Goal: Task Accomplishment & Management: Use online tool/utility

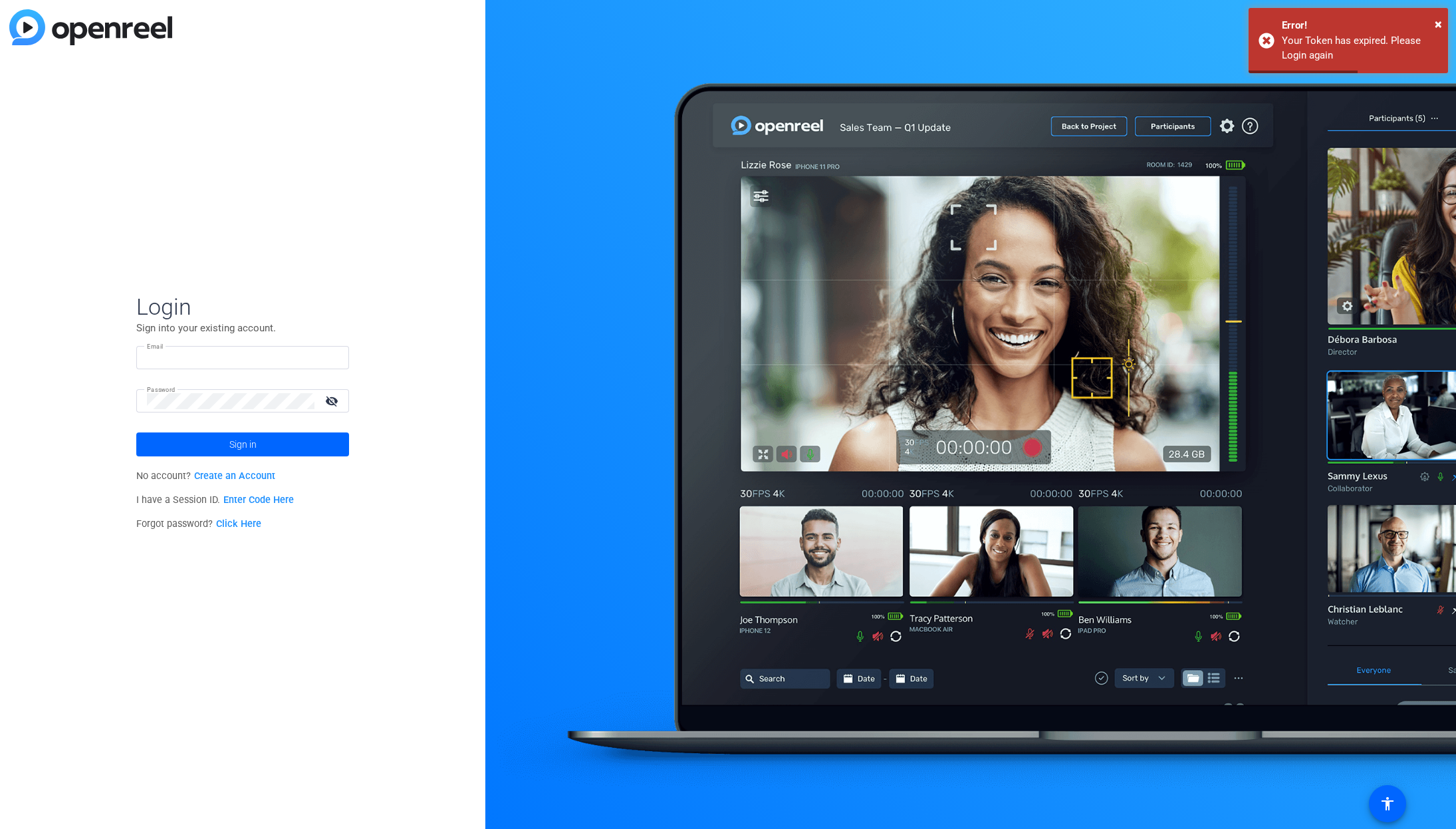
type input "[EMAIL_ADDRESS][PERSON_NAME][DOMAIN_NAME]"
click at [331, 400] on mat-icon "visibility_off" at bounding box center [333, 401] width 32 height 20
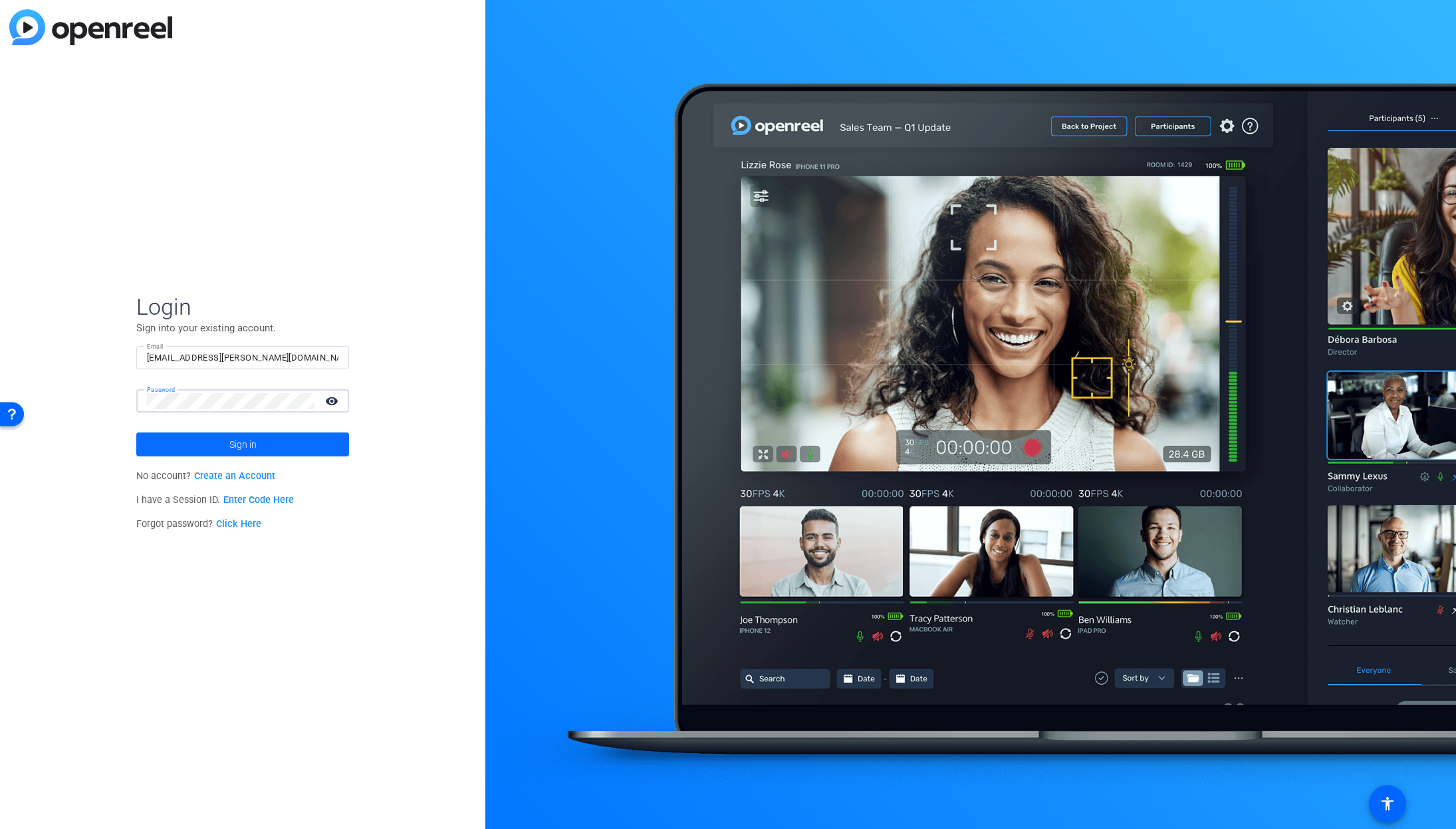
click at [241, 446] on span "Sign in" at bounding box center [243, 444] width 27 height 33
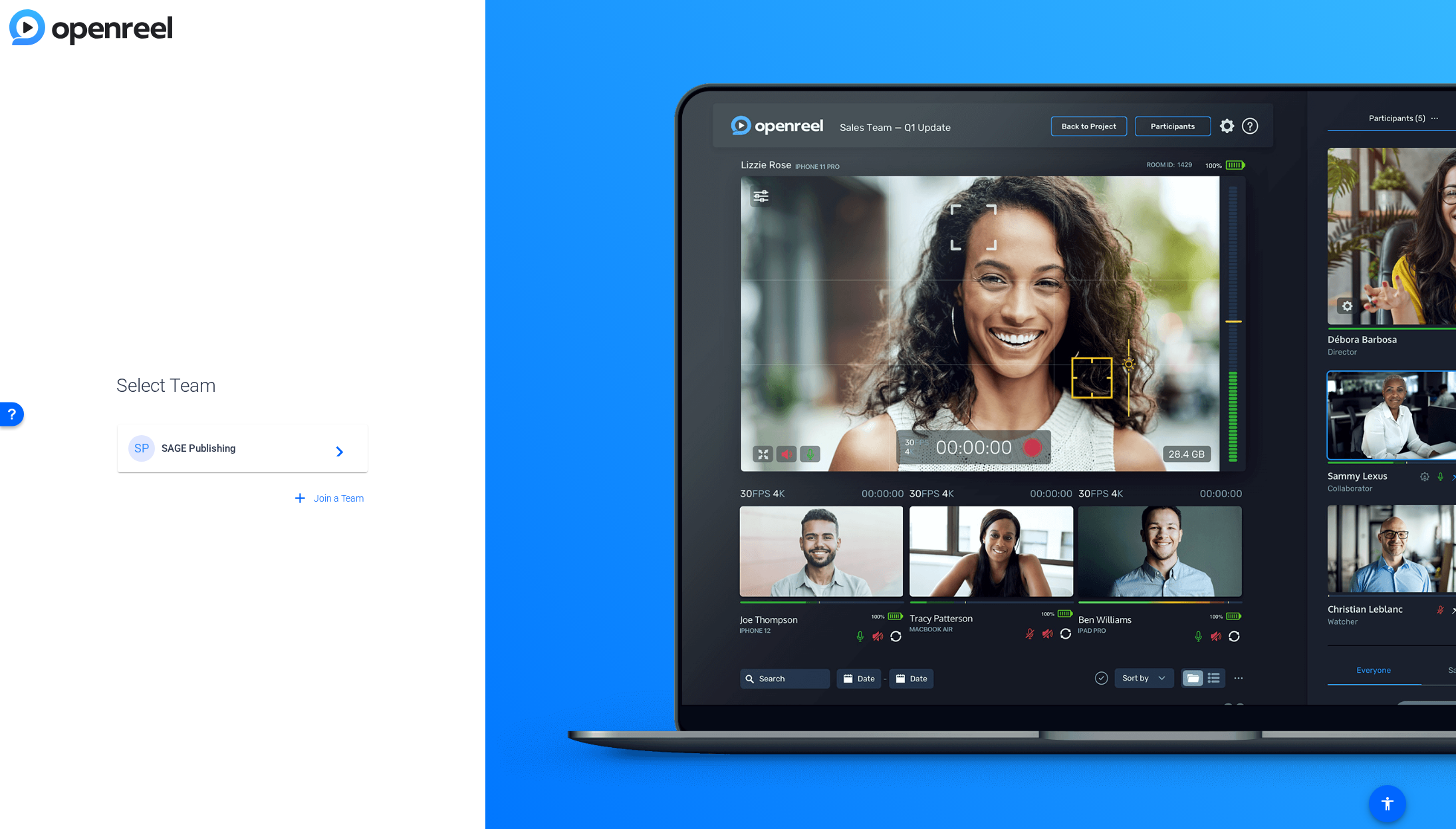
click at [292, 442] on span "SAGE Publishing" at bounding box center [245, 448] width 166 height 12
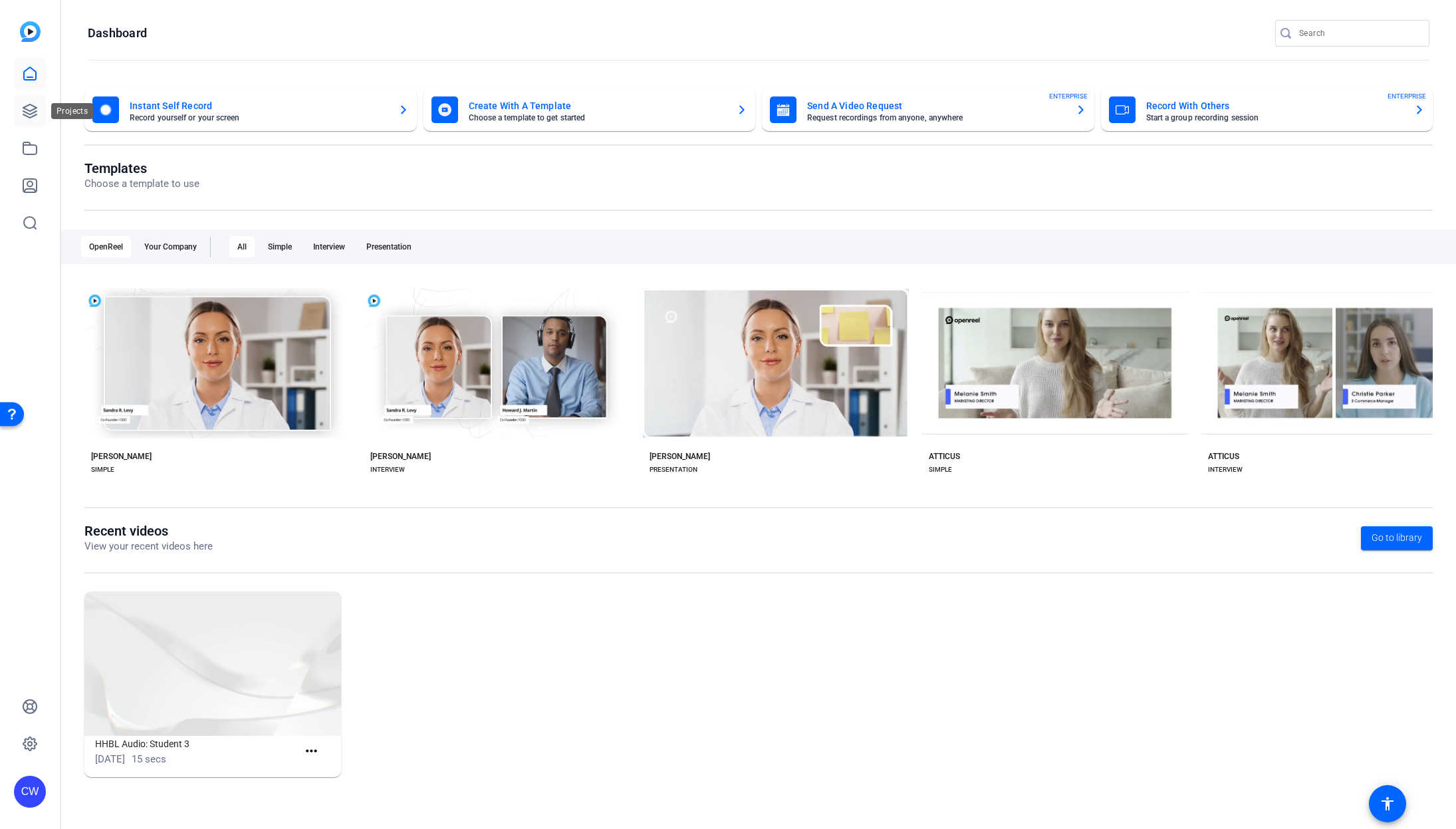
click at [42, 109] on link at bounding box center [30, 111] width 32 height 32
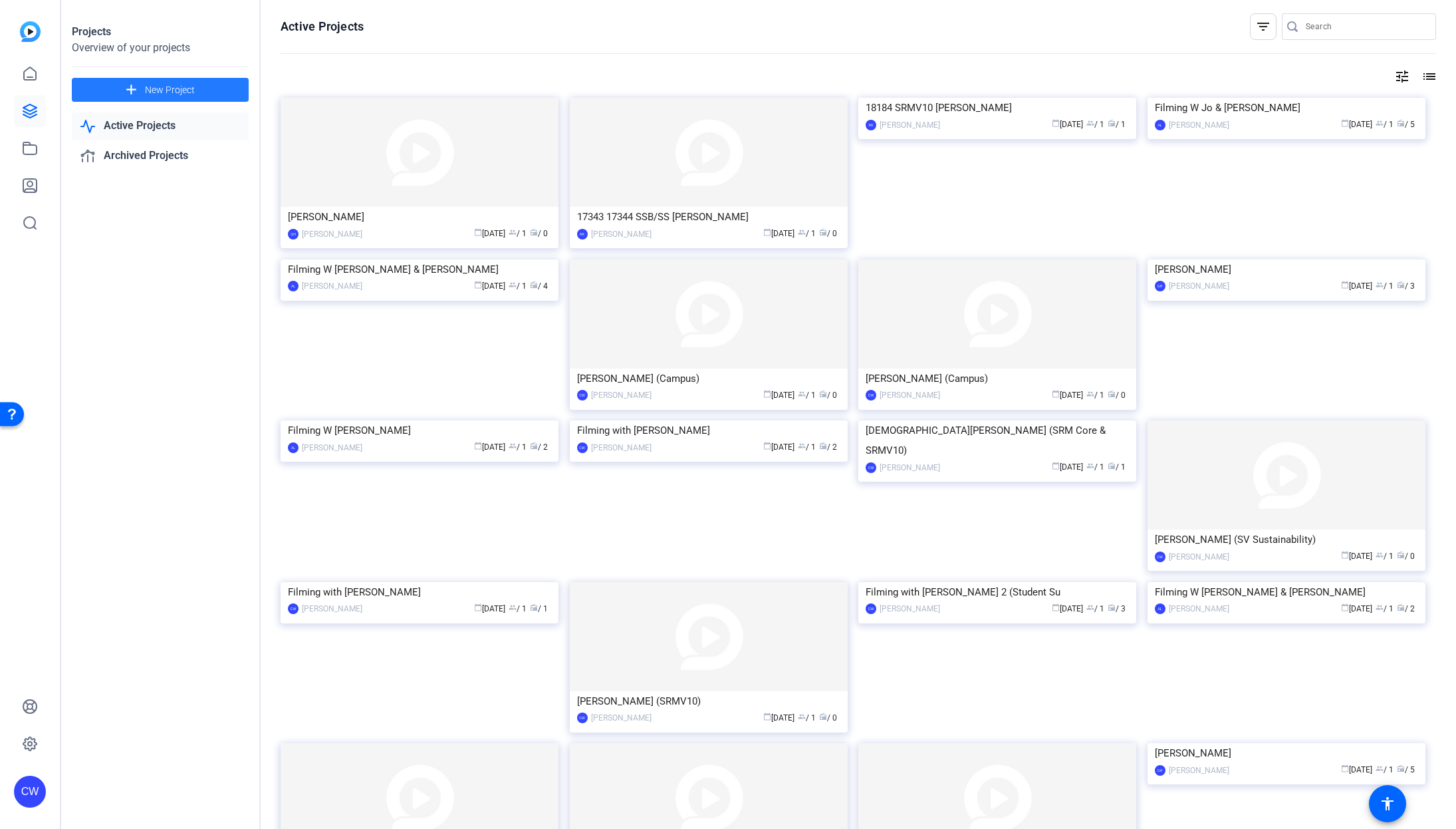
click at [180, 91] on span "New Project" at bounding box center [170, 90] width 50 height 14
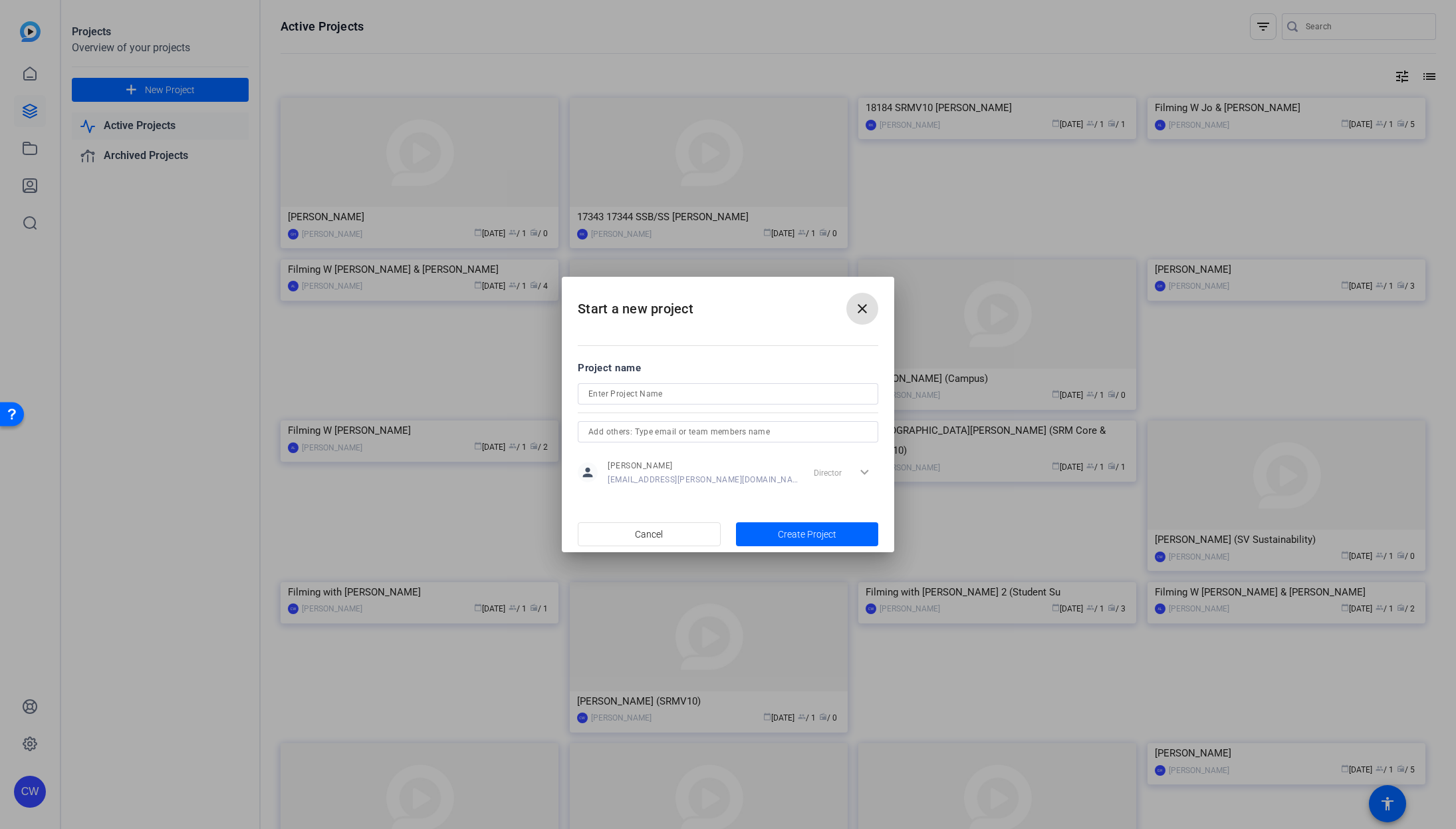
click at [591, 389] on input at bounding box center [728, 393] width 279 height 16
type input "p"
type input "[PERSON_NAME] (SRM10)"
drag, startPoint x: 643, startPoint y: 393, endPoint x: 578, endPoint y: 389, distance: 65.1
click at [578, 389] on div "[PERSON_NAME] (SRM10)" at bounding box center [728, 393] width 300 height 22
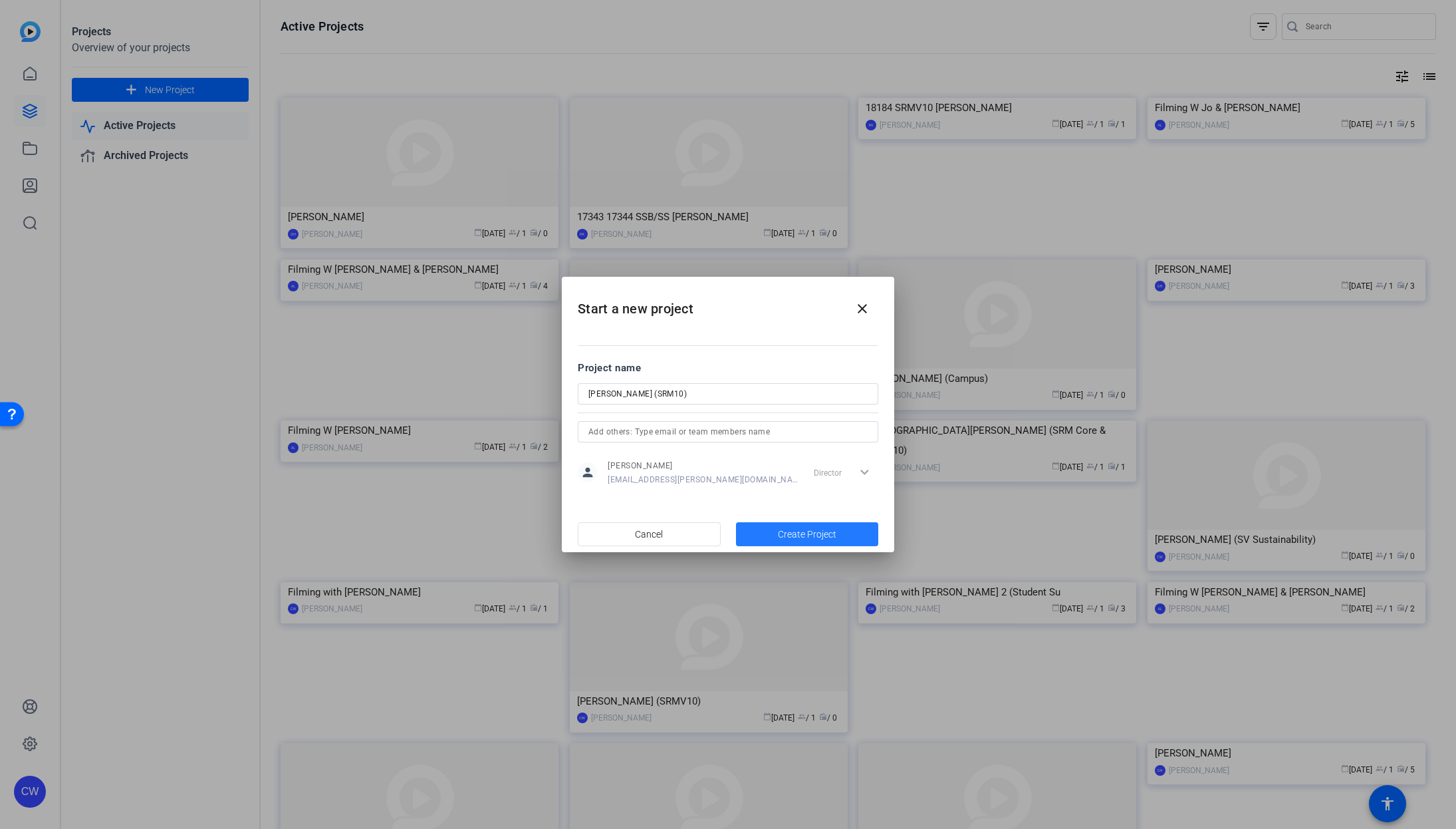
click at [811, 533] on span "Create Project" at bounding box center [807, 535] width 59 height 14
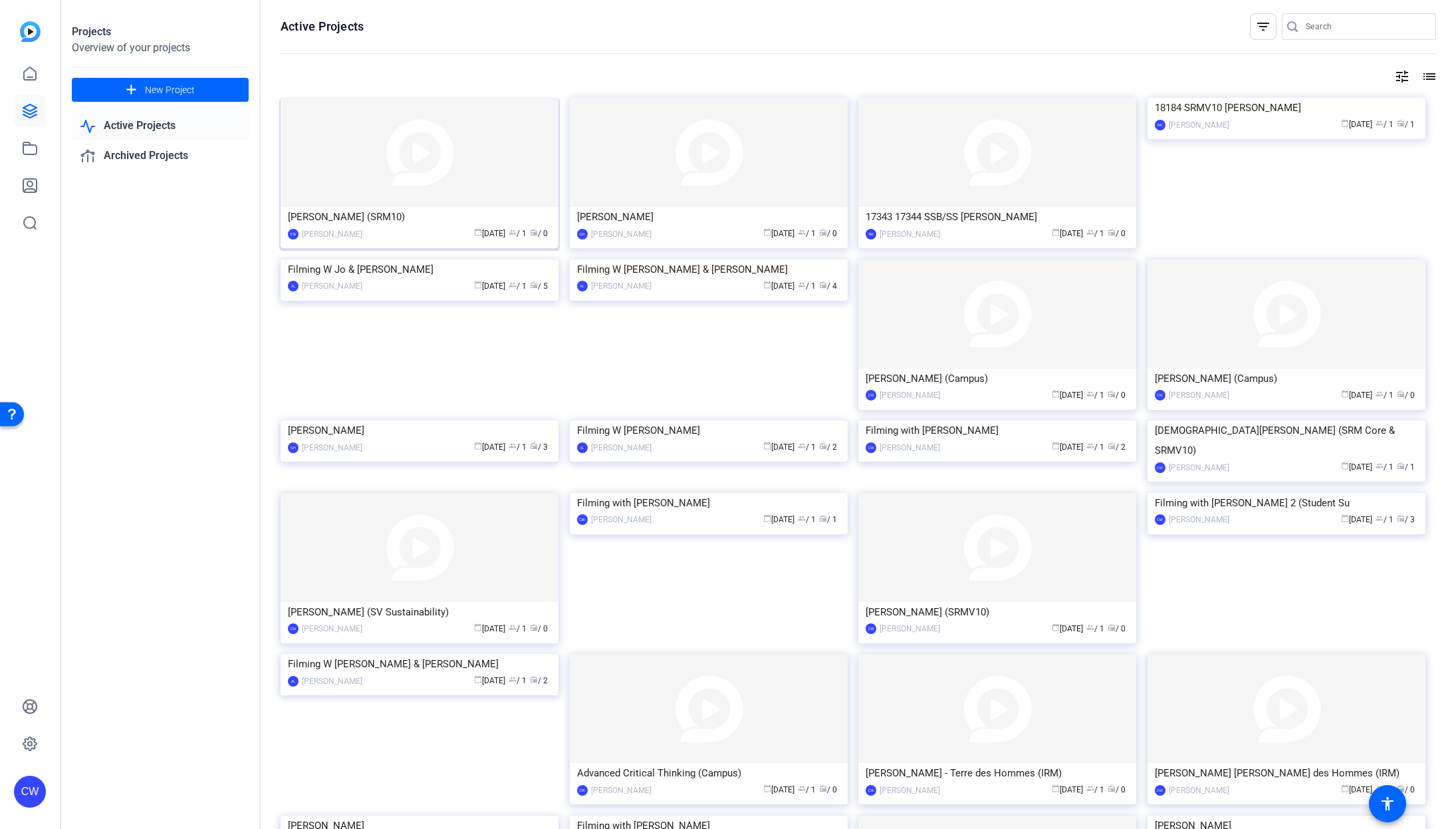
click at [473, 171] on img at bounding box center [420, 152] width 278 height 109
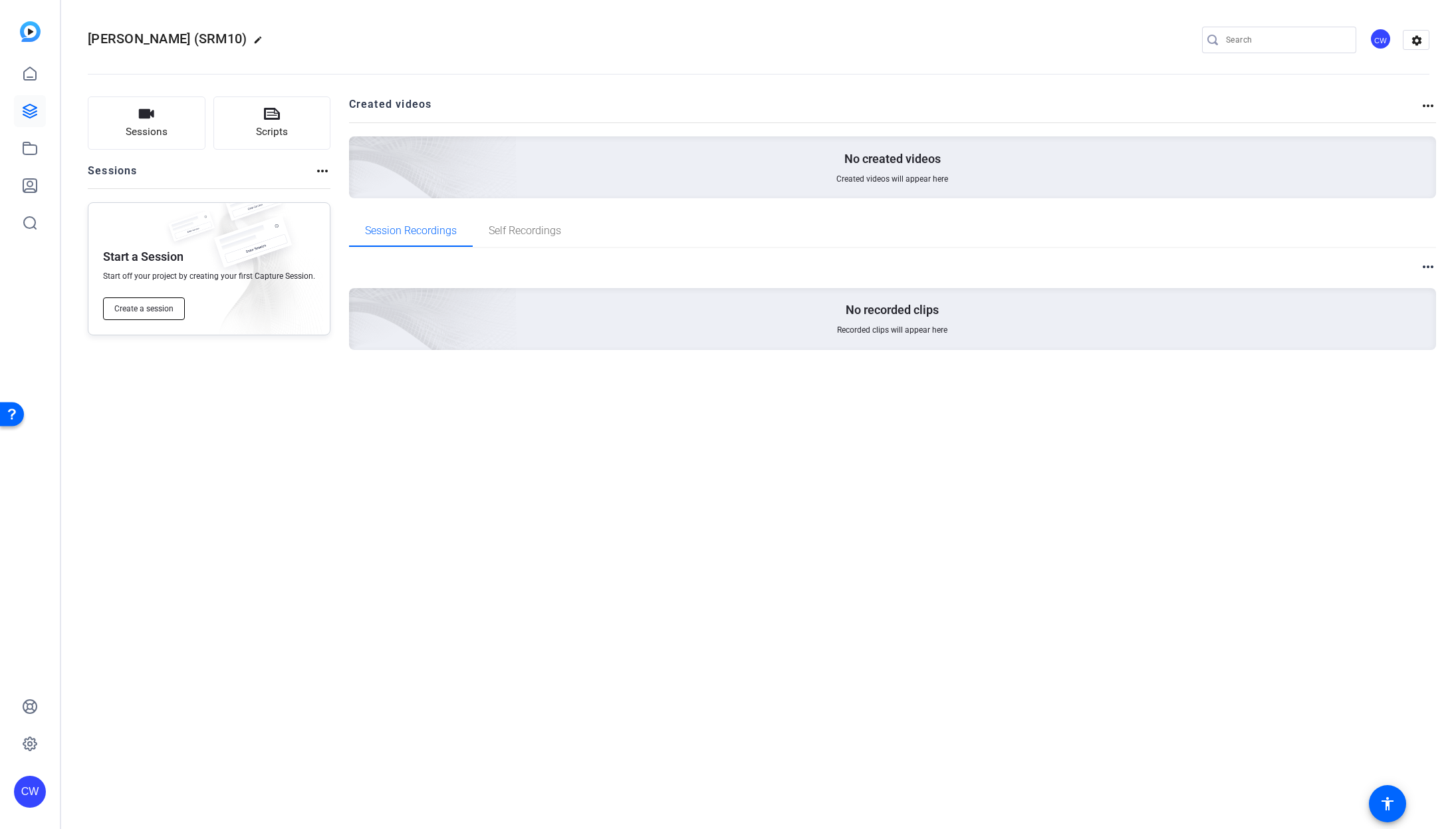
click at [161, 312] on span "Create a session" at bounding box center [144, 308] width 59 height 10
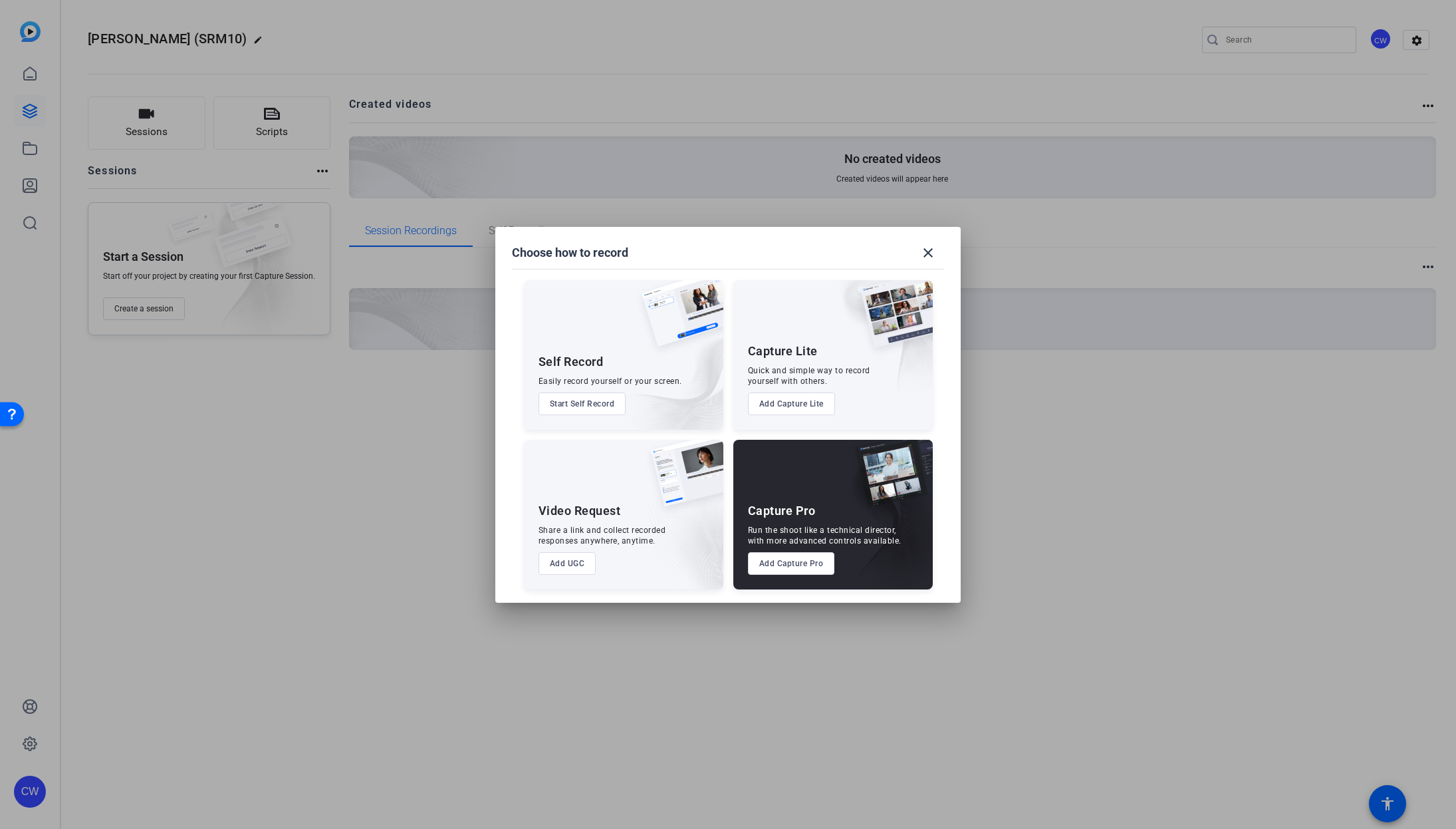
click at [795, 561] on button "Add Capture Pro" at bounding box center [791, 563] width 87 height 22
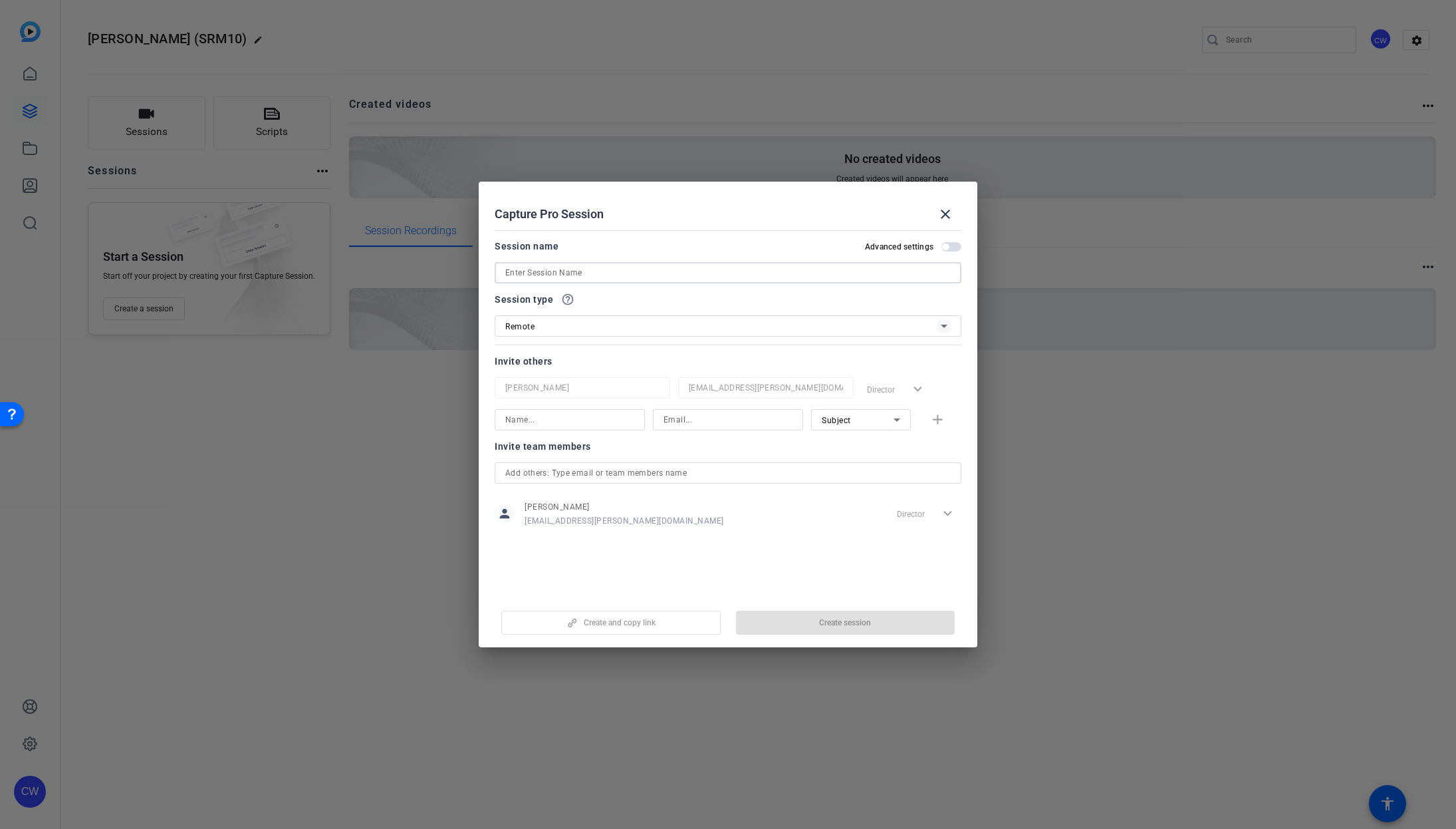
click at [539, 268] on input at bounding box center [728, 273] width 445 height 16
paste input "[PERSON_NAME]"
type input "[PERSON_NAME]"
click at [565, 420] on input at bounding box center [569, 420] width 129 height 16
paste input "[PERSON_NAME]"
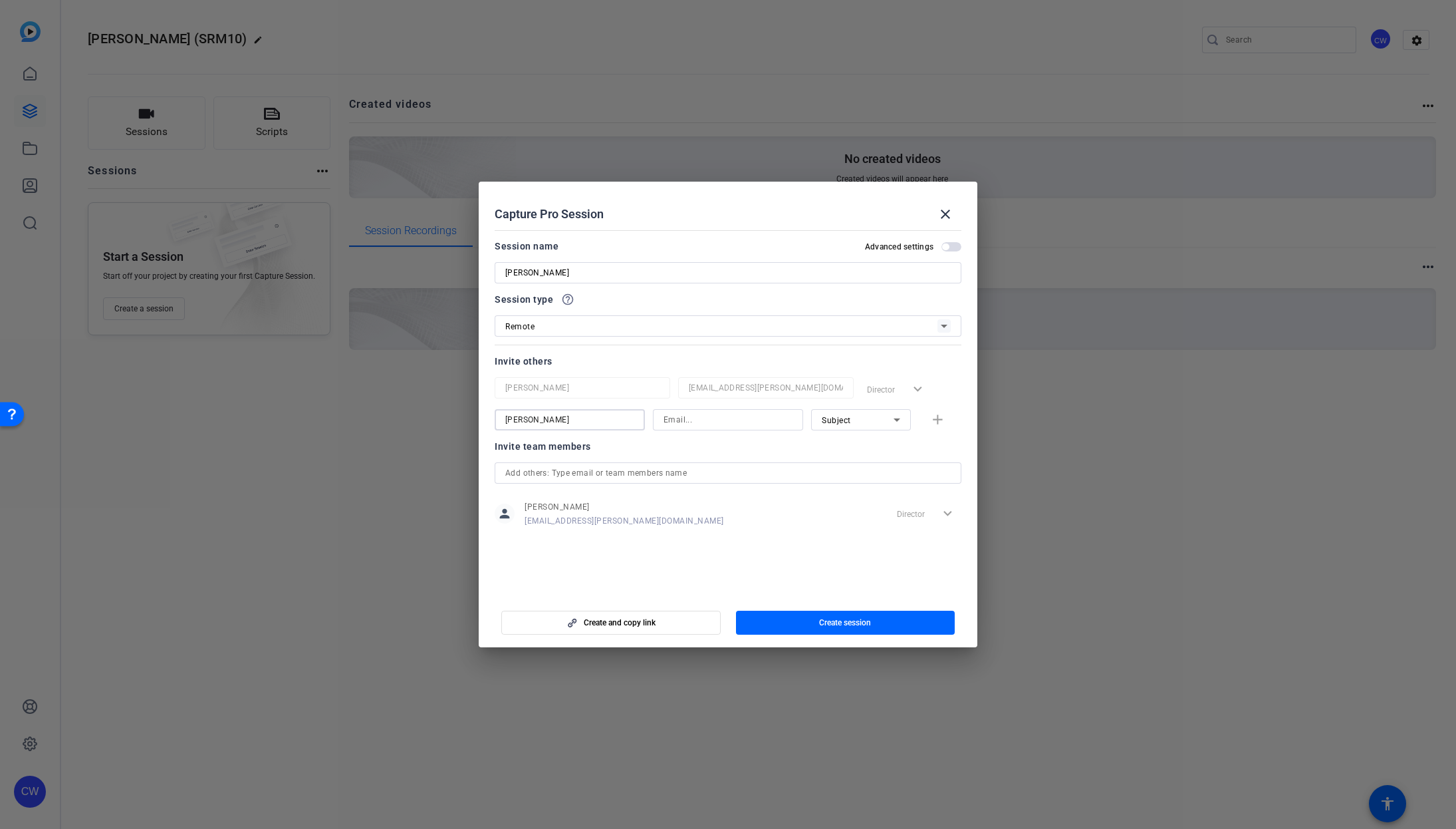
type input "[PERSON_NAME]"
click at [672, 422] on input at bounding box center [728, 420] width 129 height 16
paste input "[PERSON_NAME][EMAIL_ADDRESS][DOMAIN_NAME]"
type input "[PERSON_NAME][EMAIL_ADDRESS][DOMAIN_NAME]"
click at [937, 418] on mat-icon "add" at bounding box center [938, 420] width 17 height 17
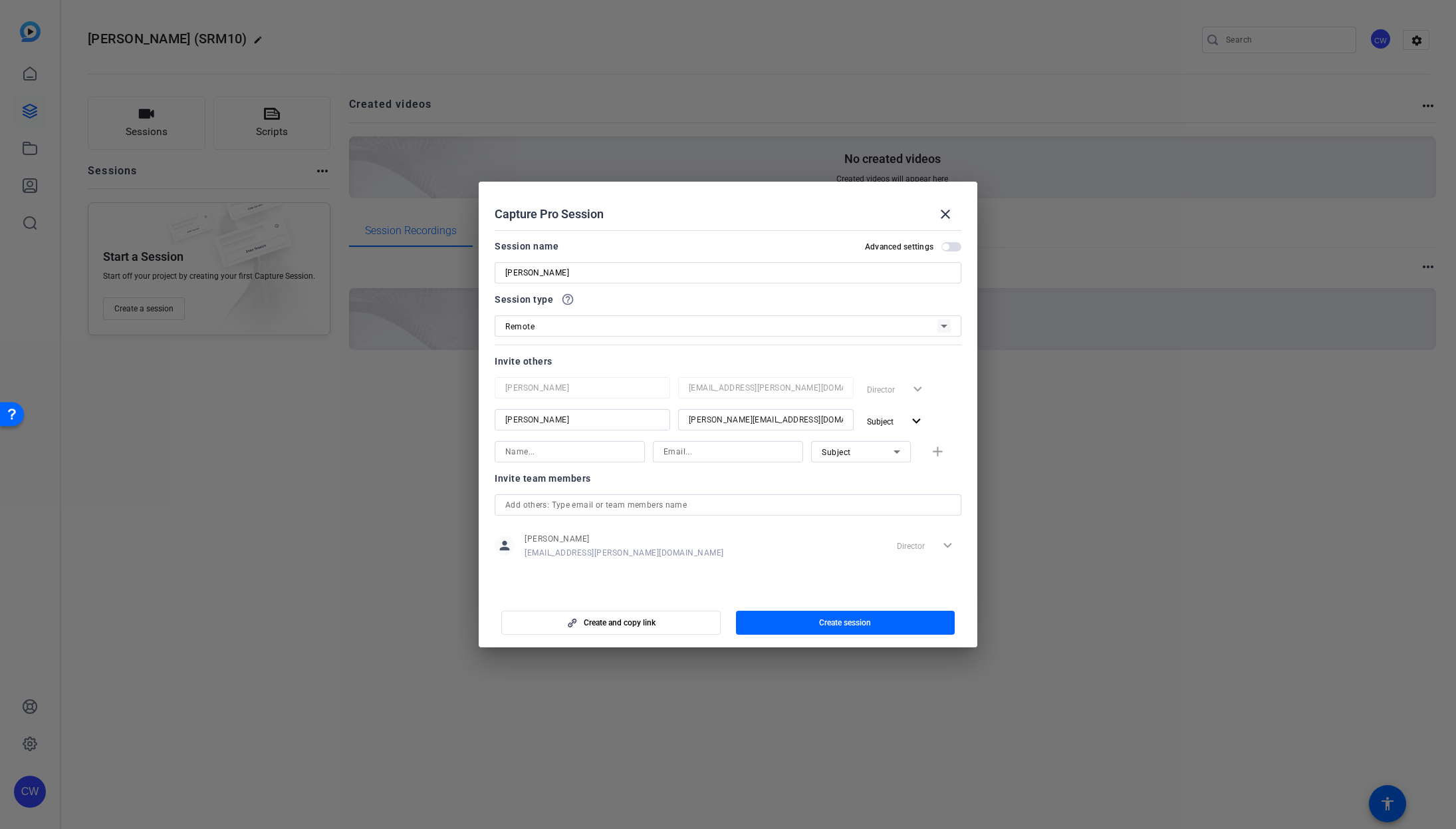
click at [587, 454] on input at bounding box center [569, 451] width 129 height 16
type input "k"
type input "[PERSON_NAME]"
click at [698, 451] on input at bounding box center [728, 451] width 129 height 16
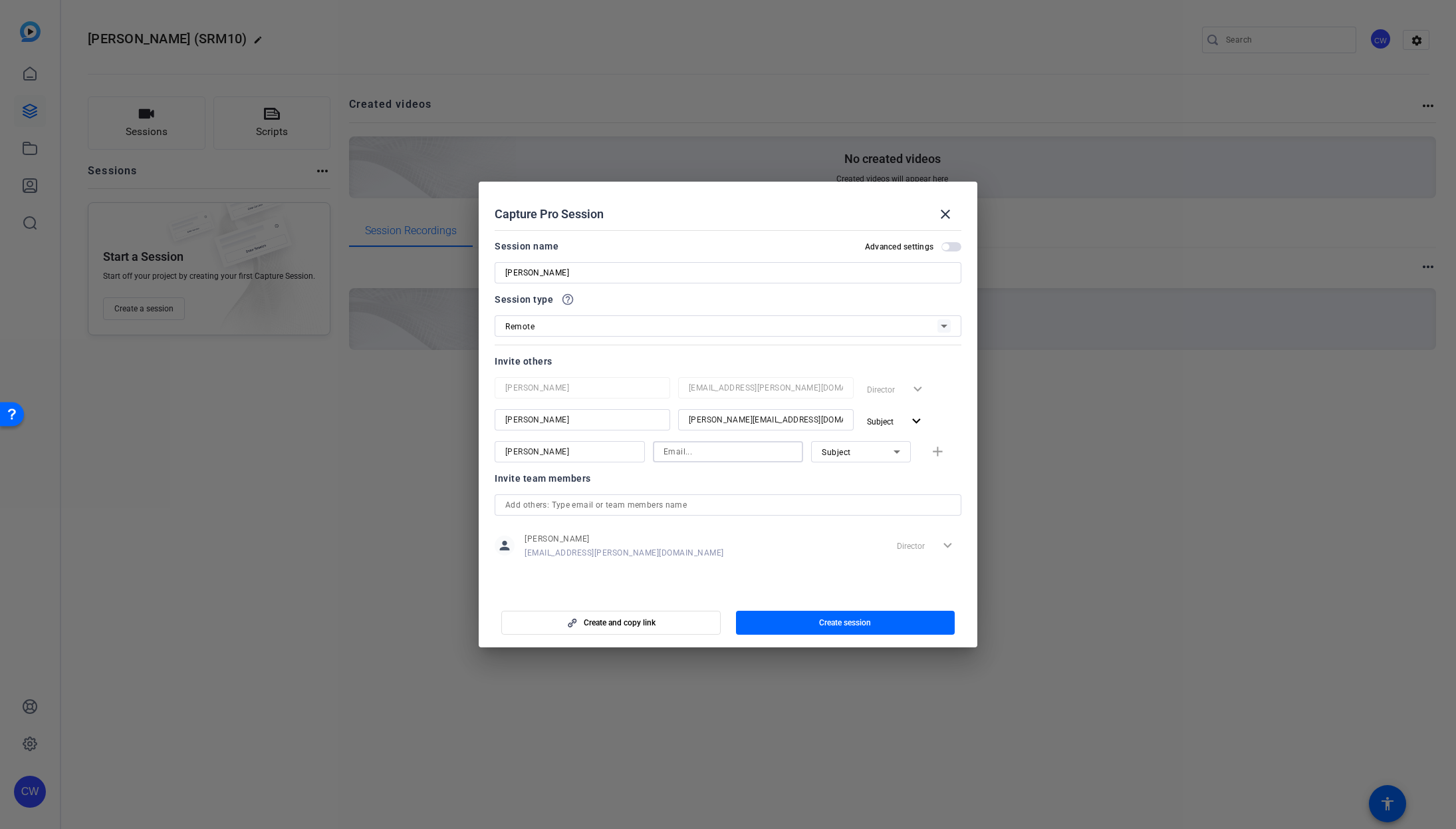
paste input "[PERSON_NAME][EMAIL_ADDRESS][PERSON_NAME][DOMAIN_NAME]"
type input "[PERSON_NAME][EMAIL_ADDRESS][PERSON_NAME][DOMAIN_NAME]"
click at [866, 452] on div "Subject" at bounding box center [857, 452] width 72 height 17
drag, startPoint x: 851, startPoint y: 497, endPoint x: 855, endPoint y: 485, distance: 12.6
click at [850, 497] on span "Watcher" at bounding box center [838, 499] width 32 height 16
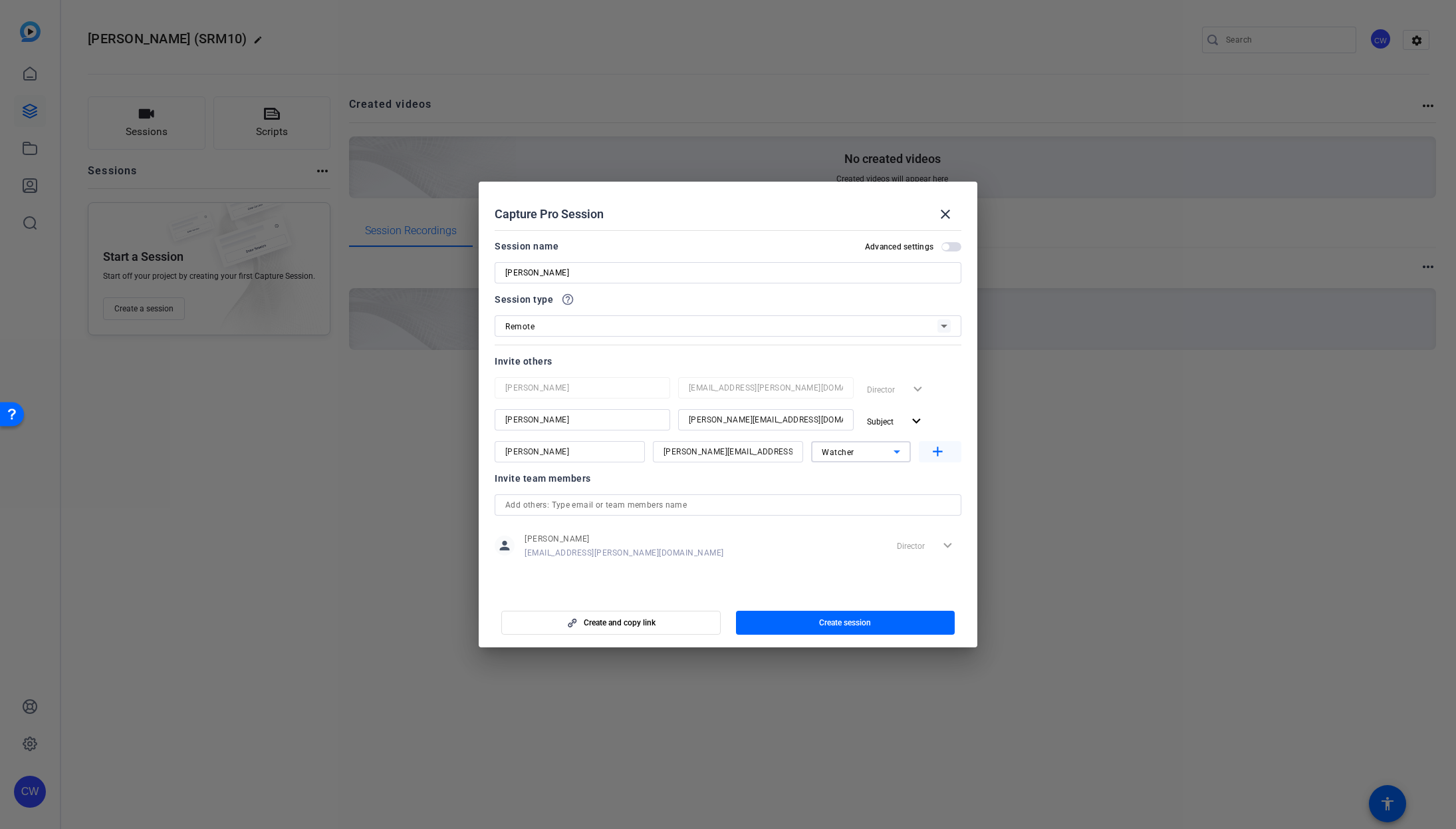
click at [937, 452] on mat-icon "add" at bounding box center [938, 452] width 17 height 17
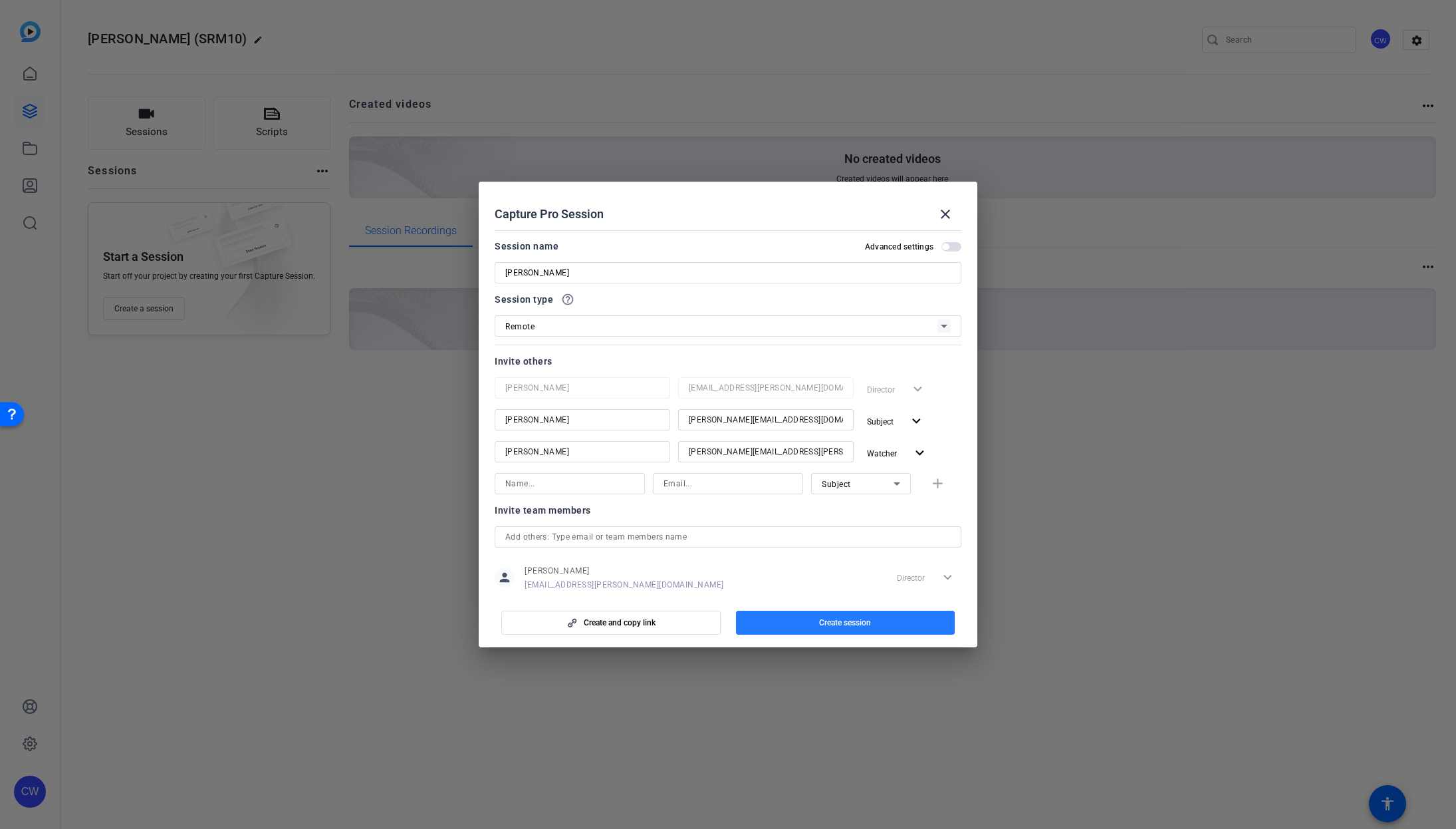
click at [835, 627] on span "Create session" at bounding box center [845, 622] width 52 height 10
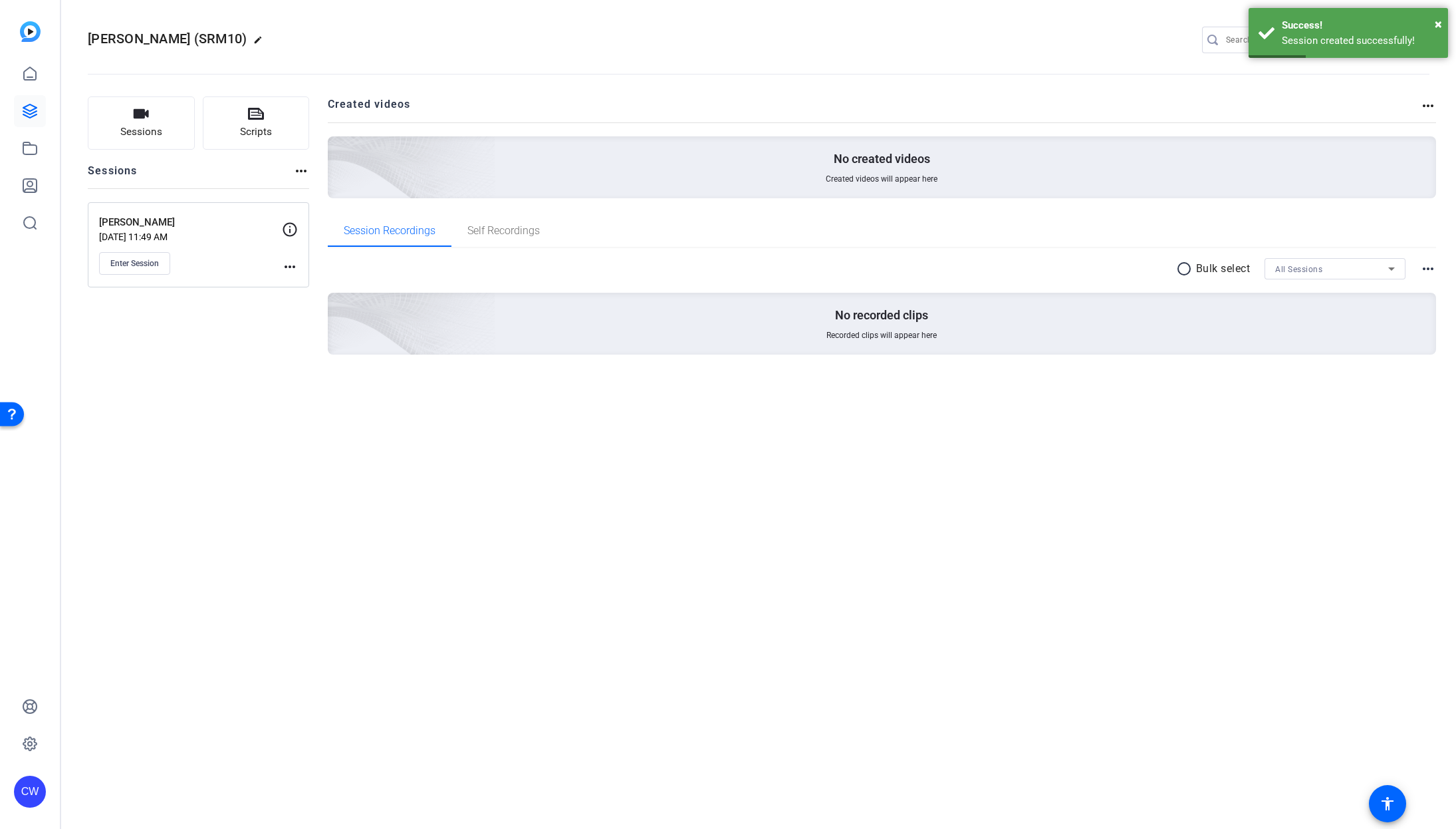
click at [296, 267] on mat-icon "more_horiz" at bounding box center [289, 266] width 16 height 16
click at [314, 288] on span "Edit Session" at bounding box center [323, 286] width 61 height 16
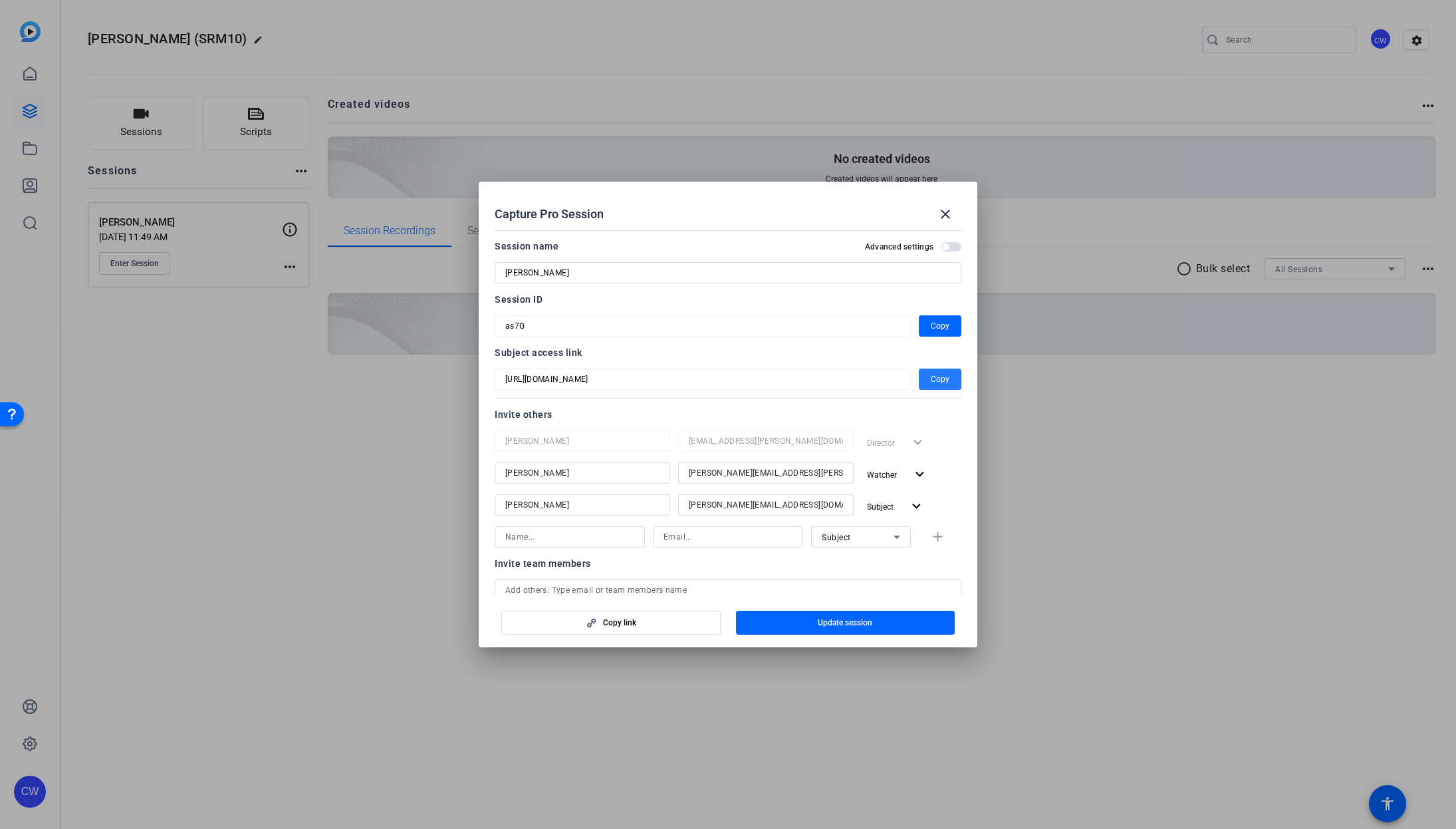
click at [931, 371] on span "Copy" at bounding box center [940, 379] width 19 height 16
click at [937, 328] on span "Copy" at bounding box center [940, 326] width 19 height 16
click at [952, 212] on mat-icon "close" at bounding box center [945, 214] width 16 height 16
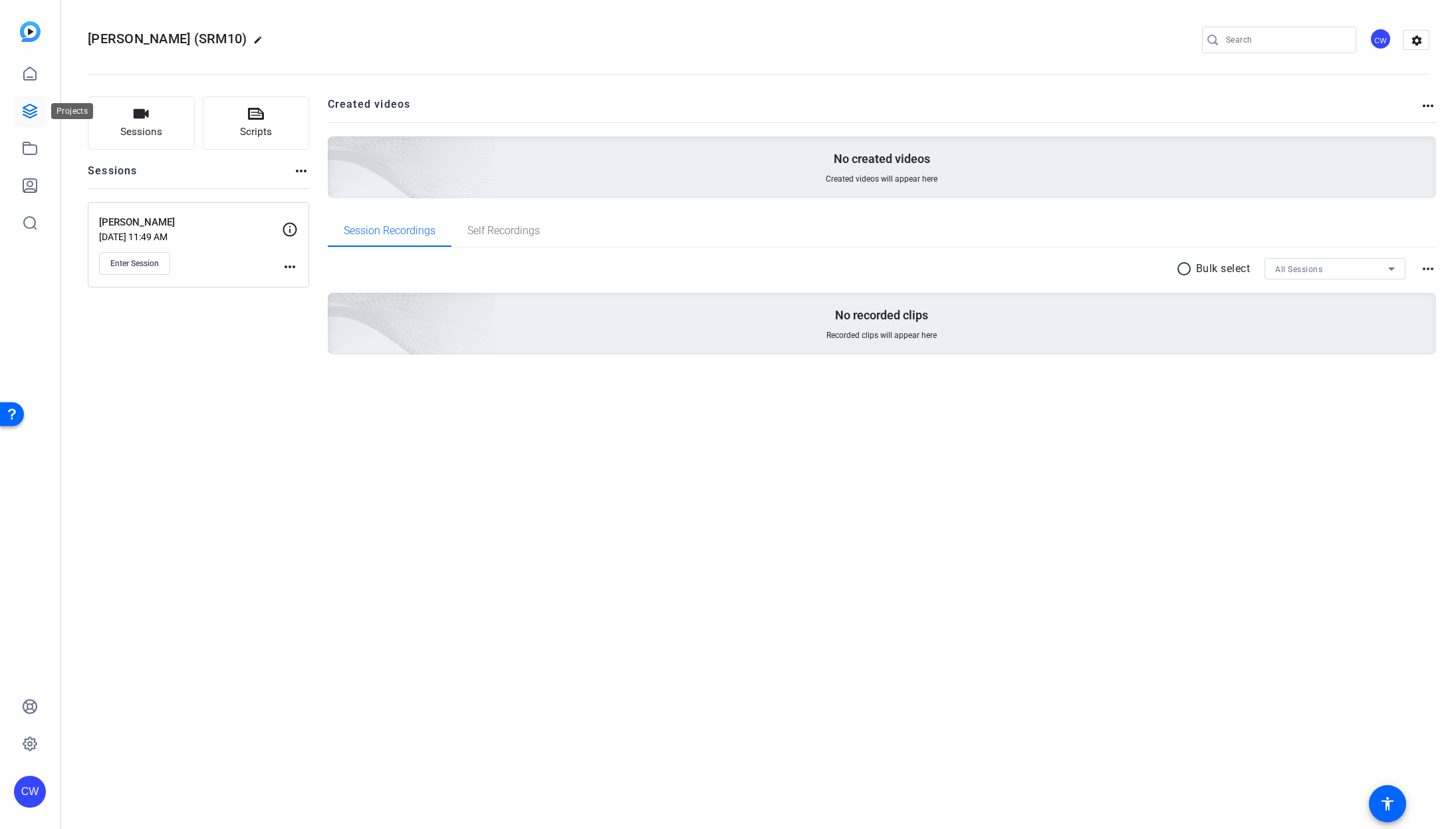
click at [30, 113] on icon at bounding box center [29, 111] width 16 height 16
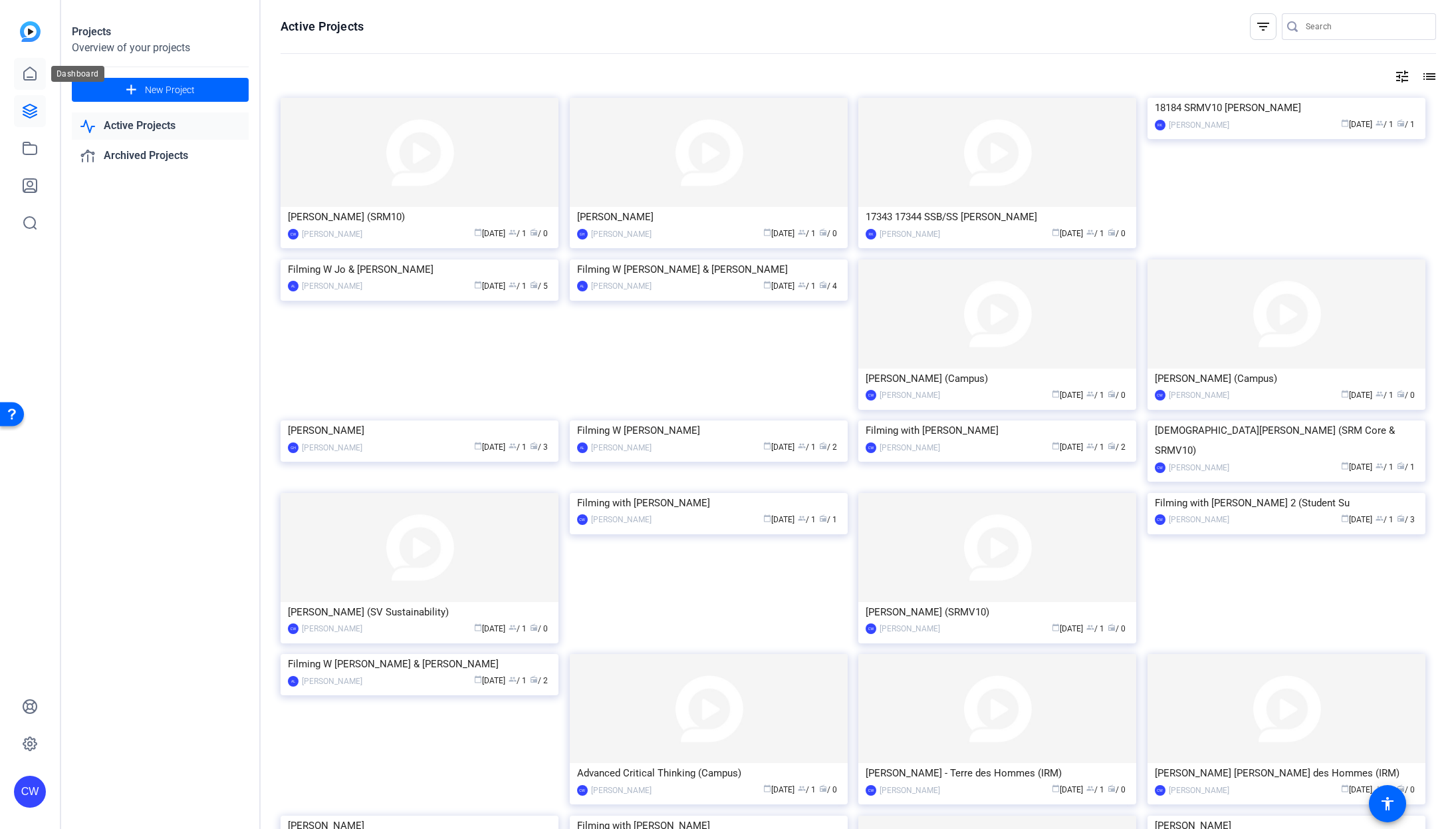
click at [32, 74] on icon at bounding box center [29, 73] width 16 height 16
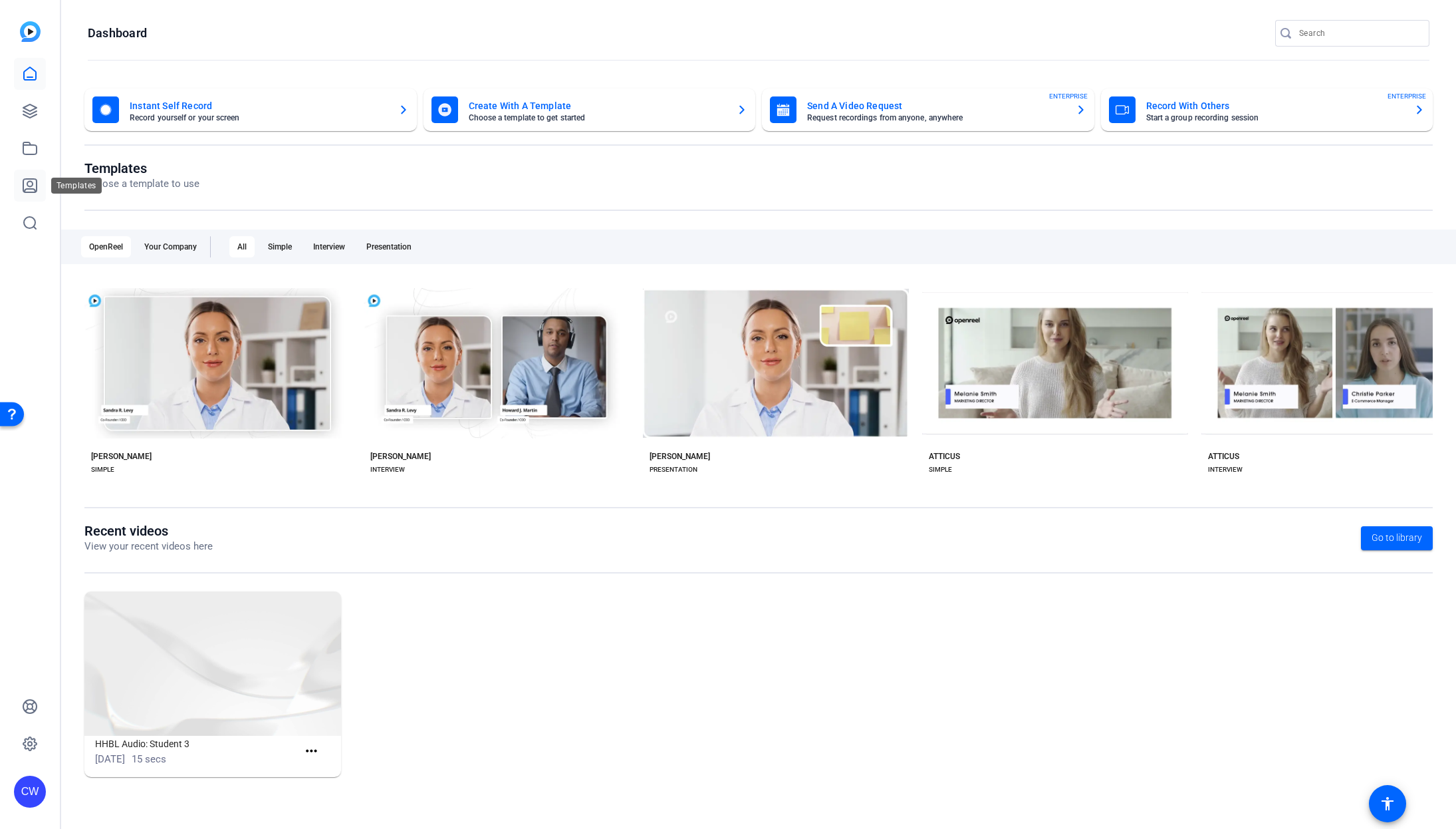
click at [33, 190] on icon at bounding box center [29, 185] width 13 height 13
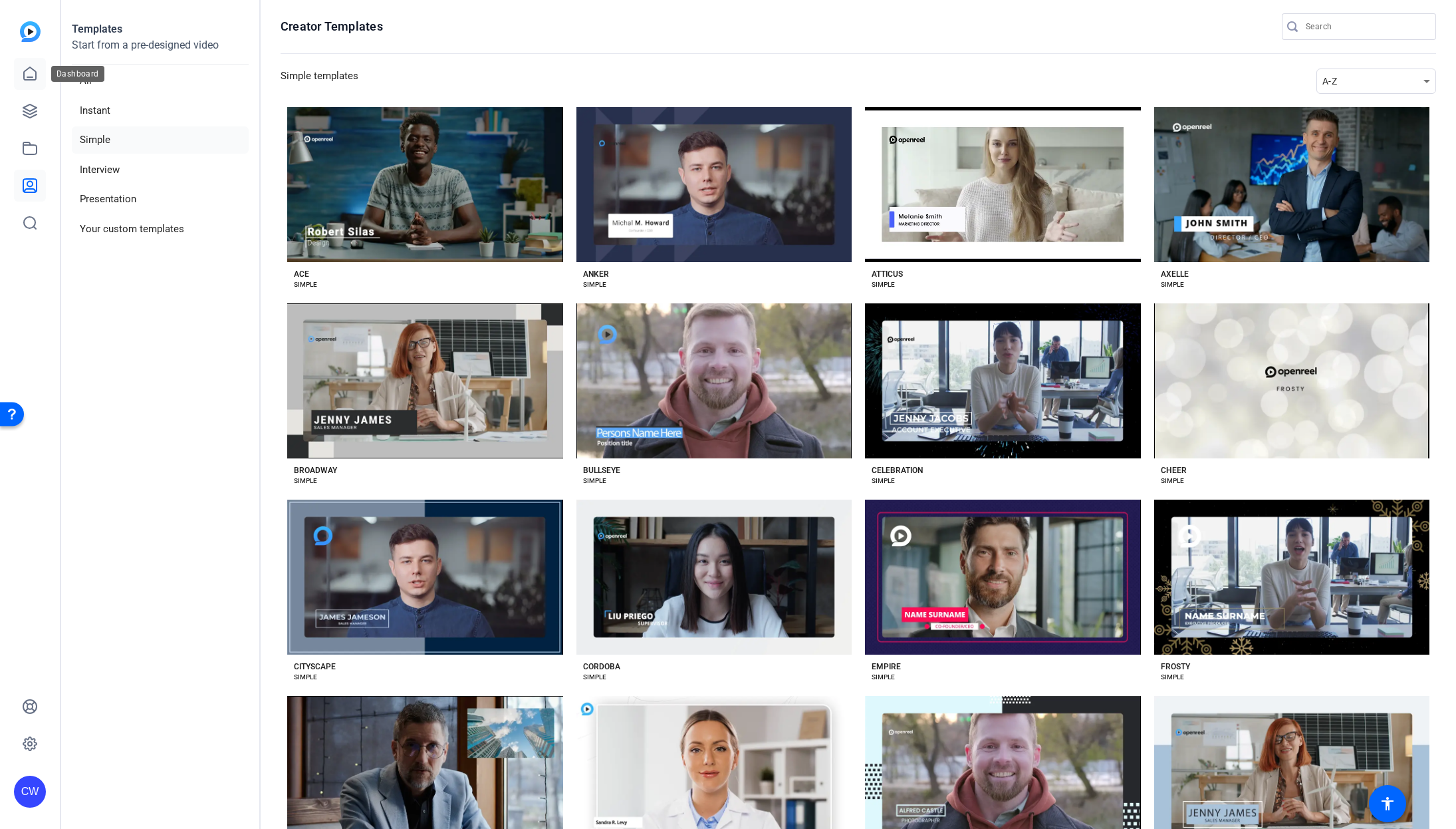
click at [33, 80] on icon at bounding box center [29, 73] width 16 height 16
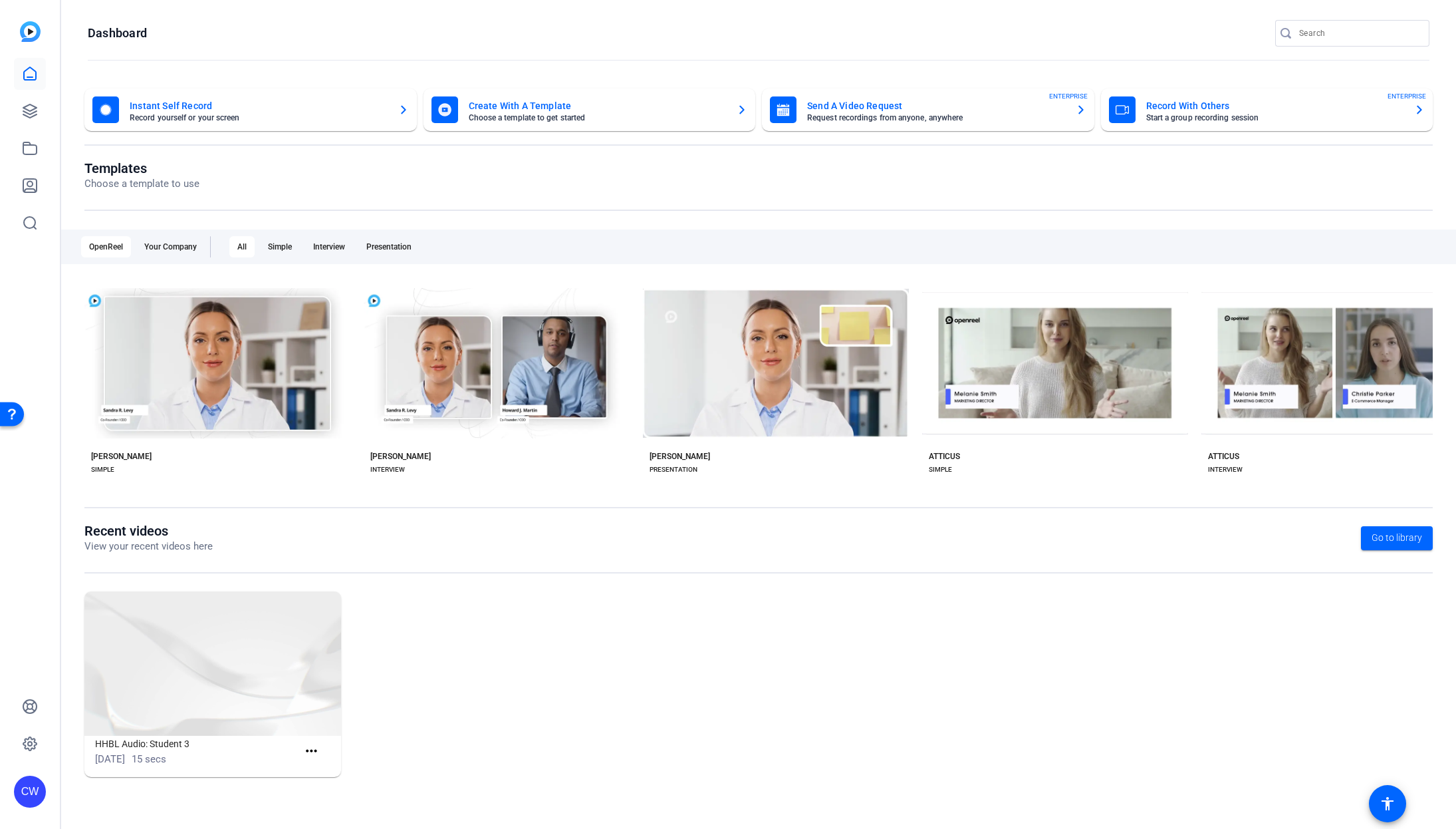
click at [28, 795] on div "CW" at bounding box center [30, 791] width 32 height 32
click at [30, 741] on div at bounding box center [728, 414] width 1456 height 829
click at [31, 743] on icon at bounding box center [30, 744] width 4 height 4
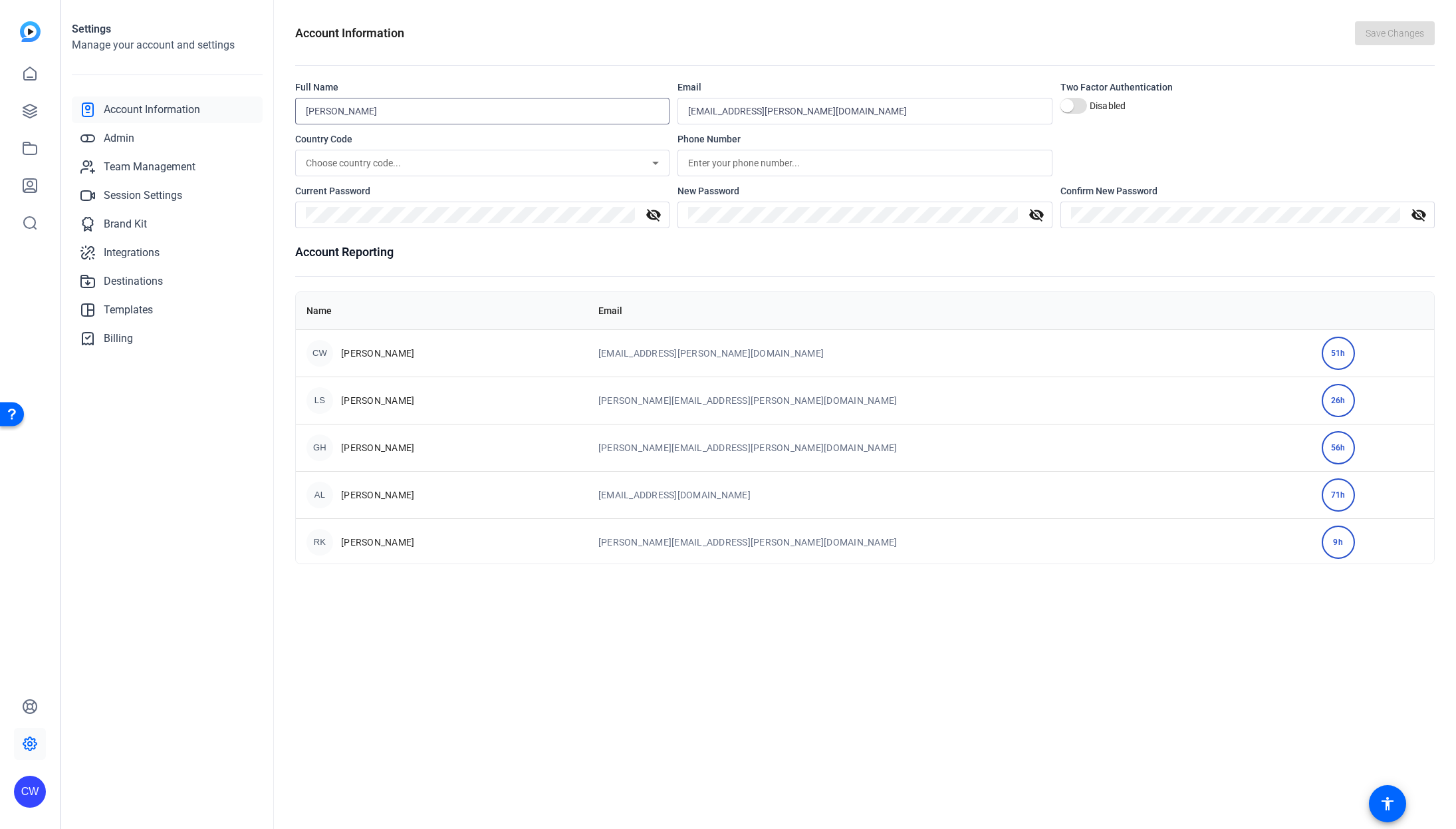
drag, startPoint x: 368, startPoint y: 108, endPoint x: 332, endPoint y: 109, distance: 36.0
click at [332, 109] on input "[PERSON_NAME]" at bounding box center [482, 111] width 353 height 16
type input "[PERSON_NAME]"
click at [721, 260] on h1 "Account Reporting" at bounding box center [865, 252] width 1140 height 19
drag, startPoint x: 747, startPoint y: 108, endPoint x: 715, endPoint y: 105, distance: 32.1
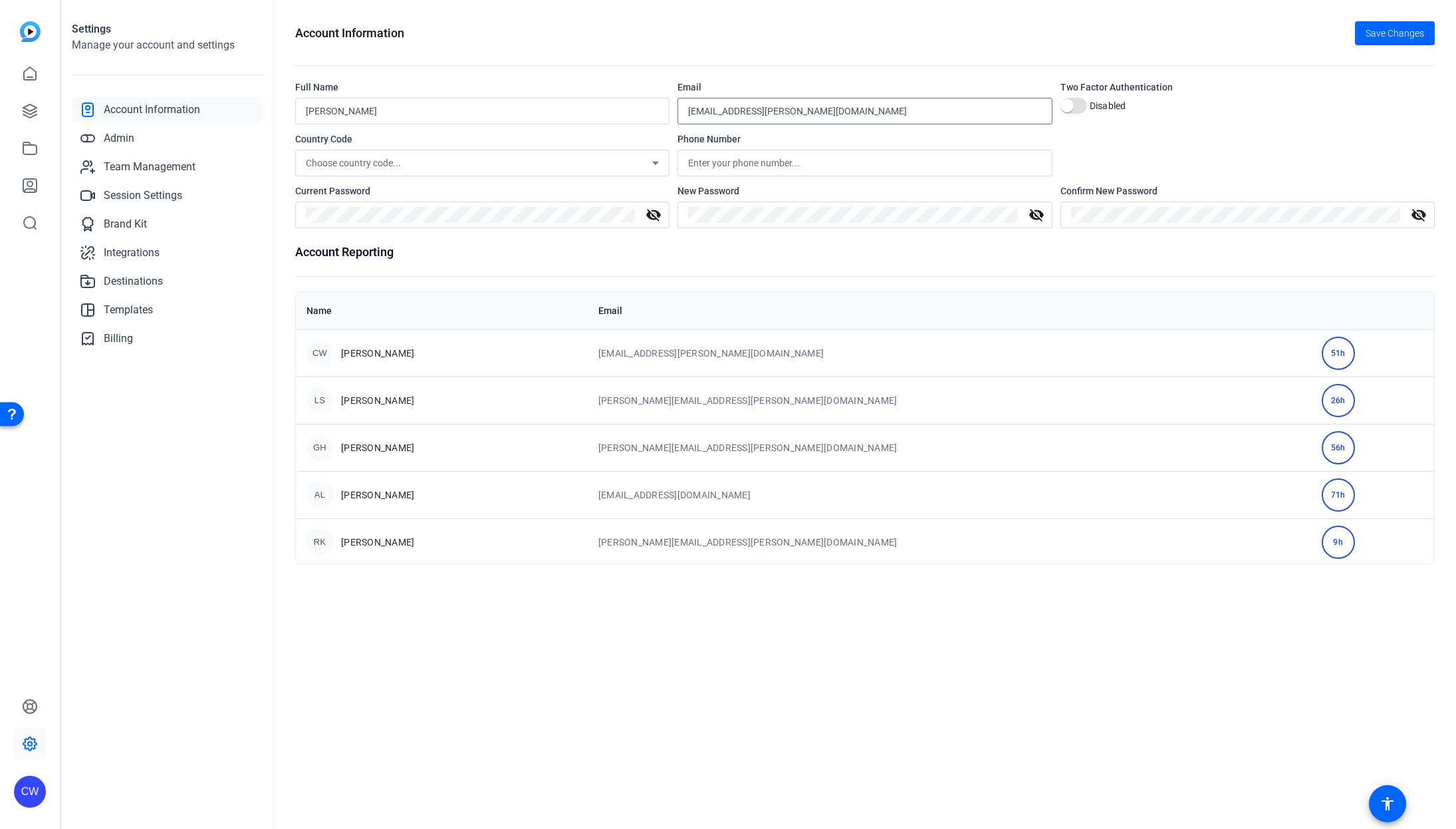
click at [715, 105] on input "[EMAIL_ADDRESS][PERSON_NAME][DOMAIN_NAME]" at bounding box center [864, 111] width 353 height 16
type input "[EMAIL_ADDRESS][PERSON_NAME][DOMAIN_NAME]"
click at [825, 79] on openreel-account-information "Account Information Save Changes Full Name [PERSON_NAME] Email [PERSON_NAME][EM…" at bounding box center [865, 293] width 1140 height 542
click at [654, 213] on mat-icon "visibility_off" at bounding box center [654, 215] width 32 height 16
click at [654, 213] on mat-icon "visibility" at bounding box center [654, 215] width 32 height 16
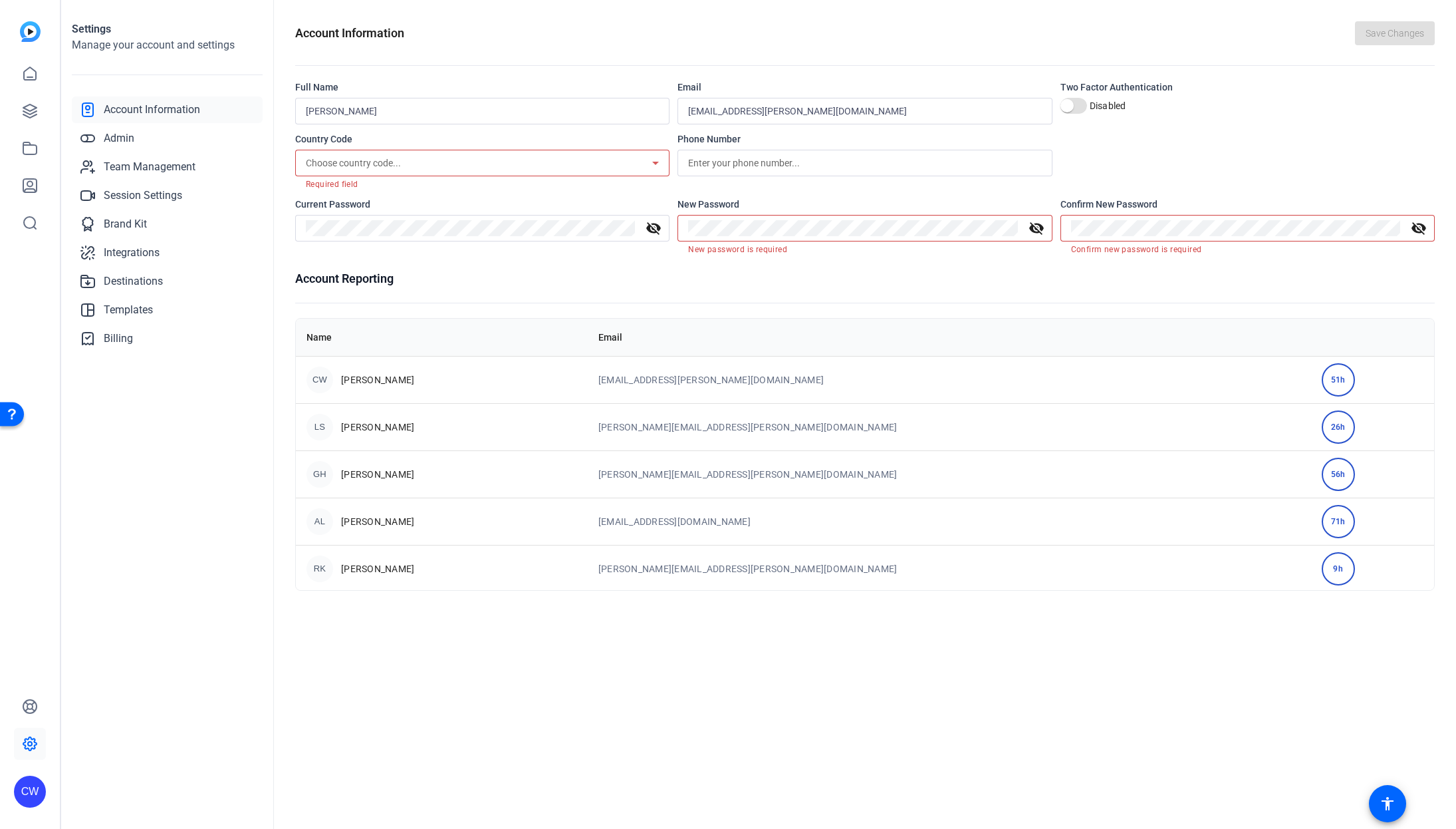
click at [652, 229] on mat-icon "visibility_off" at bounding box center [654, 228] width 32 height 16
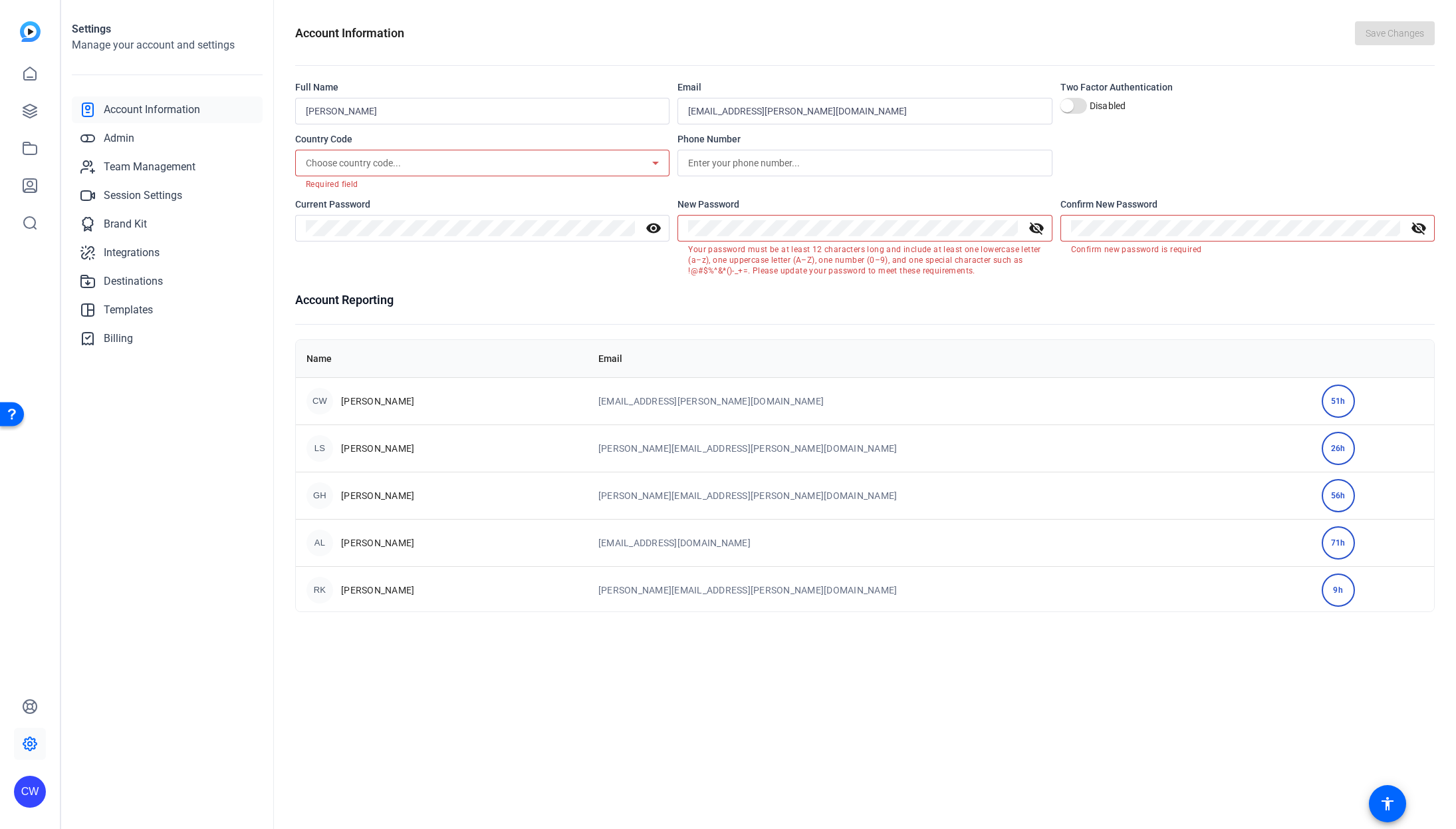
click at [1039, 225] on mat-icon "visibility_off" at bounding box center [1036, 228] width 32 height 16
click at [857, 292] on h1 "Account Reporting" at bounding box center [865, 300] width 1140 height 19
click at [687, 231] on div "visibility" at bounding box center [864, 228] width 374 height 26
click at [1163, 176] on div "Country Code Choose country code... Required field Phone Number" at bounding box center [865, 161] width 1140 height 57
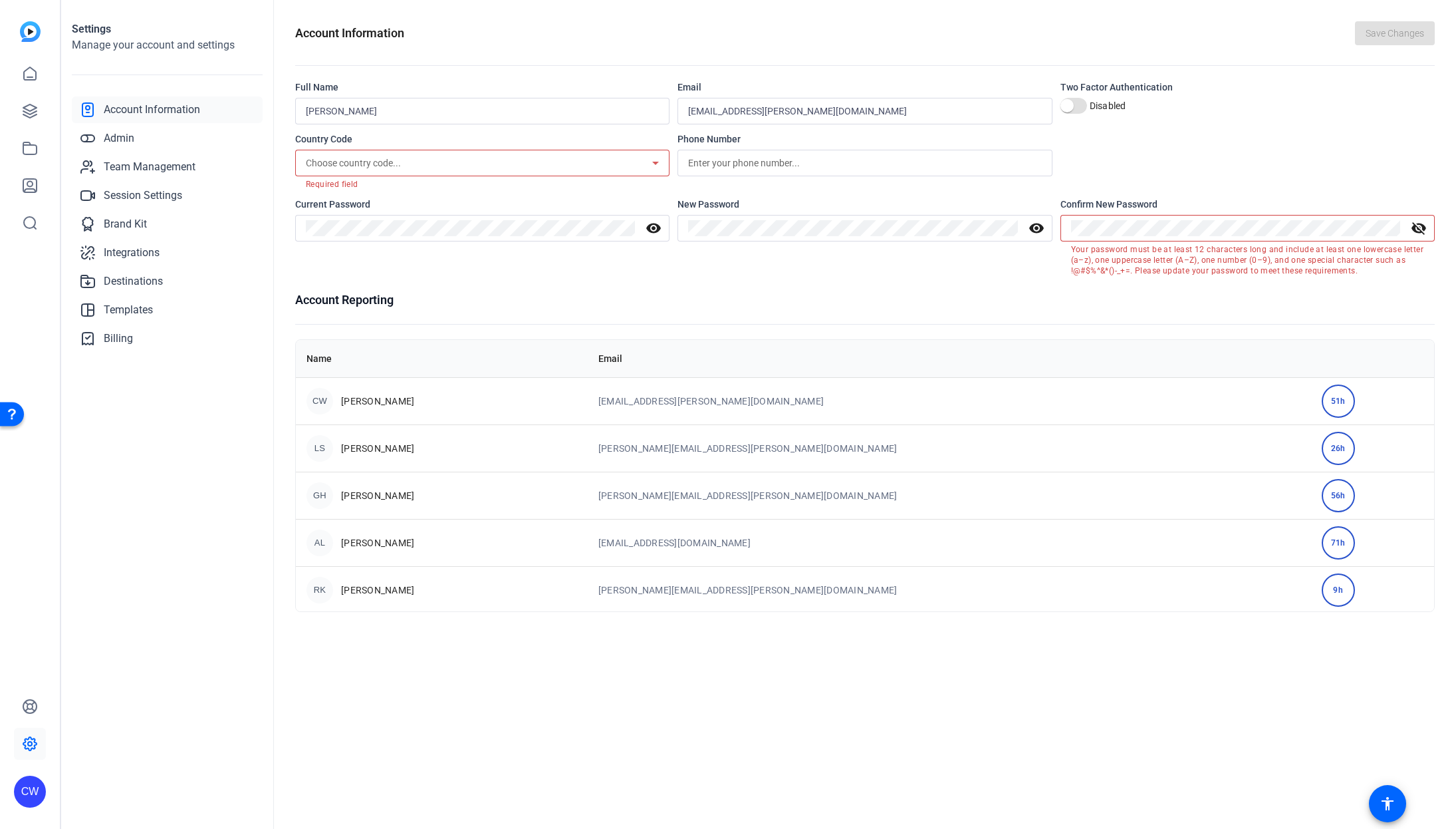
drag, startPoint x: 1418, startPoint y: 229, endPoint x: 1404, endPoint y: 231, distance: 14.1
click at [1418, 229] on mat-icon "visibility_off" at bounding box center [1419, 228] width 32 height 16
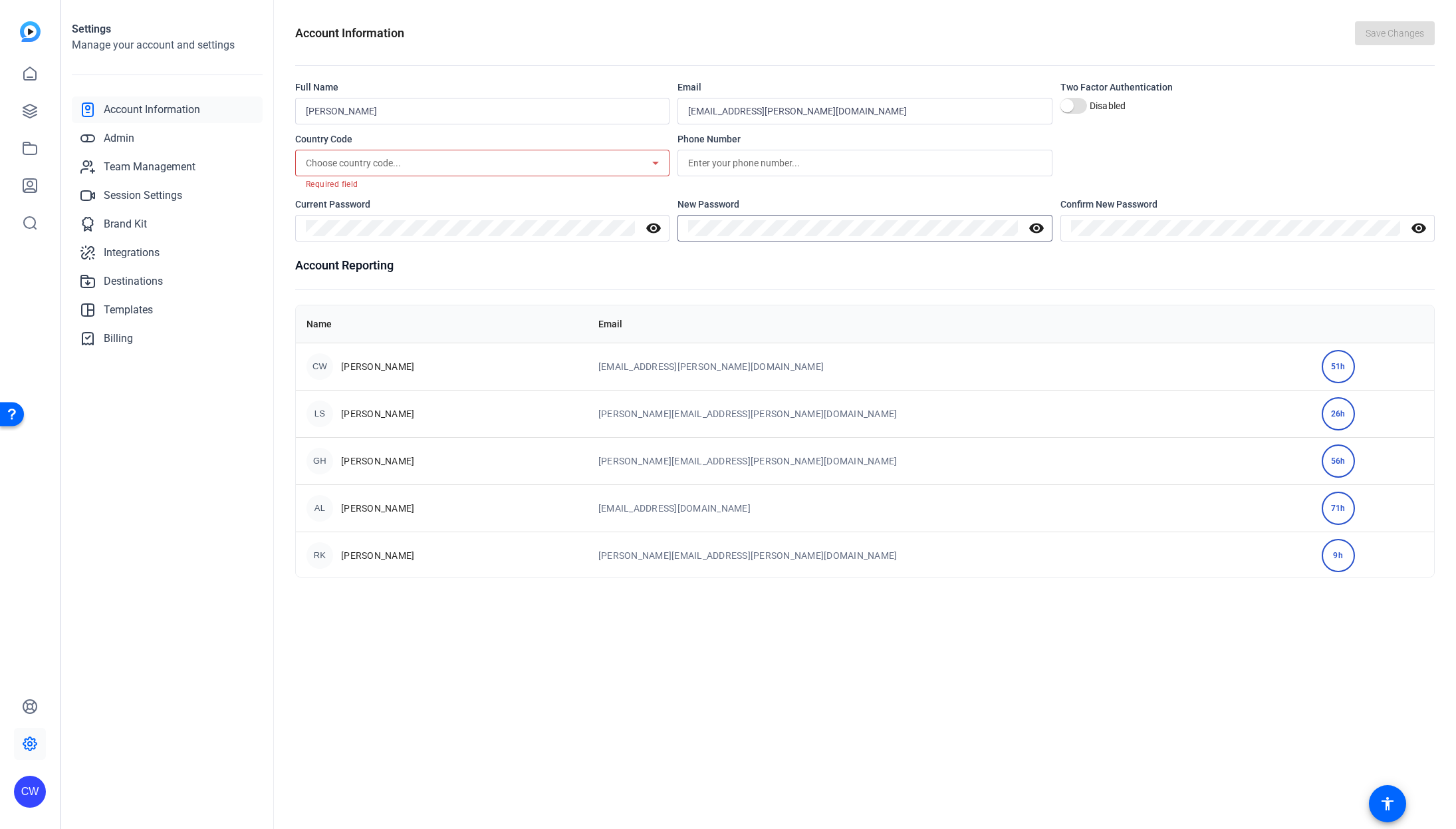
click at [684, 229] on div "visibility" at bounding box center [864, 228] width 374 height 26
click at [647, 162] on icon at bounding box center [655, 162] width 16 height 16
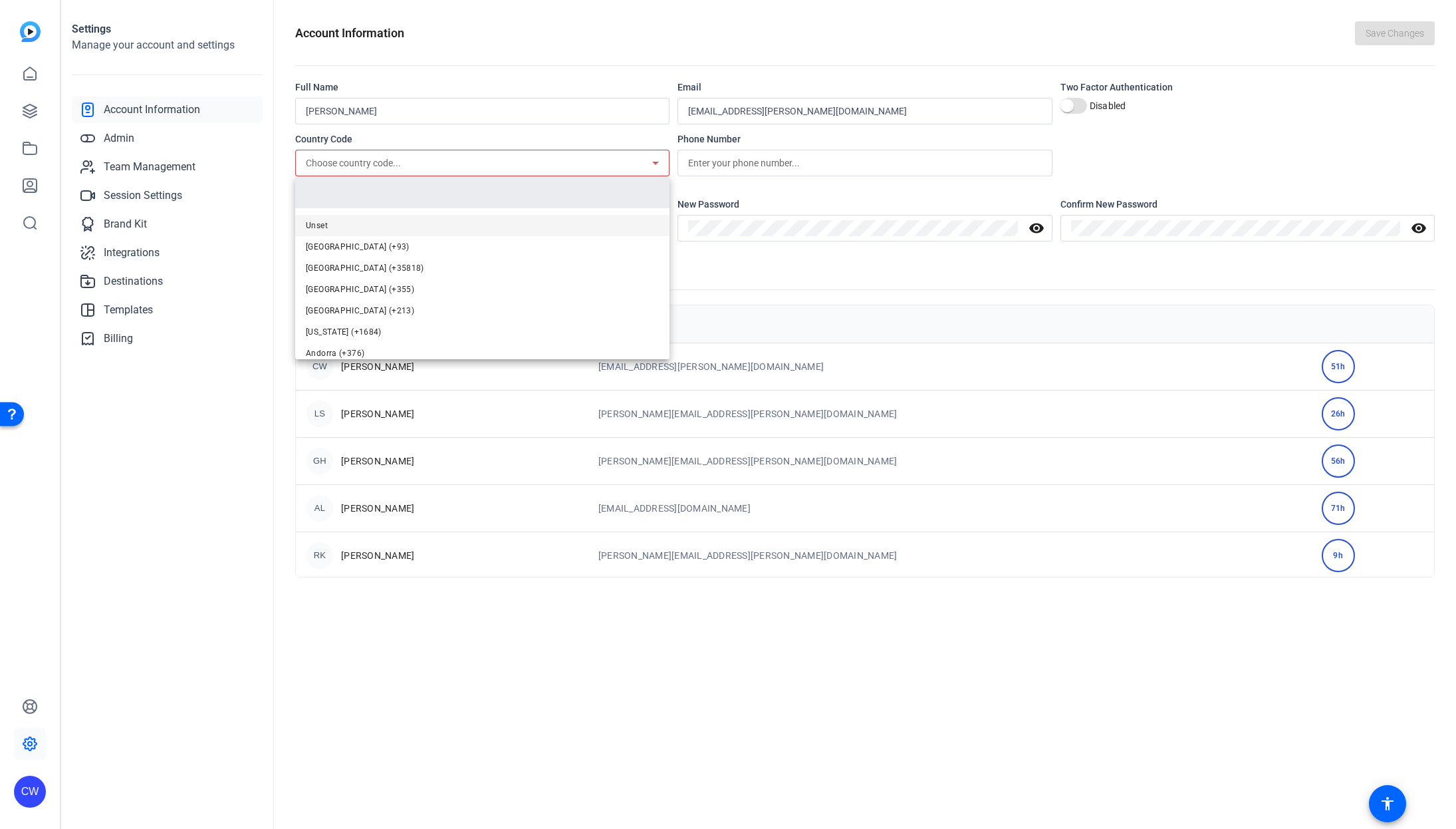
click at [785, 191] on div at bounding box center [728, 414] width 1456 height 829
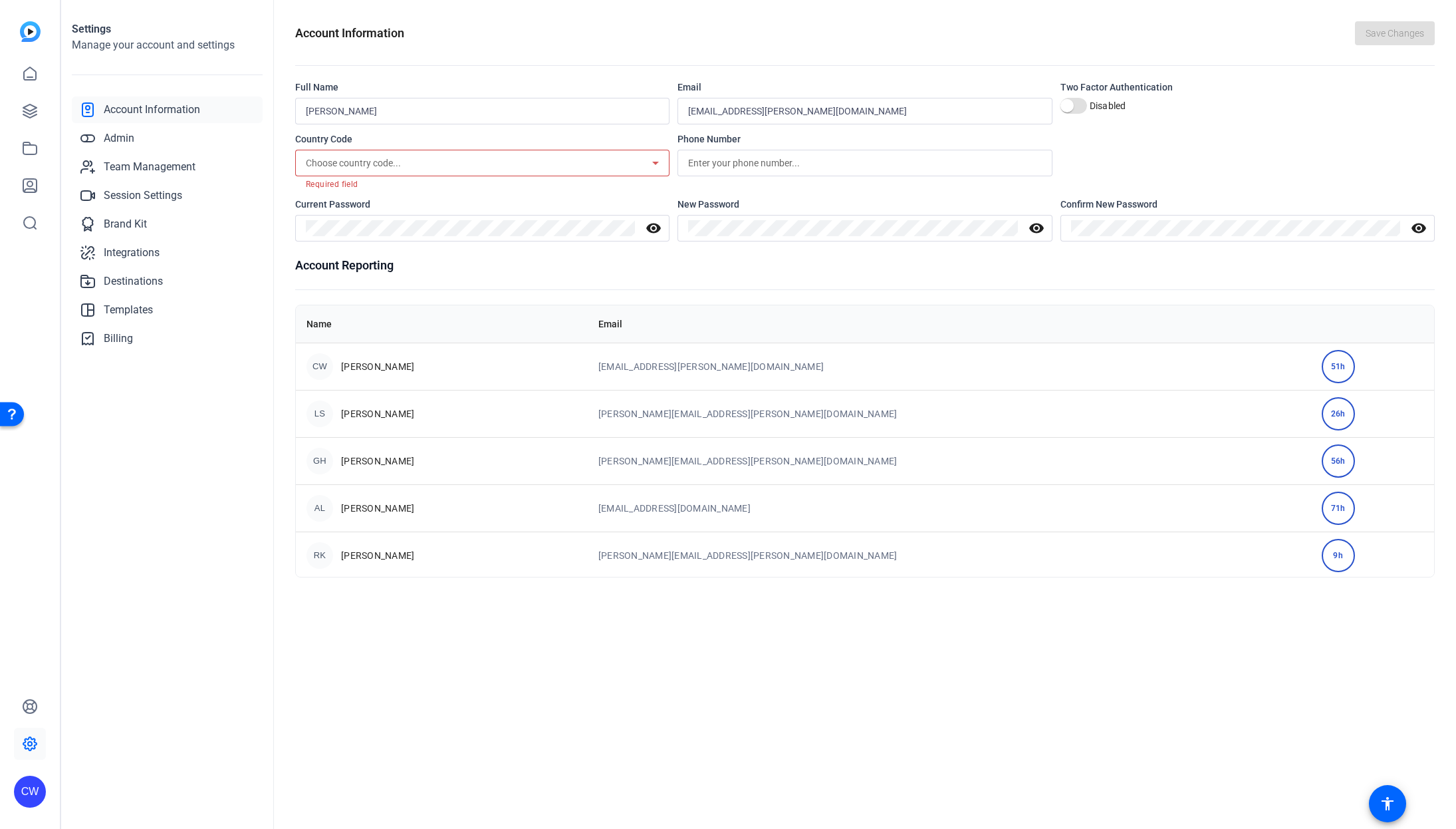
click at [788, 269] on h1 "Account Reporting" at bounding box center [865, 265] width 1140 height 19
click at [500, 166] on div "Choose country code..." at bounding box center [479, 162] width 346 height 16
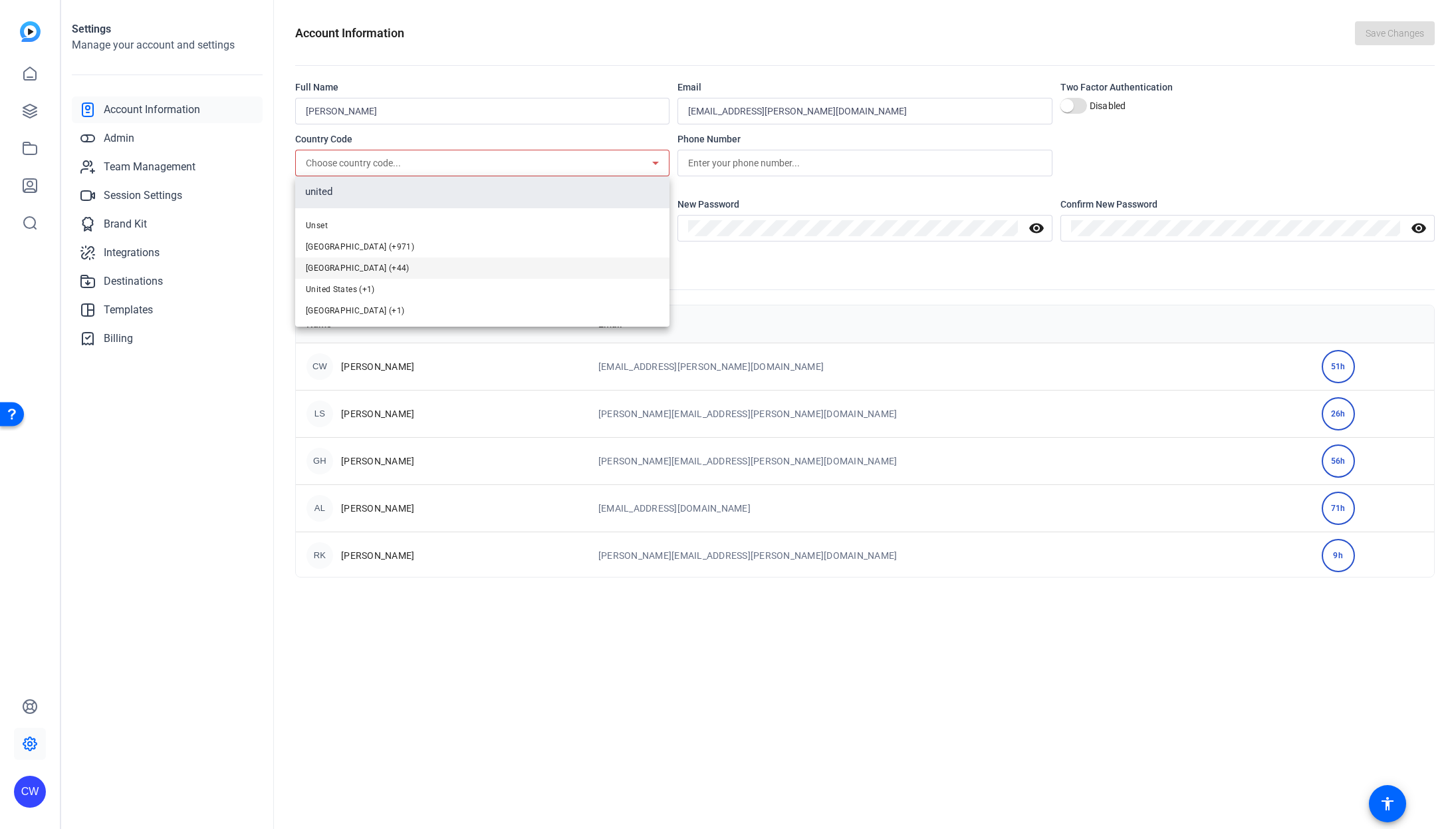
type input "united"
click at [420, 268] on mat-option "[GEOGRAPHIC_DATA] (+44)" at bounding box center [482, 268] width 374 height 22
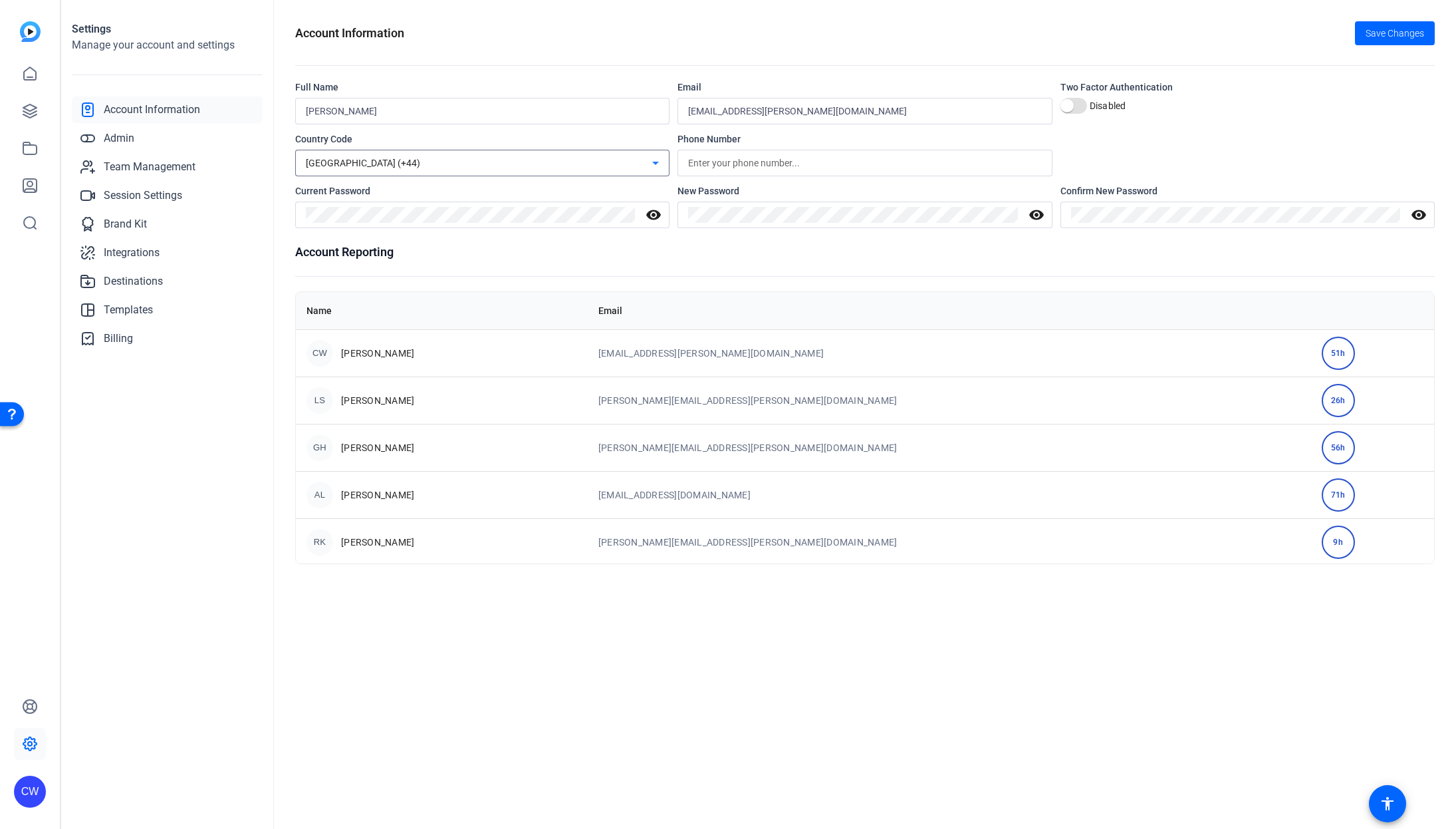
click at [787, 245] on h1 "Account Reporting" at bounding box center [865, 252] width 1140 height 19
click at [1126, 141] on div "Country Code [GEOGRAPHIC_DATA] (+44) Phone Number" at bounding box center [865, 154] width 1140 height 44
click at [1085, 257] on h1 "Account Reporting" at bounding box center [865, 252] width 1140 height 19
click at [1390, 33] on span "Save Changes" at bounding box center [1395, 33] width 59 height 14
click at [792, 167] on input "text" at bounding box center [864, 162] width 353 height 16
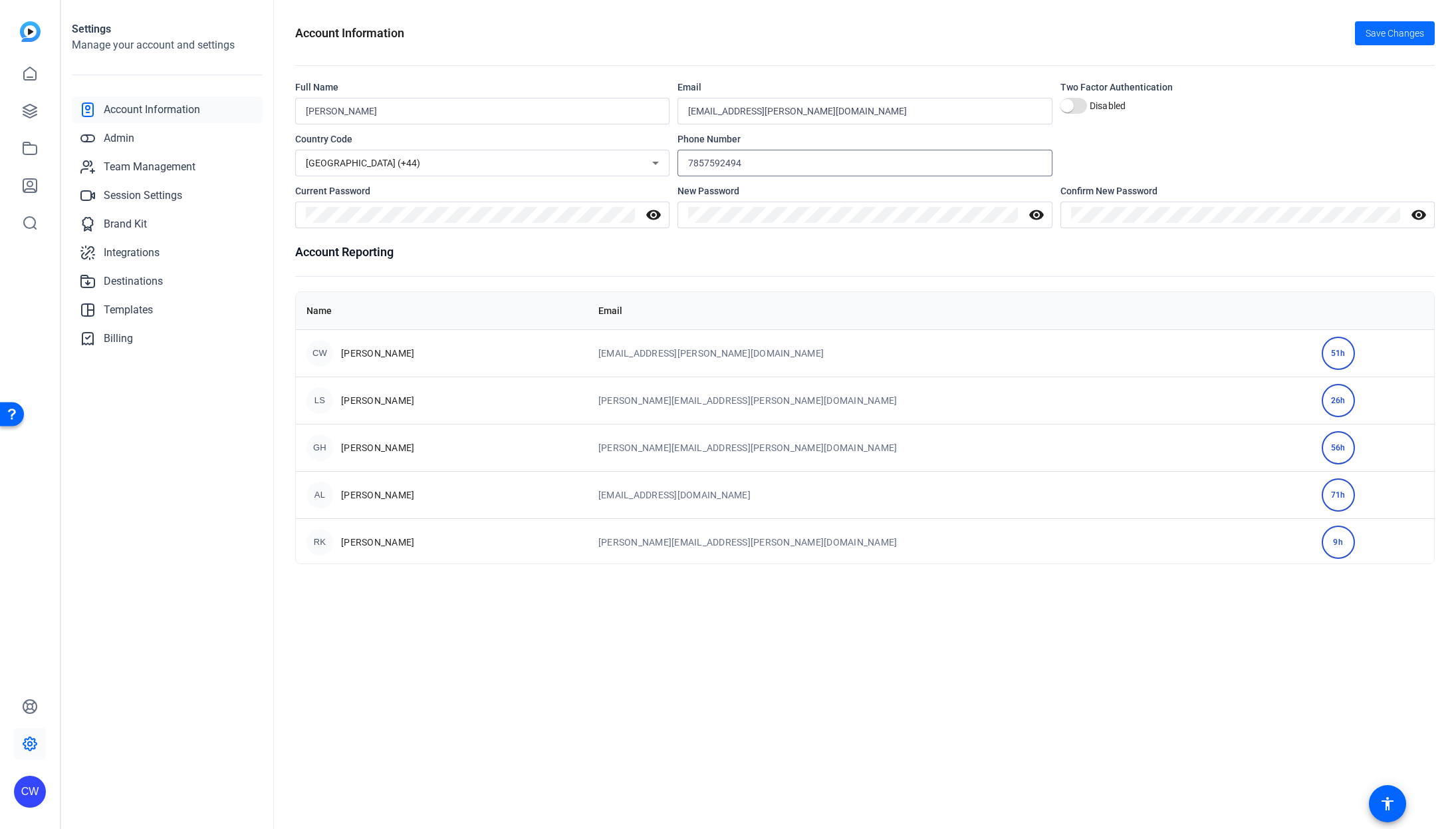
type input "7857592494"
click at [1378, 38] on span "Save Changes" at bounding box center [1395, 33] width 59 height 14
click at [144, 139] on link "Admin" at bounding box center [167, 138] width 191 height 26
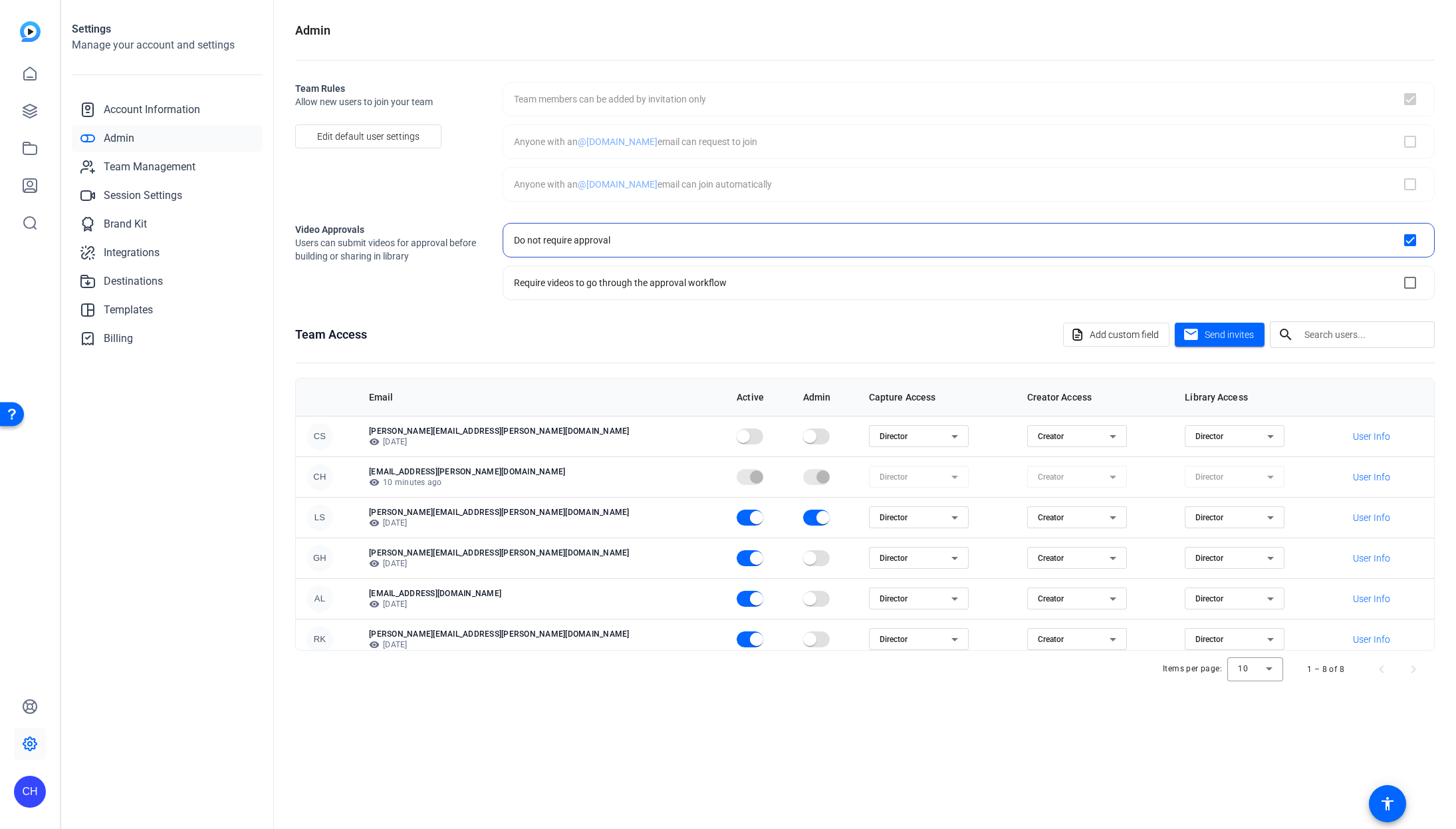
checkbox input "true"
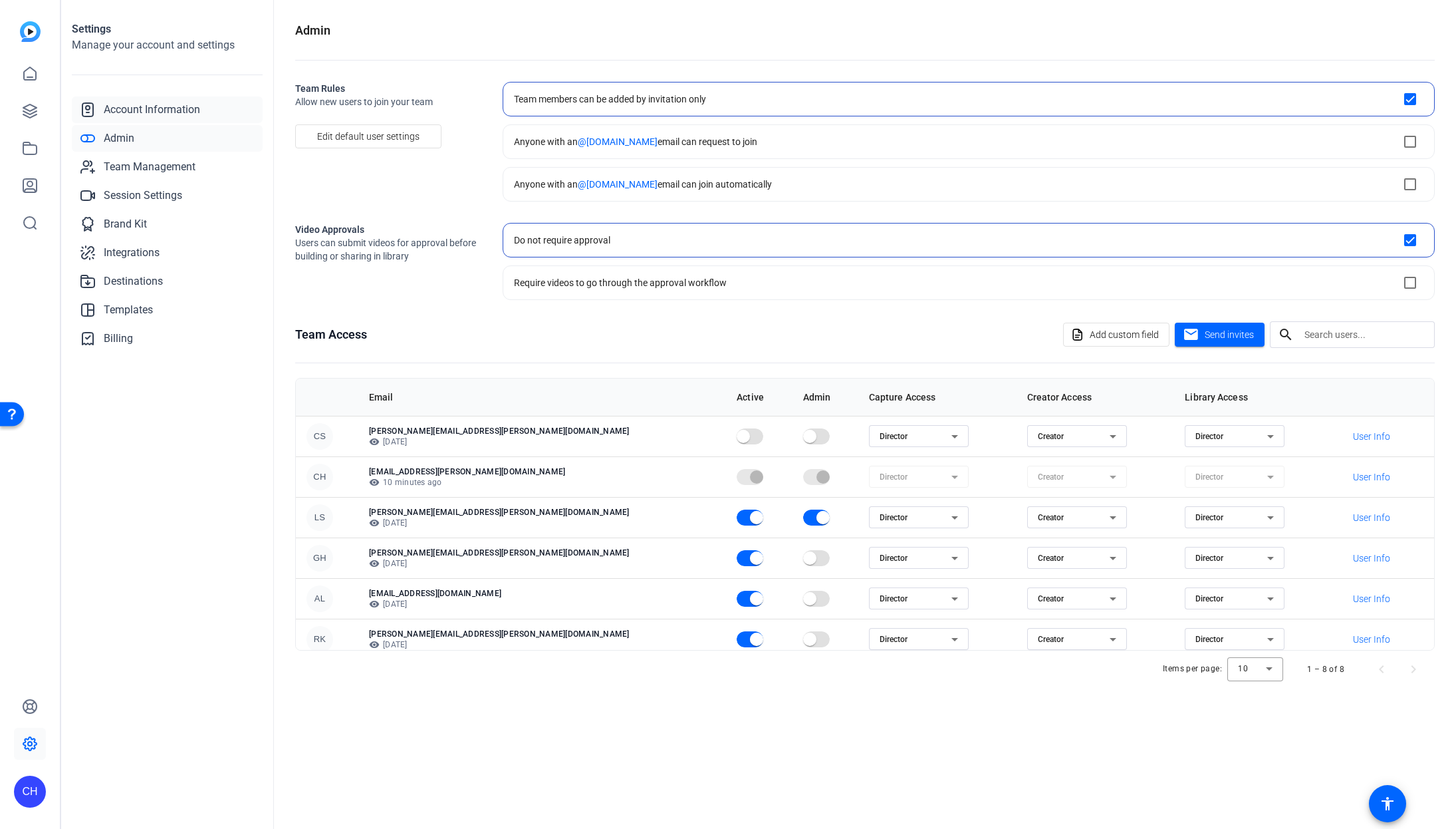
click at [171, 112] on span "Account Information" at bounding box center [152, 109] width 96 height 16
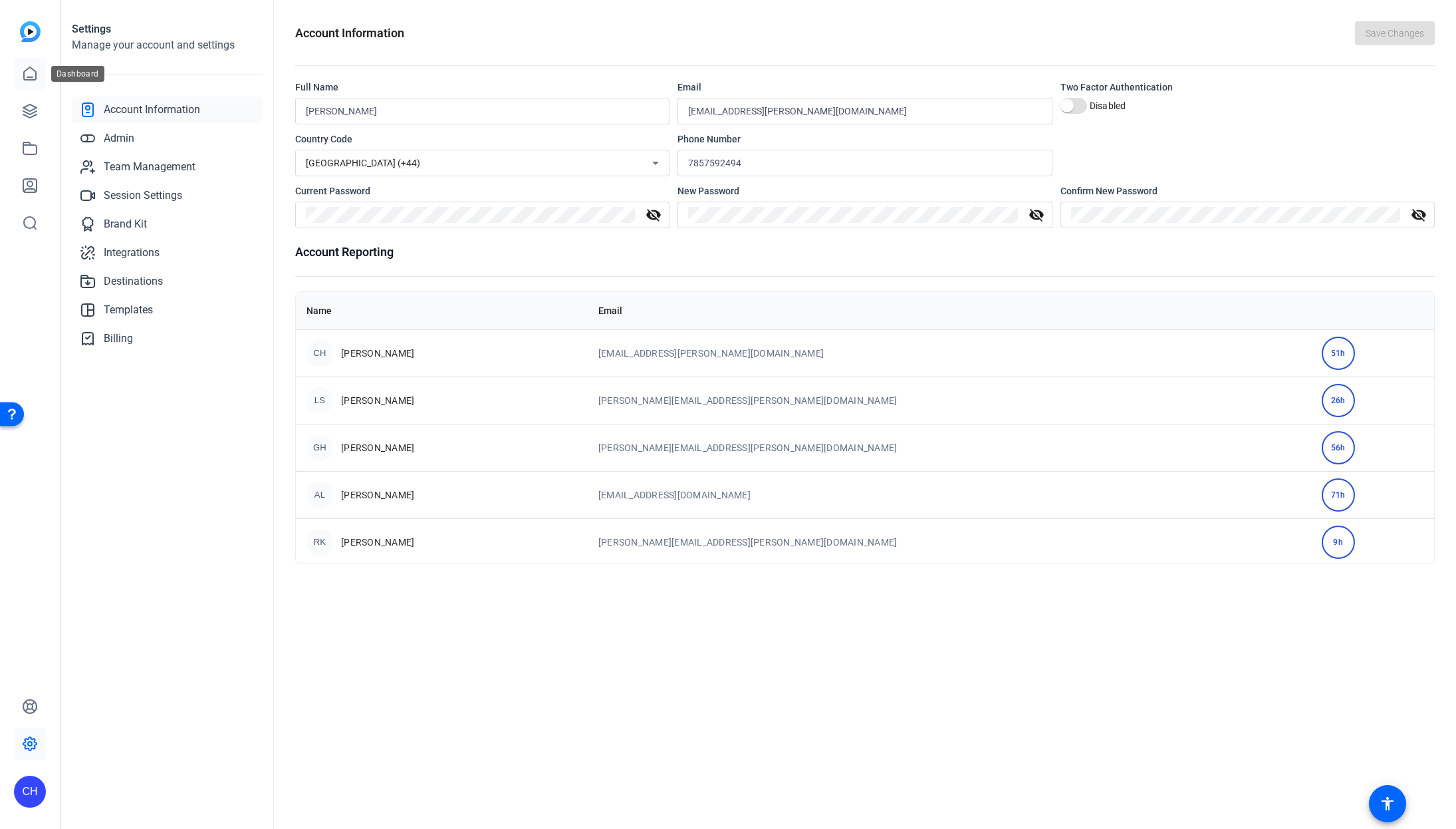
click at [32, 71] on icon at bounding box center [29, 73] width 16 height 16
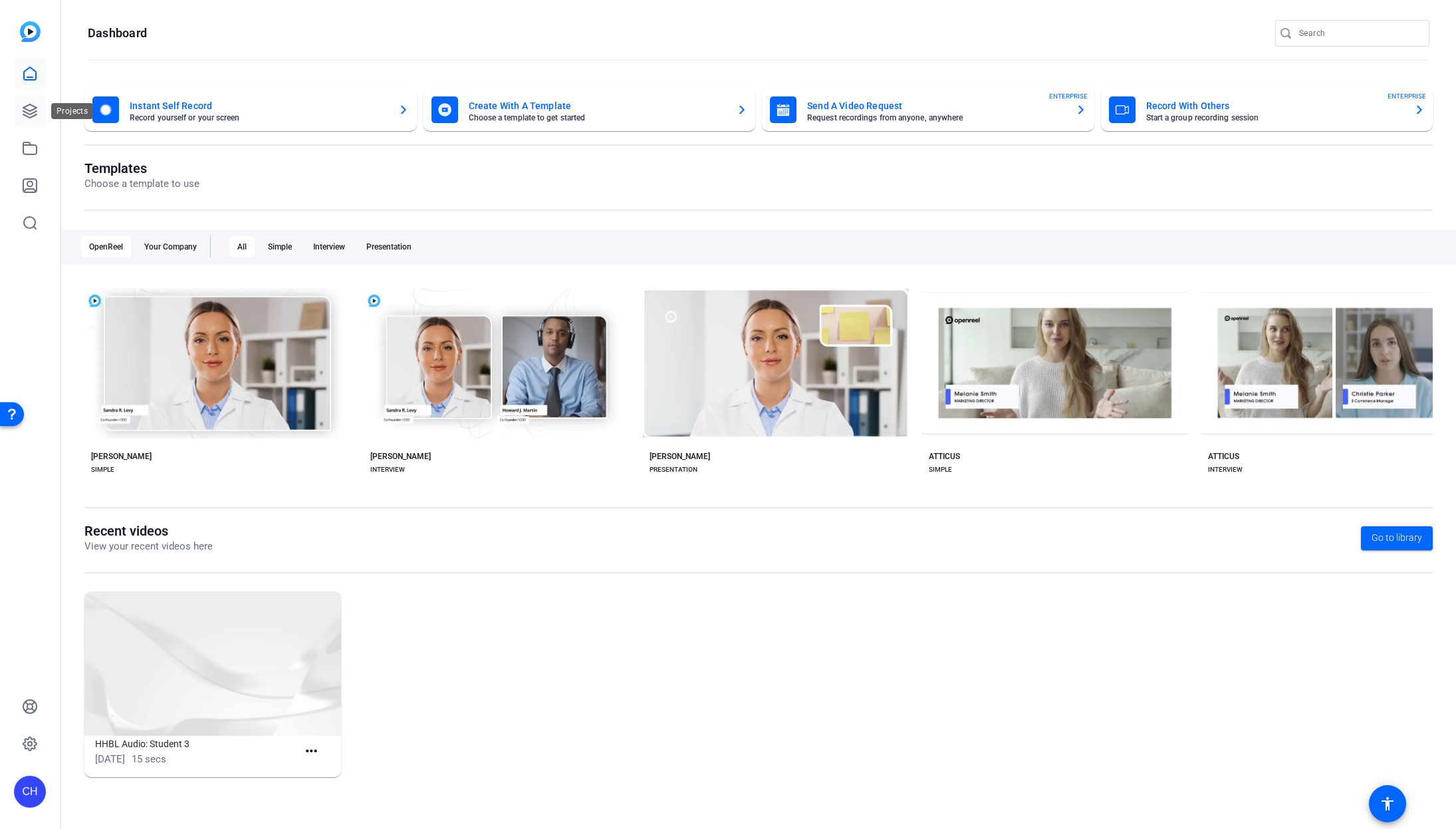
click at [28, 114] on icon at bounding box center [29, 111] width 16 height 16
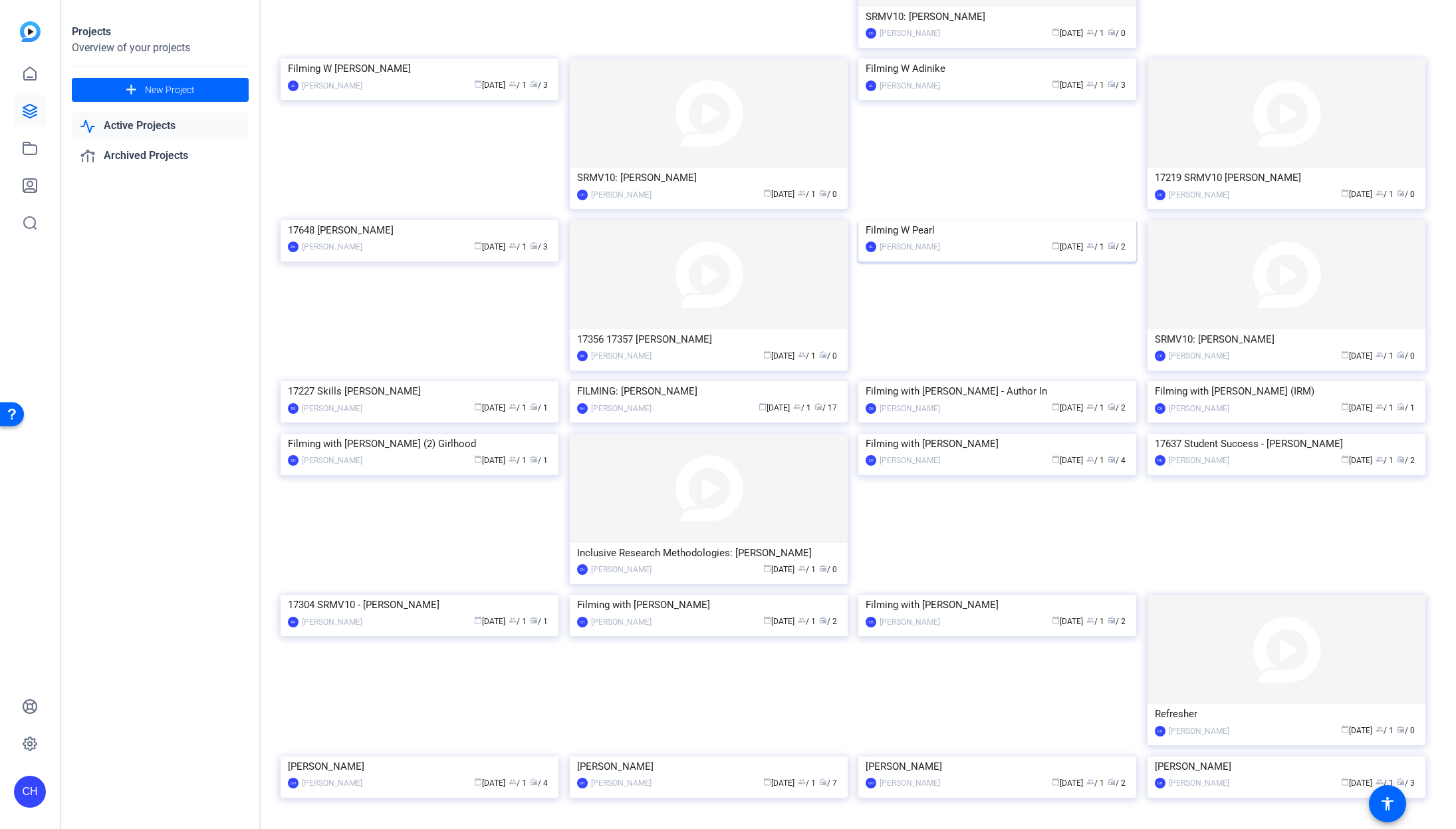
scroll to position [959, 0]
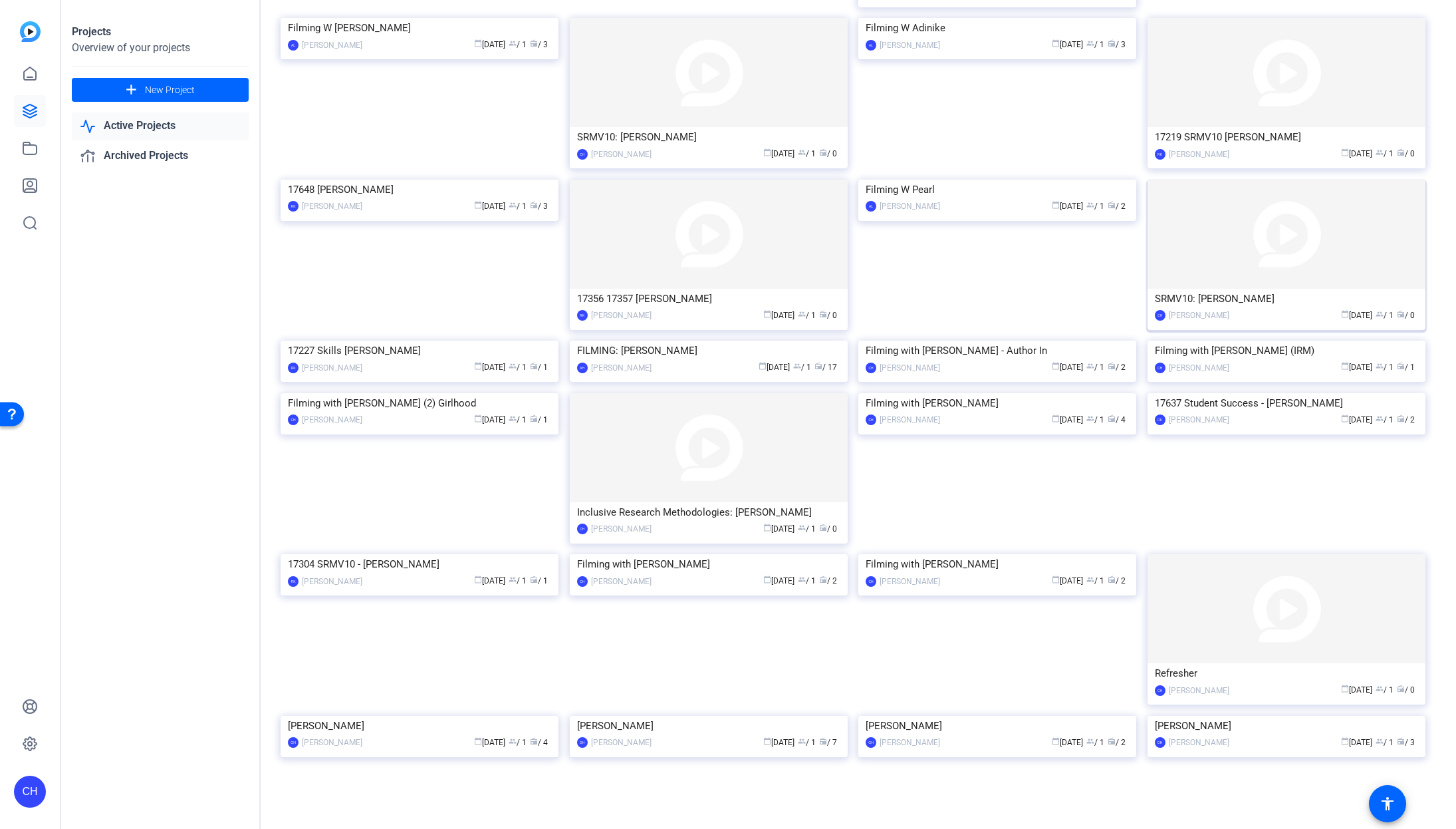
click at [1262, 289] on img at bounding box center [1287, 234] width 278 height 109
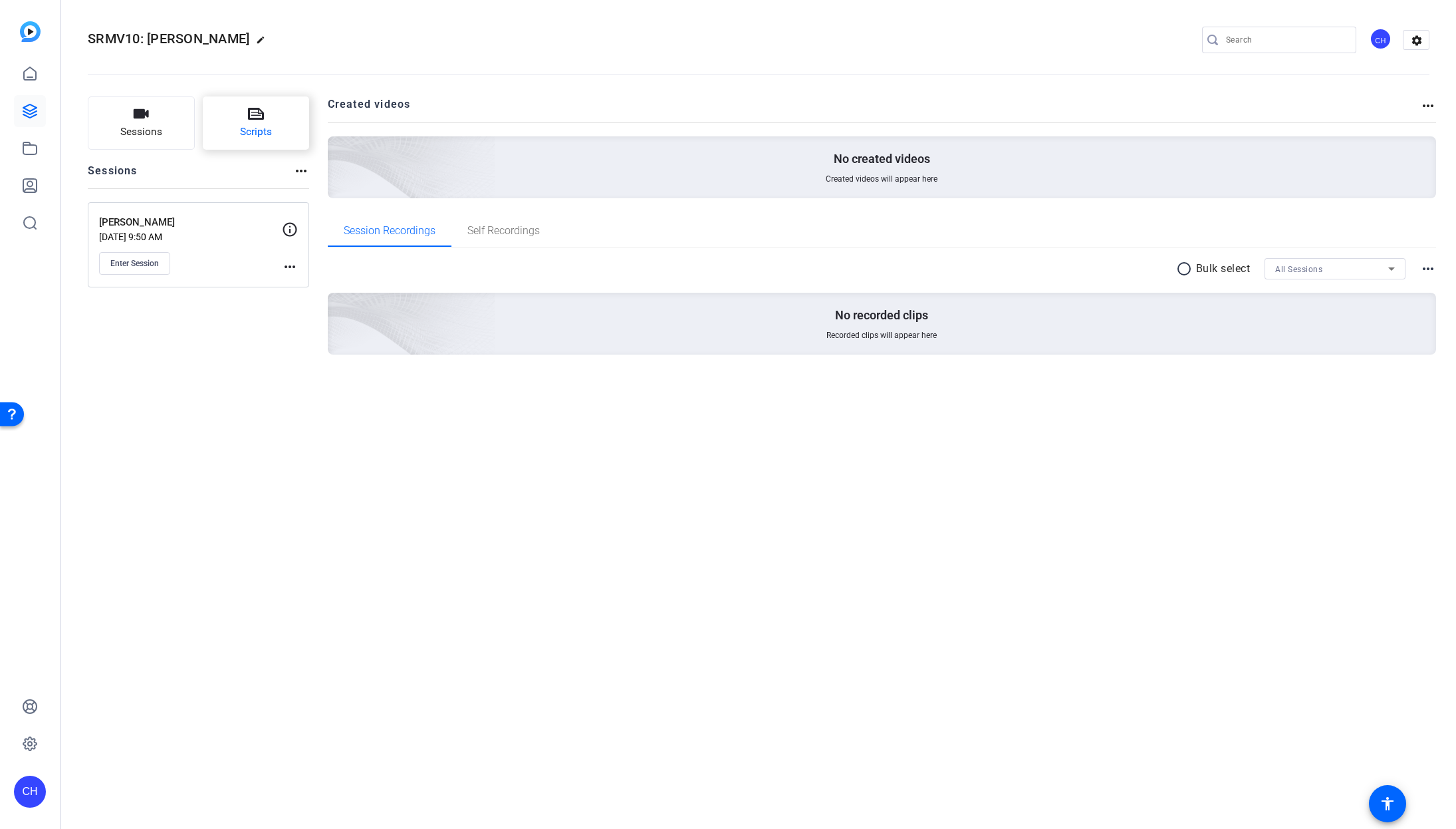
click at [260, 135] on span "Scripts" at bounding box center [256, 132] width 32 height 15
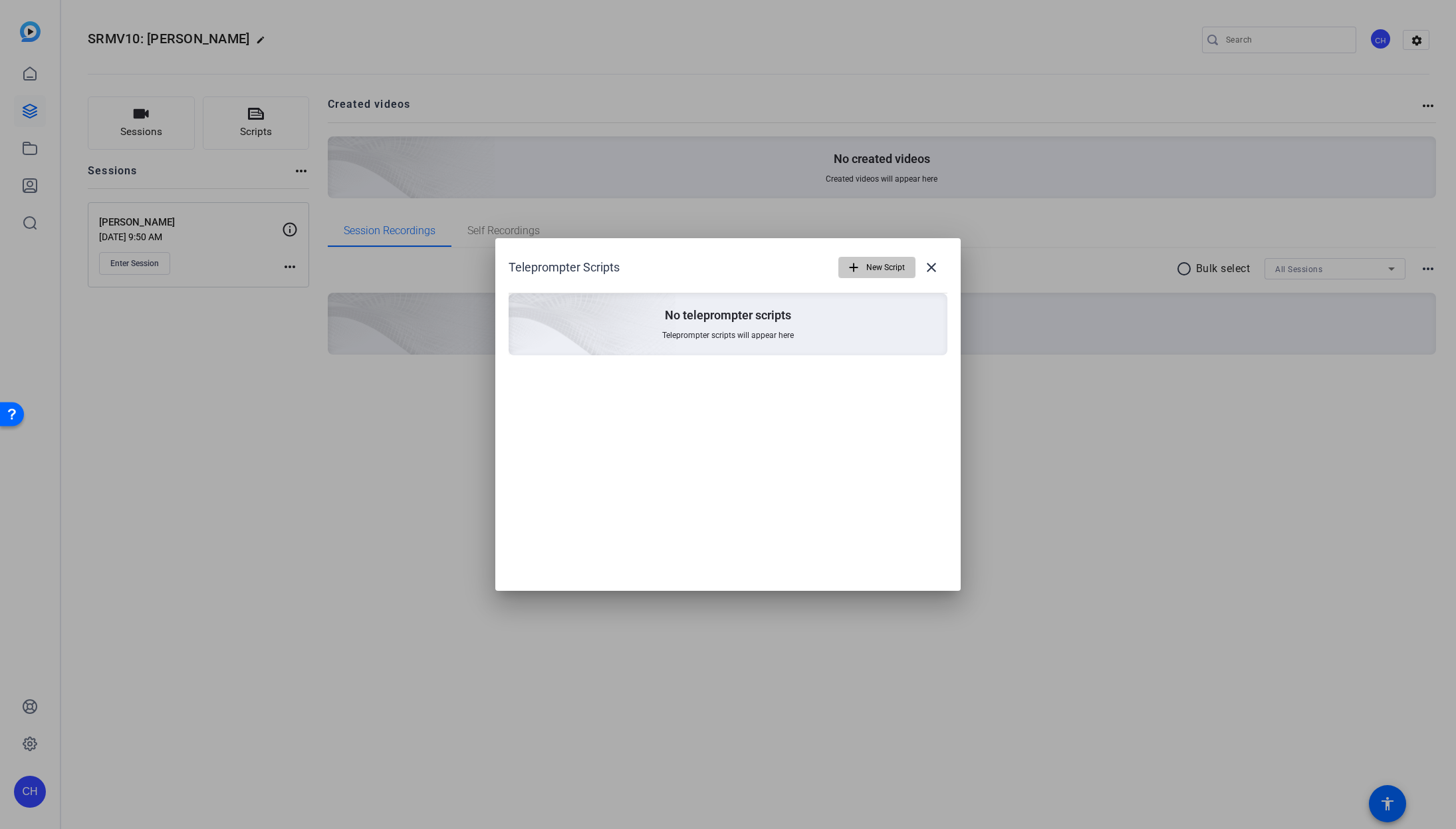
click at [875, 265] on span "New Script" at bounding box center [885, 267] width 38 height 25
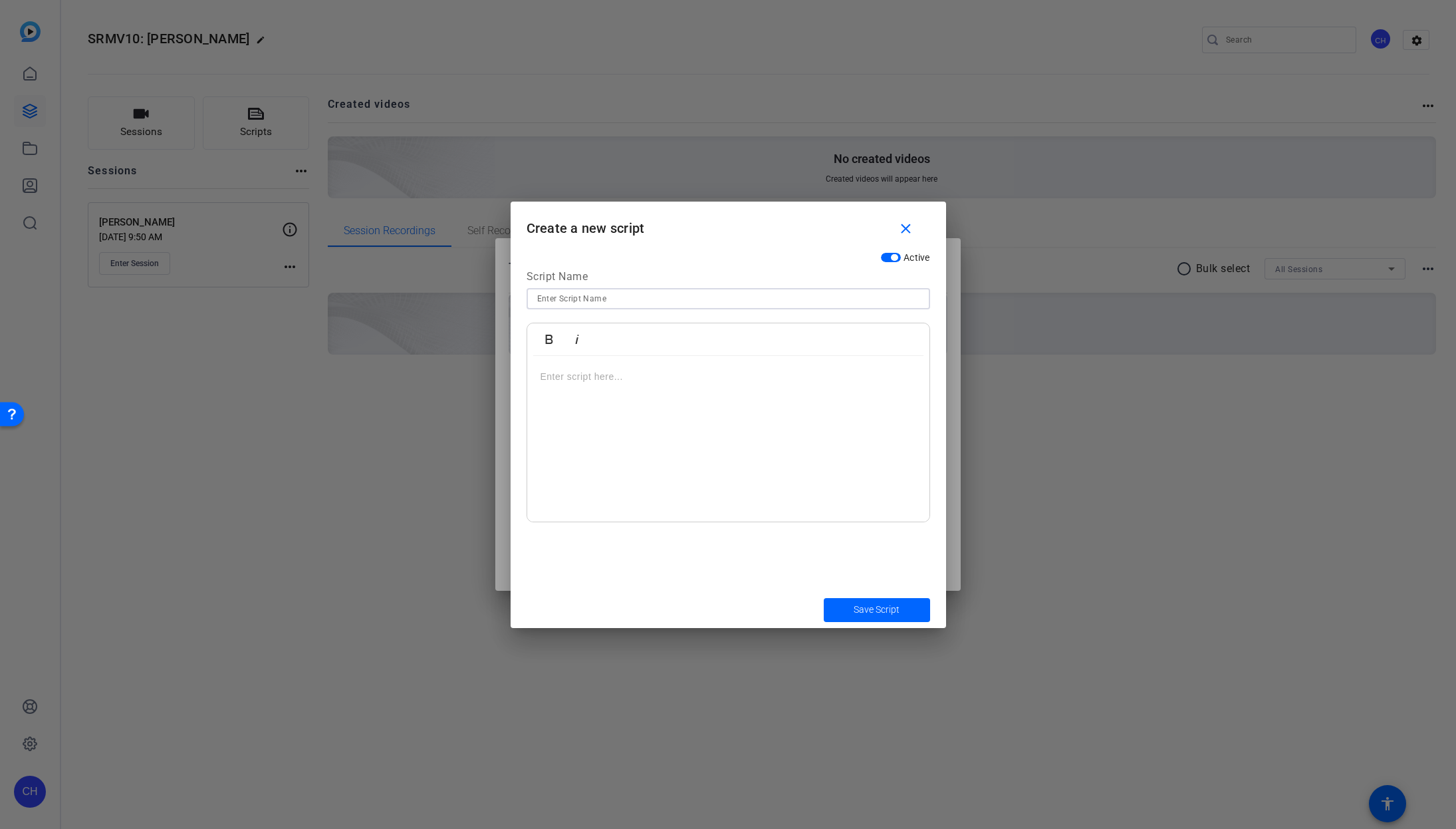
click at [556, 296] on input at bounding box center [728, 298] width 383 height 16
paste input "FACTOR ANALYSIS"
type input "FACTOR ANALYSIS"
click at [551, 377] on p at bounding box center [728, 376] width 376 height 15
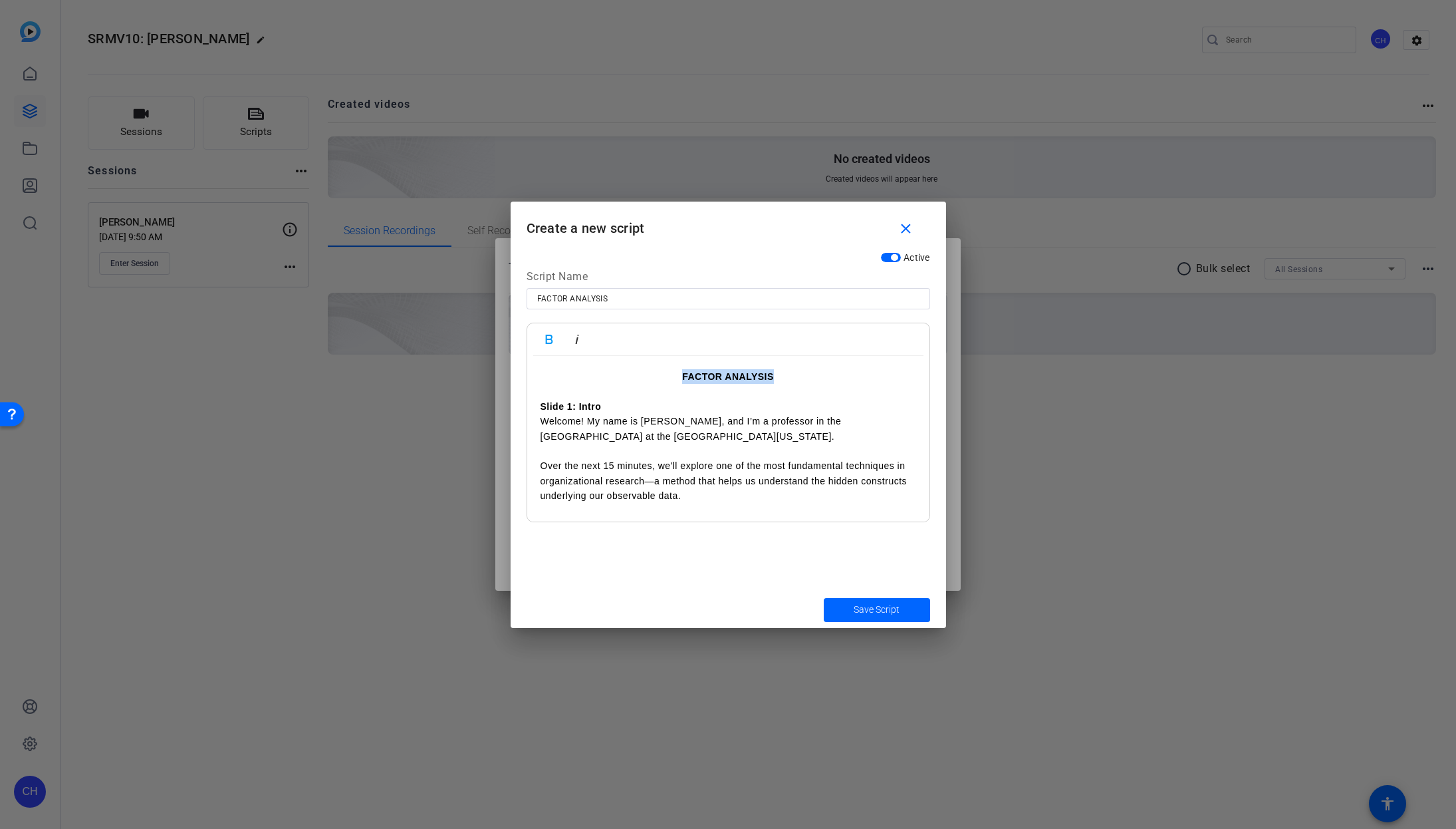
drag, startPoint x: 672, startPoint y: 375, endPoint x: 808, endPoint y: 375, distance: 136.0
click at [808, 375] on p "FACTOR ANALYSIS" at bounding box center [728, 376] width 376 height 15
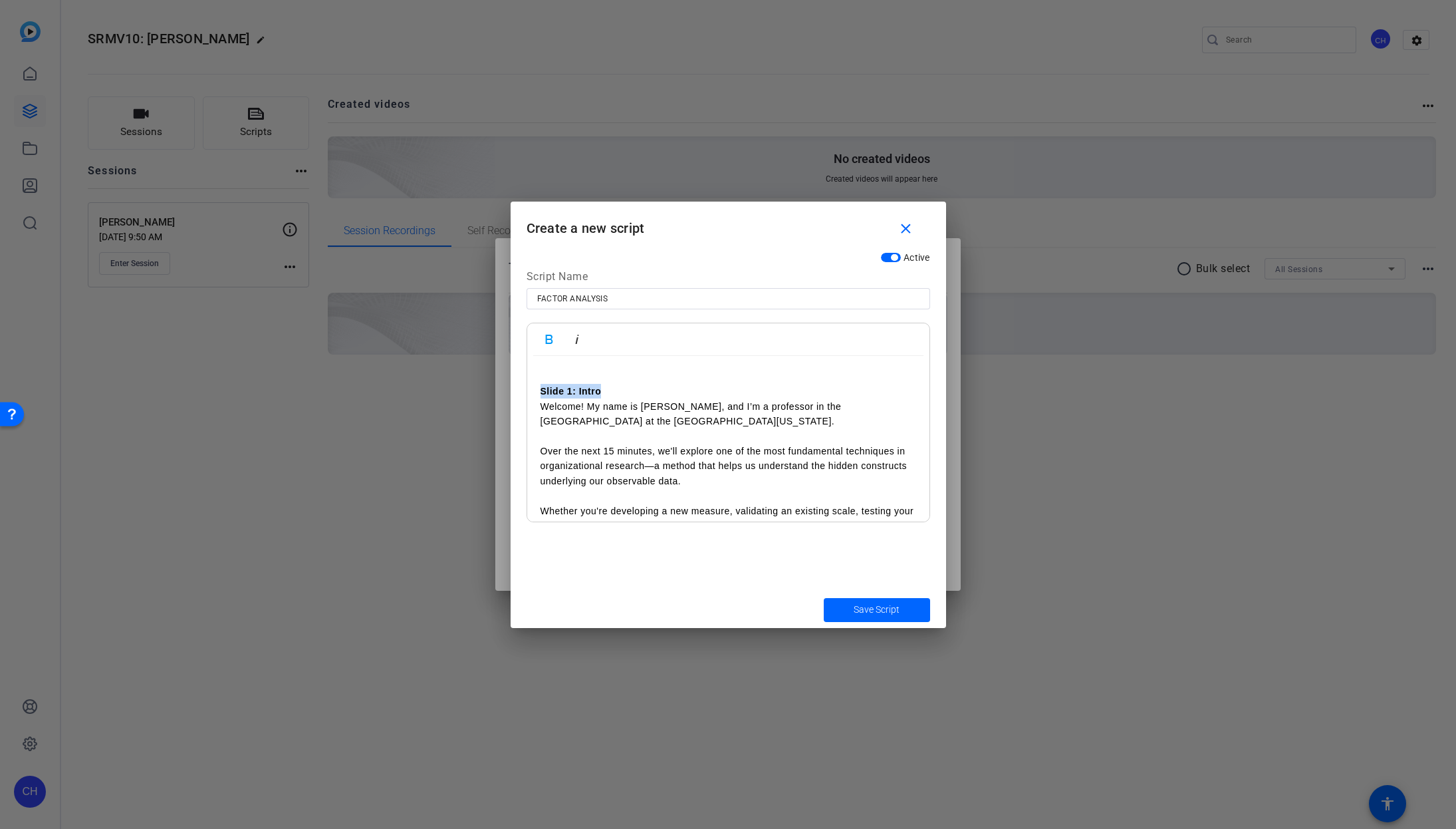
drag, startPoint x: 538, startPoint y: 387, endPoint x: 613, endPoint y: 389, distance: 75.0
click at [560, 377] on p at bounding box center [728, 376] width 376 height 15
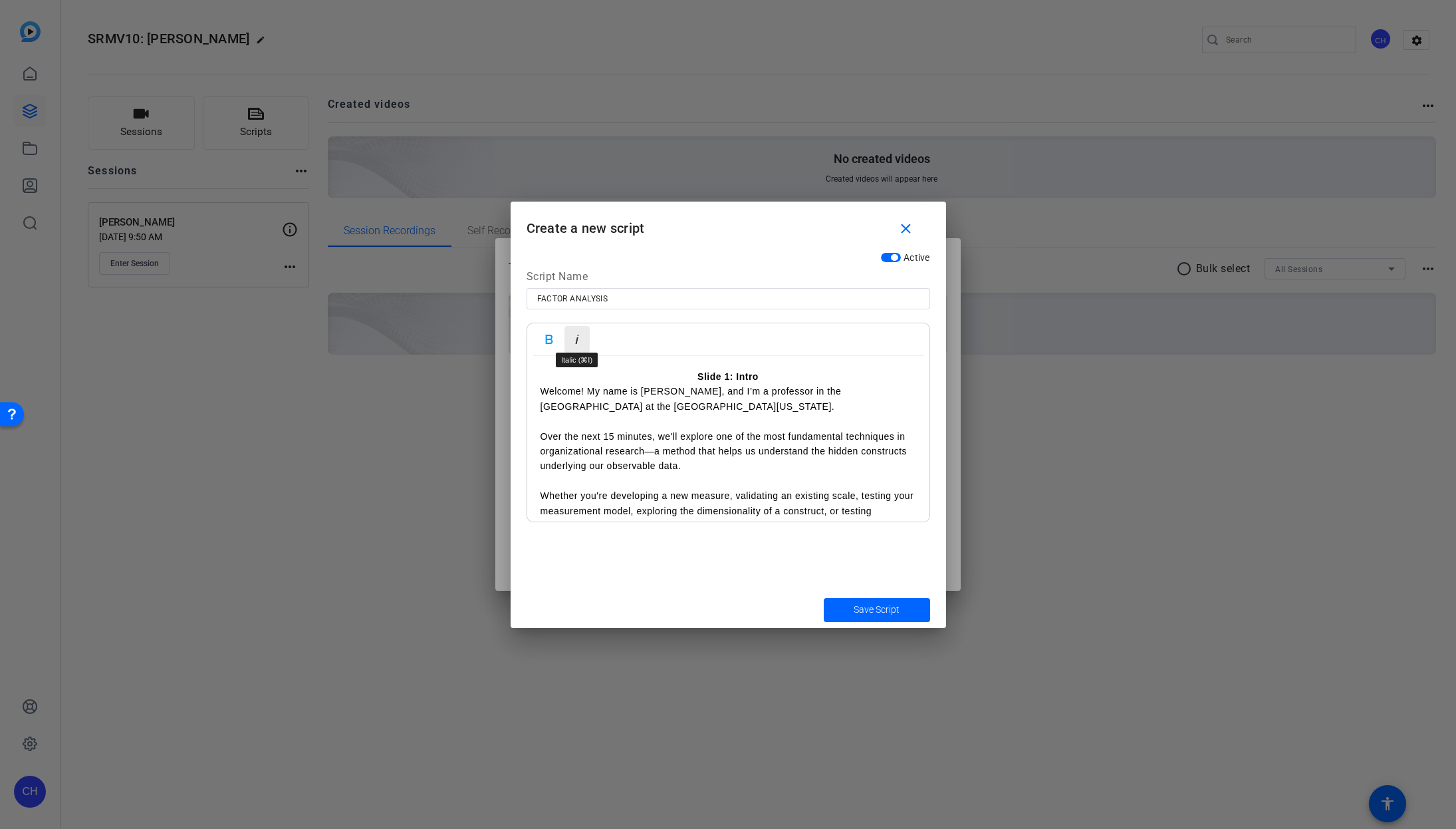
click at [578, 340] on icon "button" at bounding box center [577, 339] width 16 height 16
drag, startPoint x: 687, startPoint y: 376, endPoint x: 549, endPoint y: 379, distance: 138.0
click at [560, 379] on p "Slide 1: Intro" at bounding box center [728, 376] width 376 height 15
click at [545, 379] on p "Slide 1: Intro" at bounding box center [728, 376] width 376 height 15
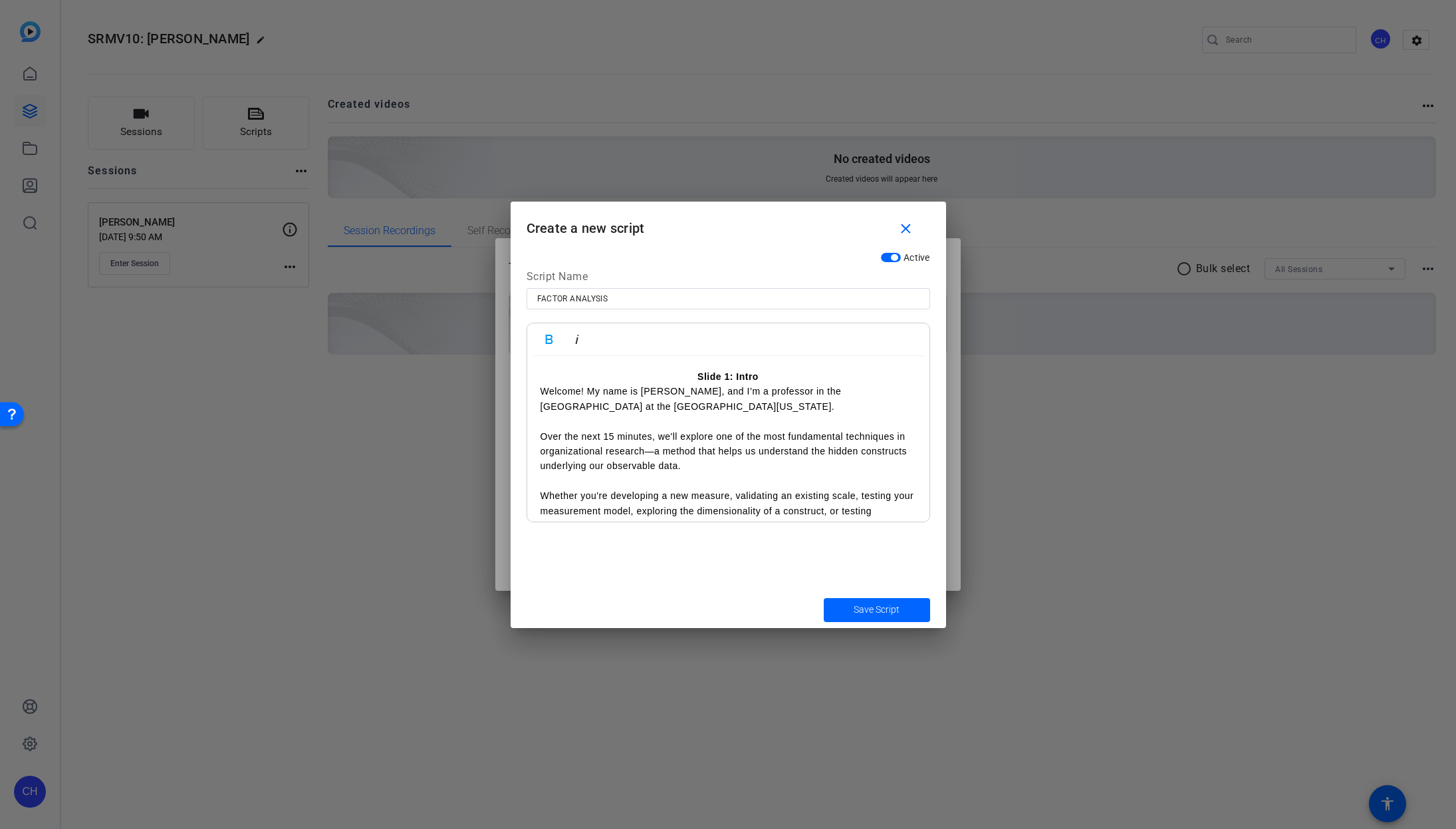
click at [541, 379] on p "Slide 1: Intro" at bounding box center [728, 376] width 376 height 15
drag, startPoint x: 694, startPoint y: 376, endPoint x: 767, endPoint y: 375, distance: 73.0
click at [767, 375] on p "Slide 1: Intro" at bounding box center [728, 376] width 376 height 15
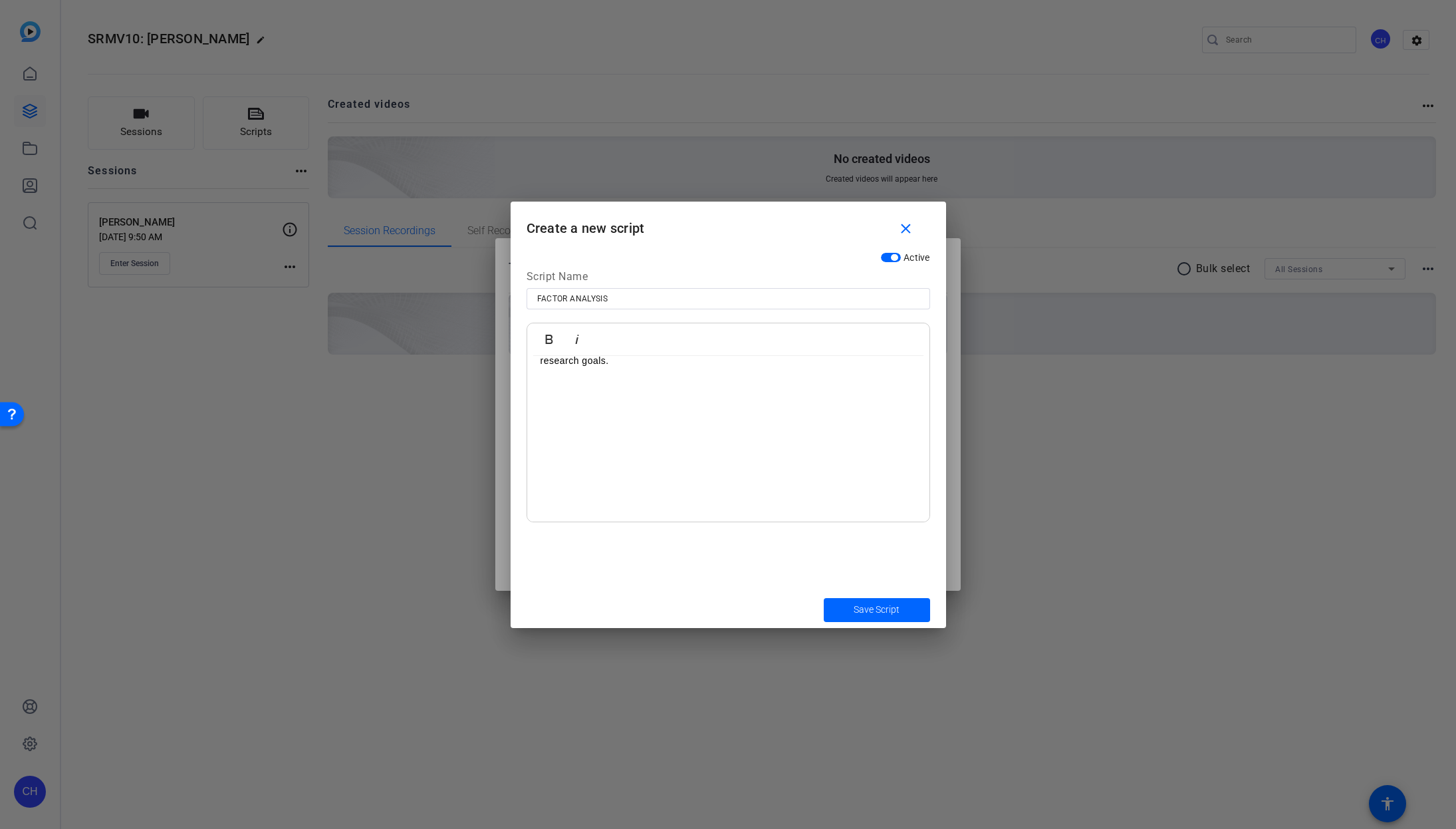
scroll to position [176, 0]
drag, startPoint x: 539, startPoint y: 386, endPoint x: 562, endPoint y: 482, distance: 98.7
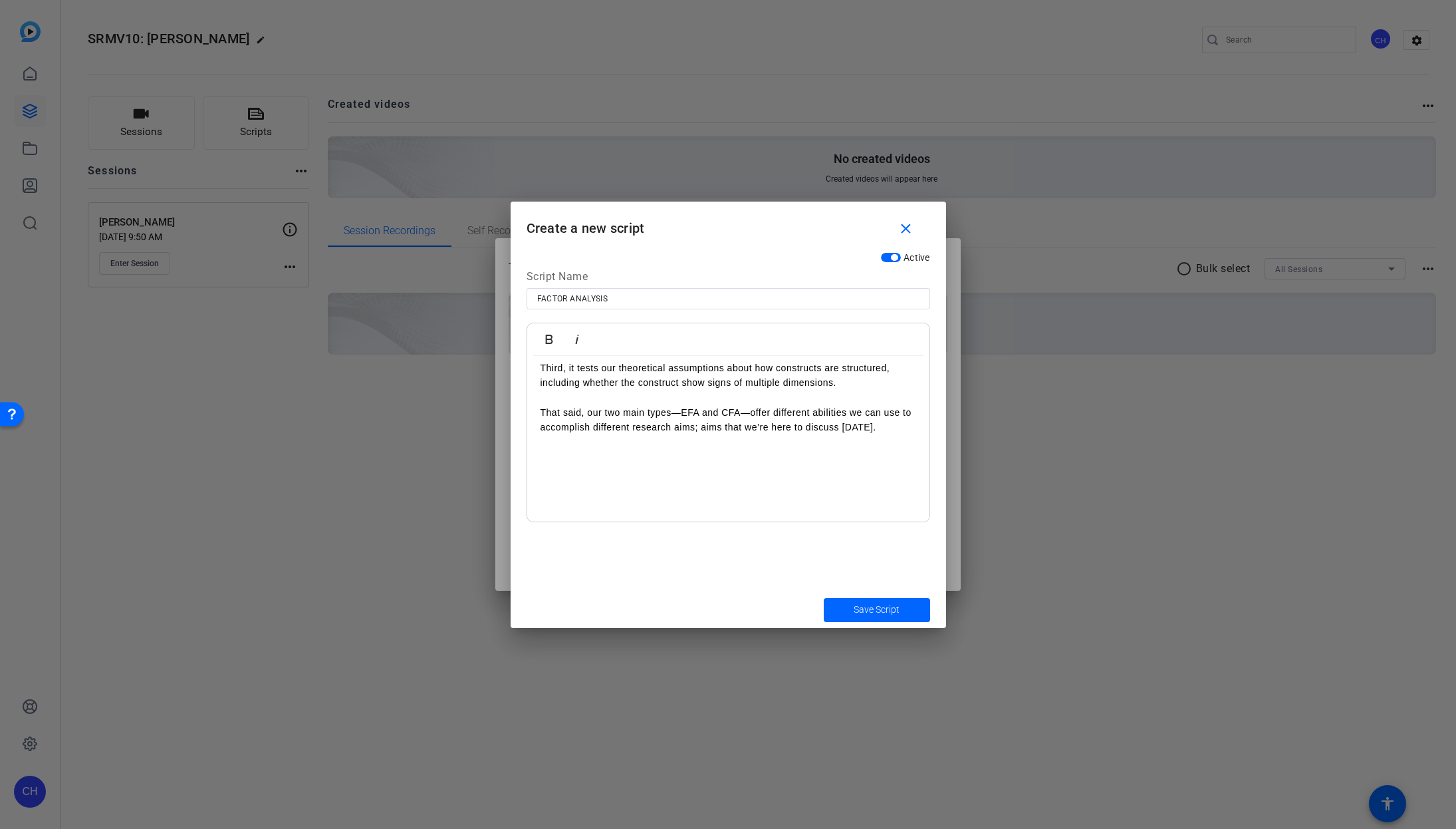
scroll to position [478, 0]
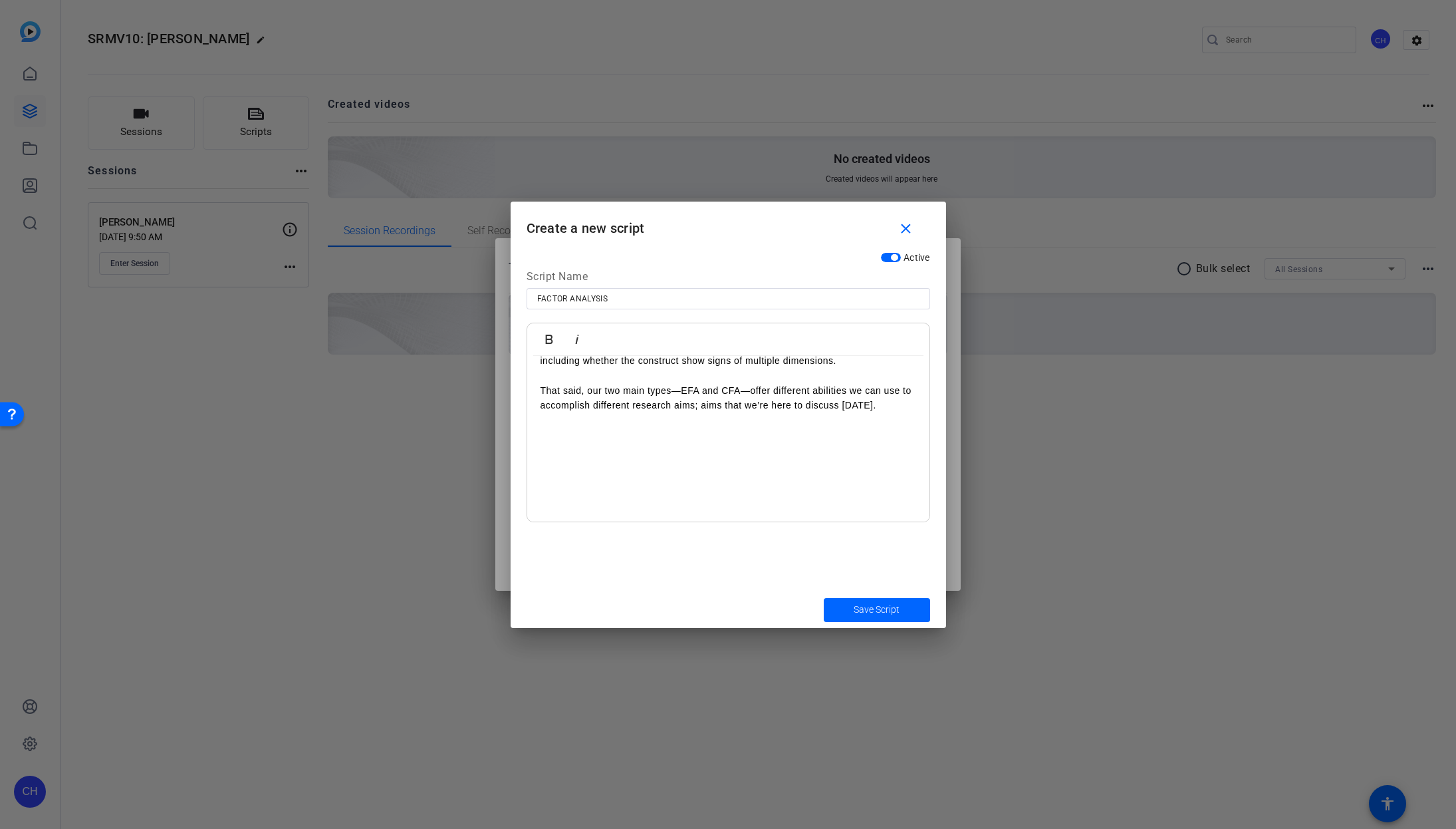
drag, startPoint x: 538, startPoint y: 439, endPoint x: 553, endPoint y: 443, distance: 15.5
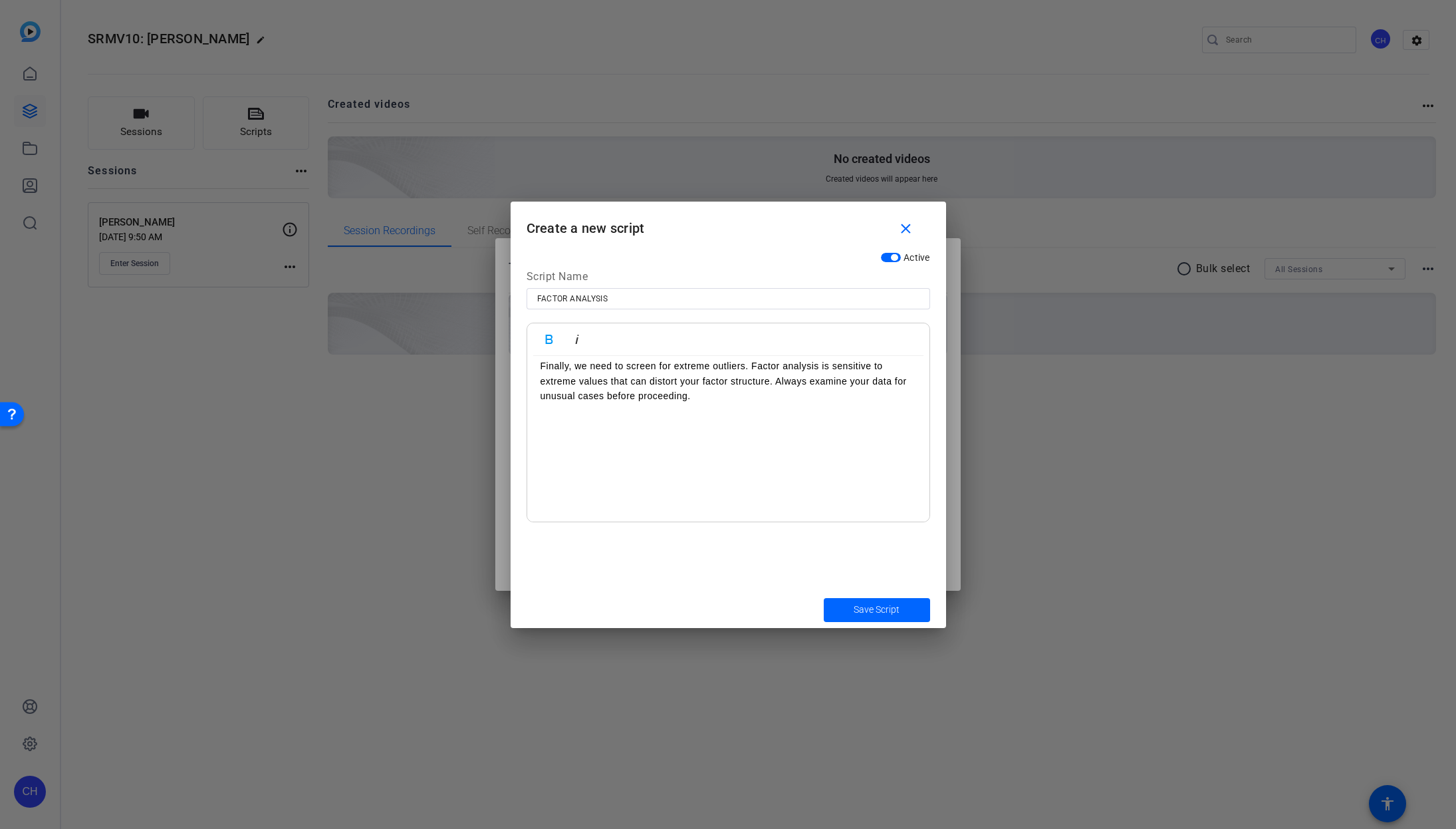
click at [541, 432] on p at bounding box center [728, 425] width 376 height 15
drag, startPoint x: 542, startPoint y: 456, endPoint x: 560, endPoint y: 455, distance: 18.0
click at [542, 455] on p at bounding box center [728, 457] width 376 height 15
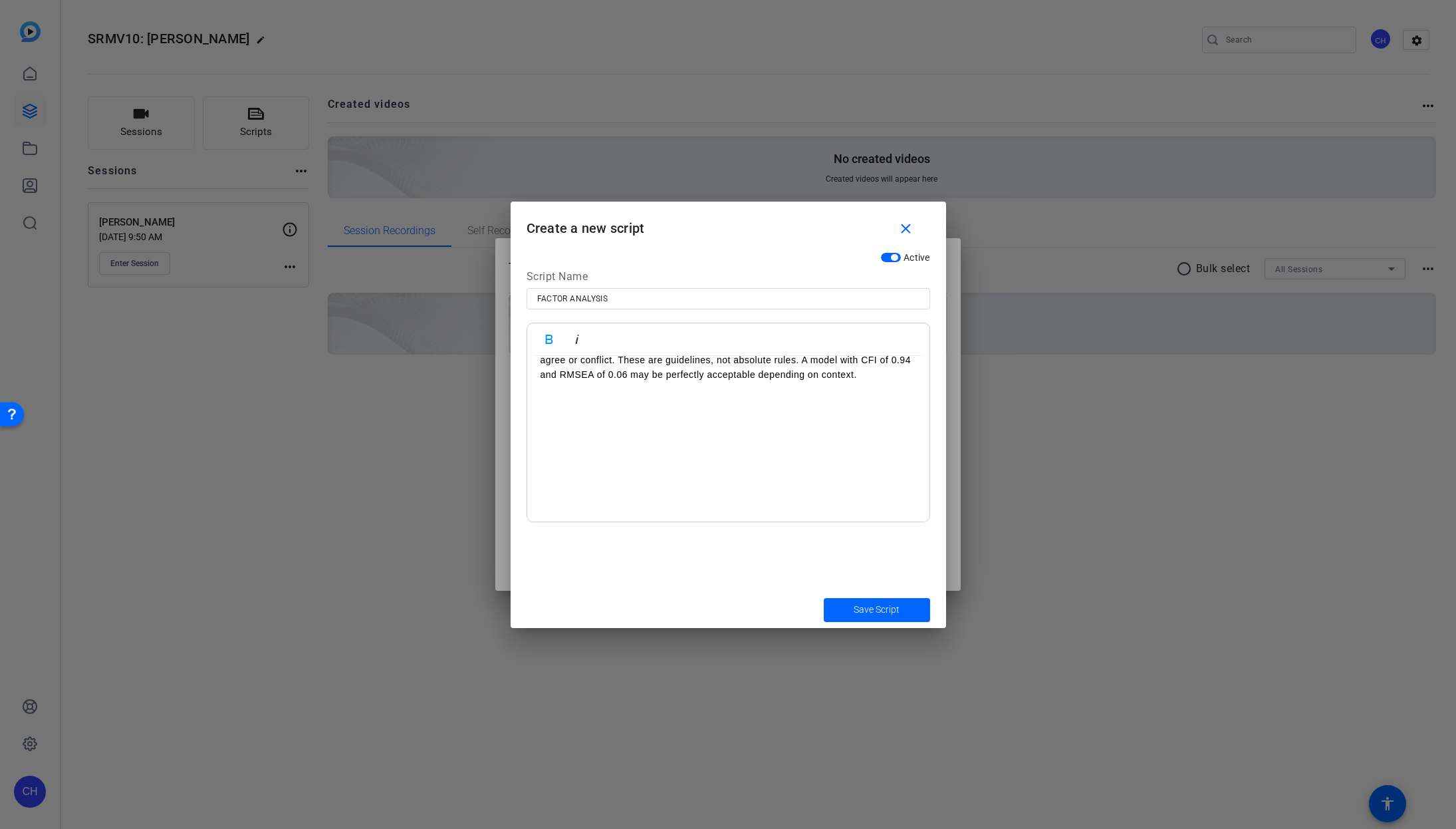
click at [542, 413] on p at bounding box center [728, 419] width 376 height 15
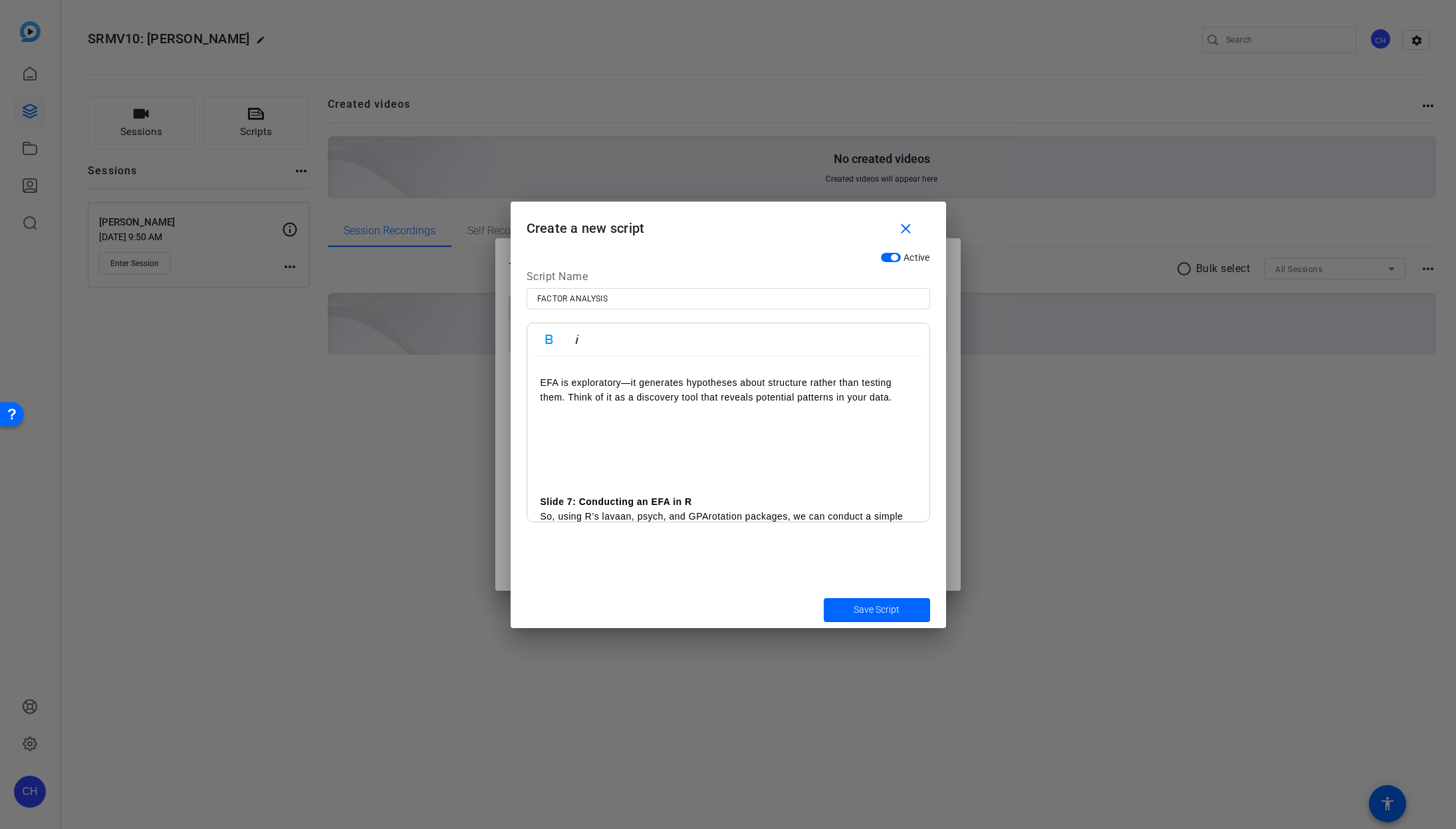
scroll to position [2320, 0]
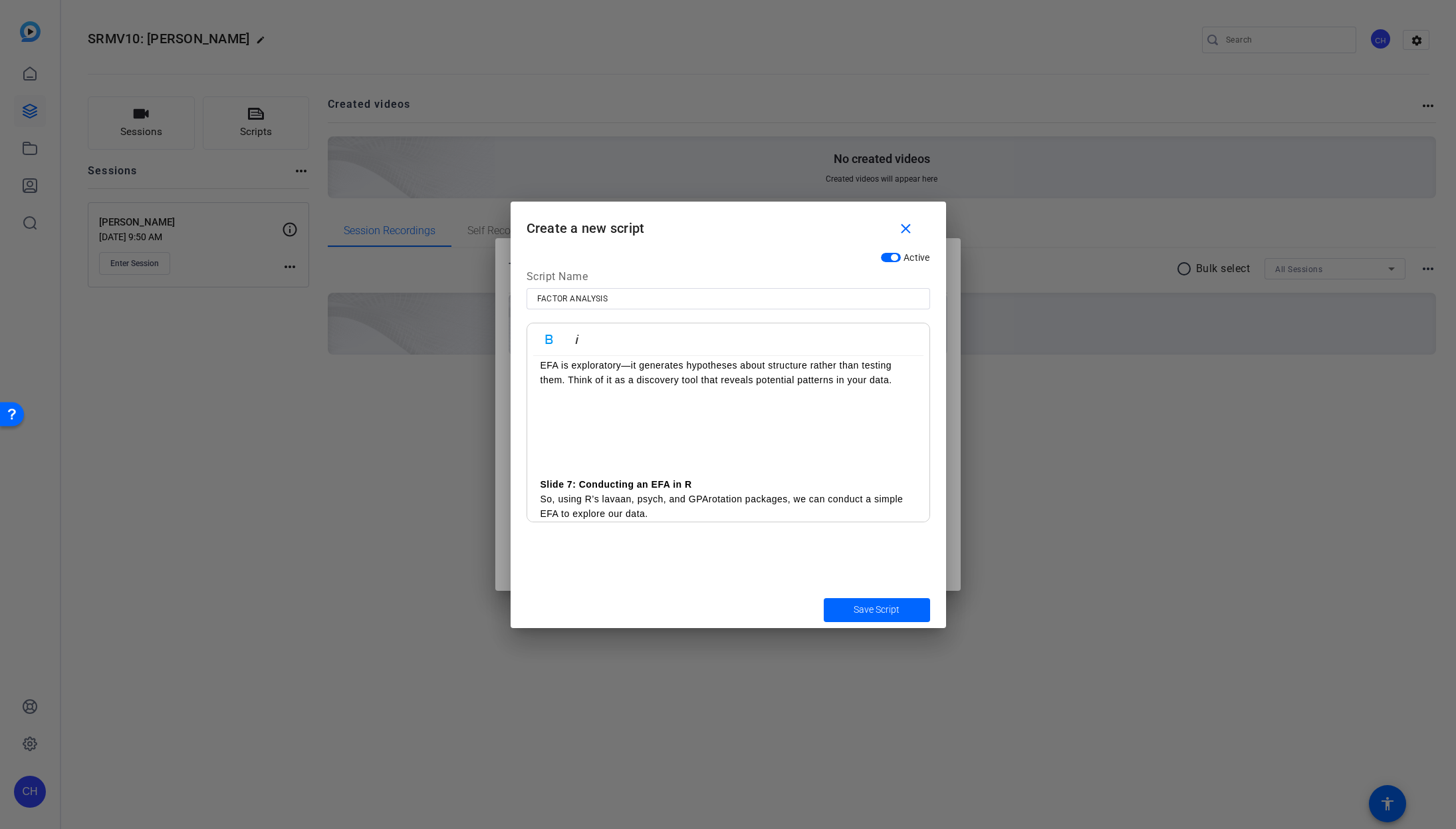
click at [541, 413] on p at bounding box center [728, 409] width 376 height 15
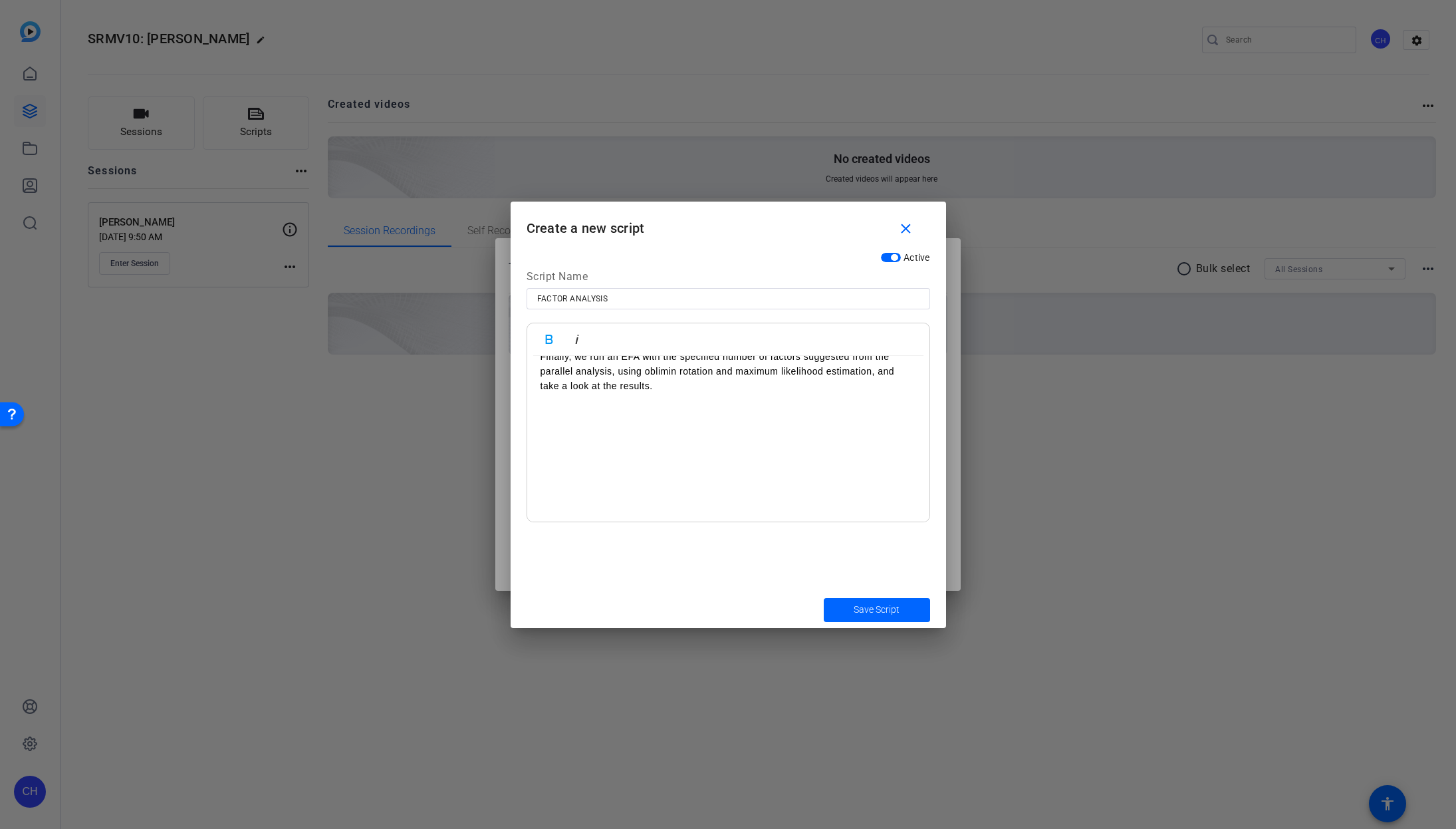
scroll to position [2600, 0]
drag, startPoint x: 541, startPoint y: 415, endPoint x: 581, endPoint y: 417, distance: 40.0
click at [541, 415] on p at bounding box center [728, 412] width 376 height 15
click at [549, 388] on p at bounding box center [728, 380] width 376 height 15
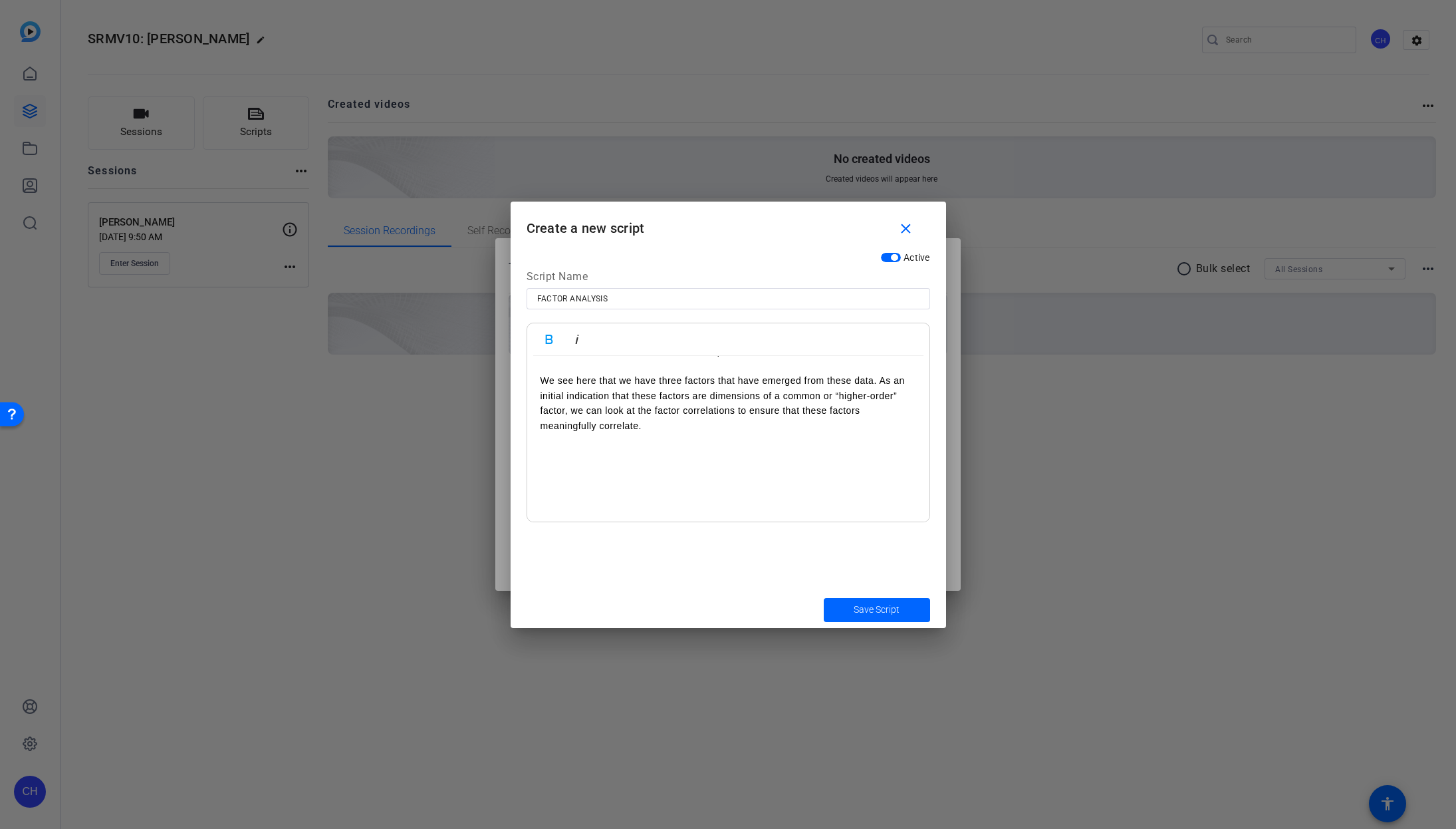
scroll to position [3172, 0]
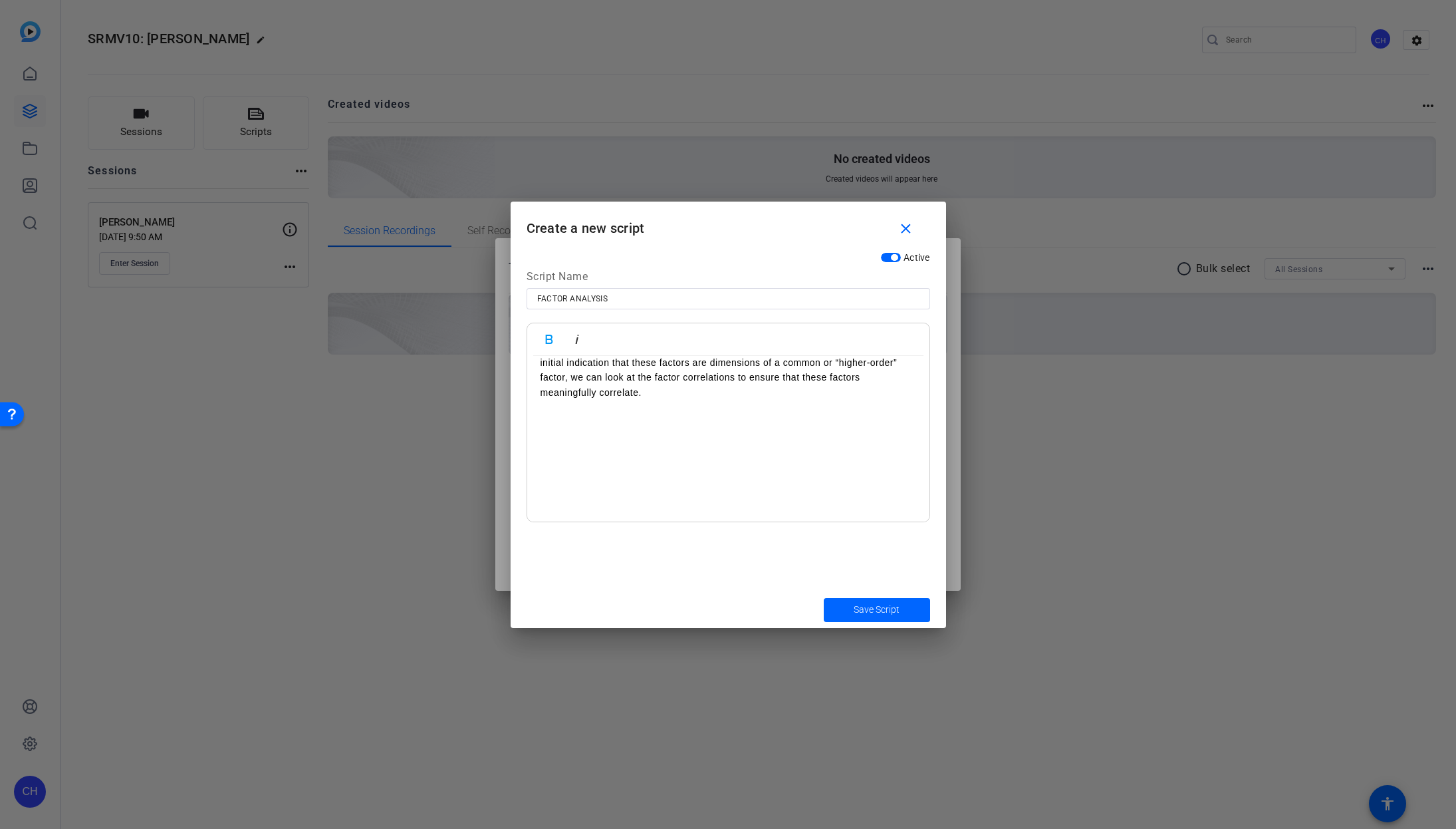
click at [543, 444] on p at bounding box center [728, 436] width 376 height 15
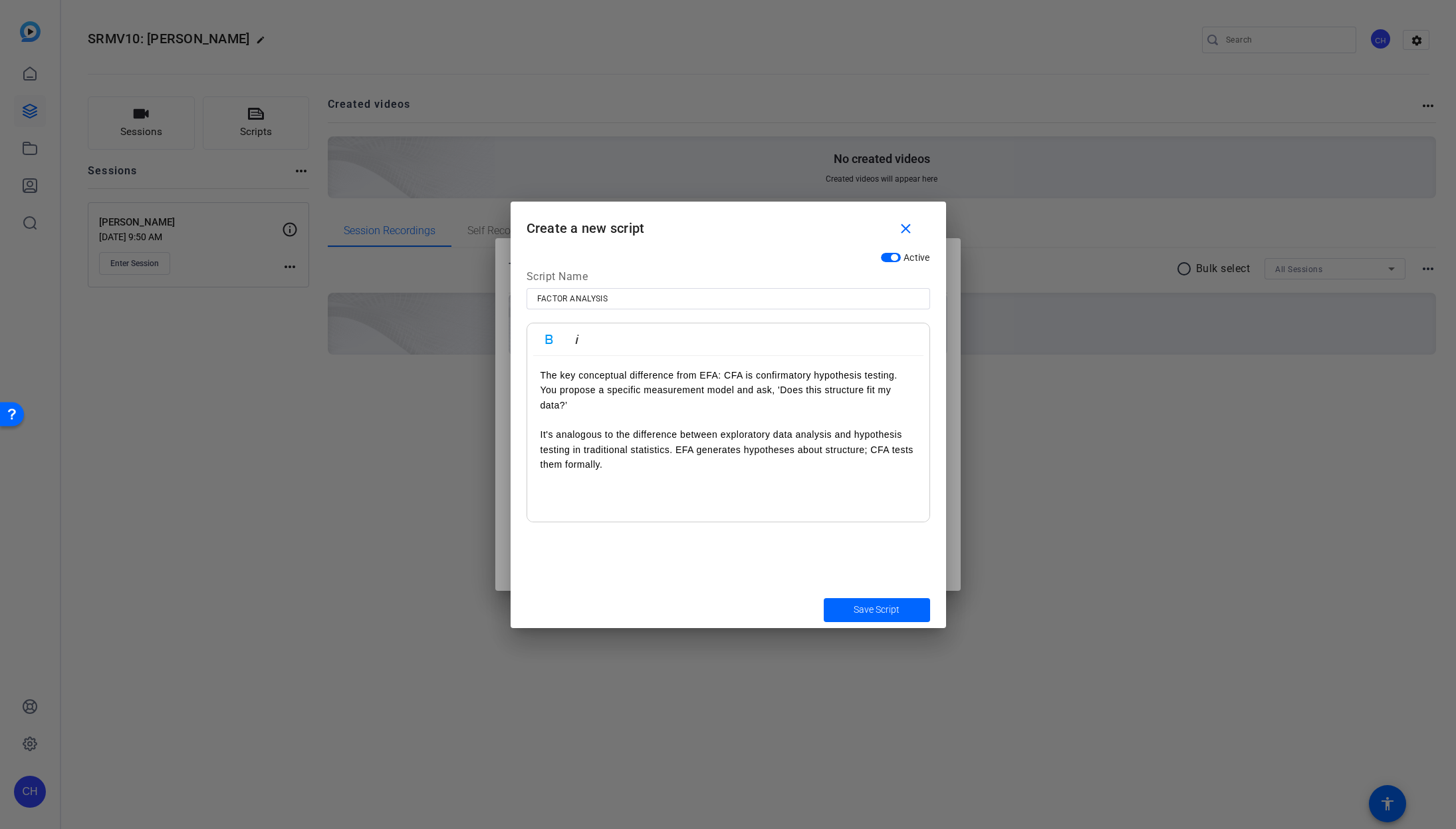
scroll to position [3717, 0]
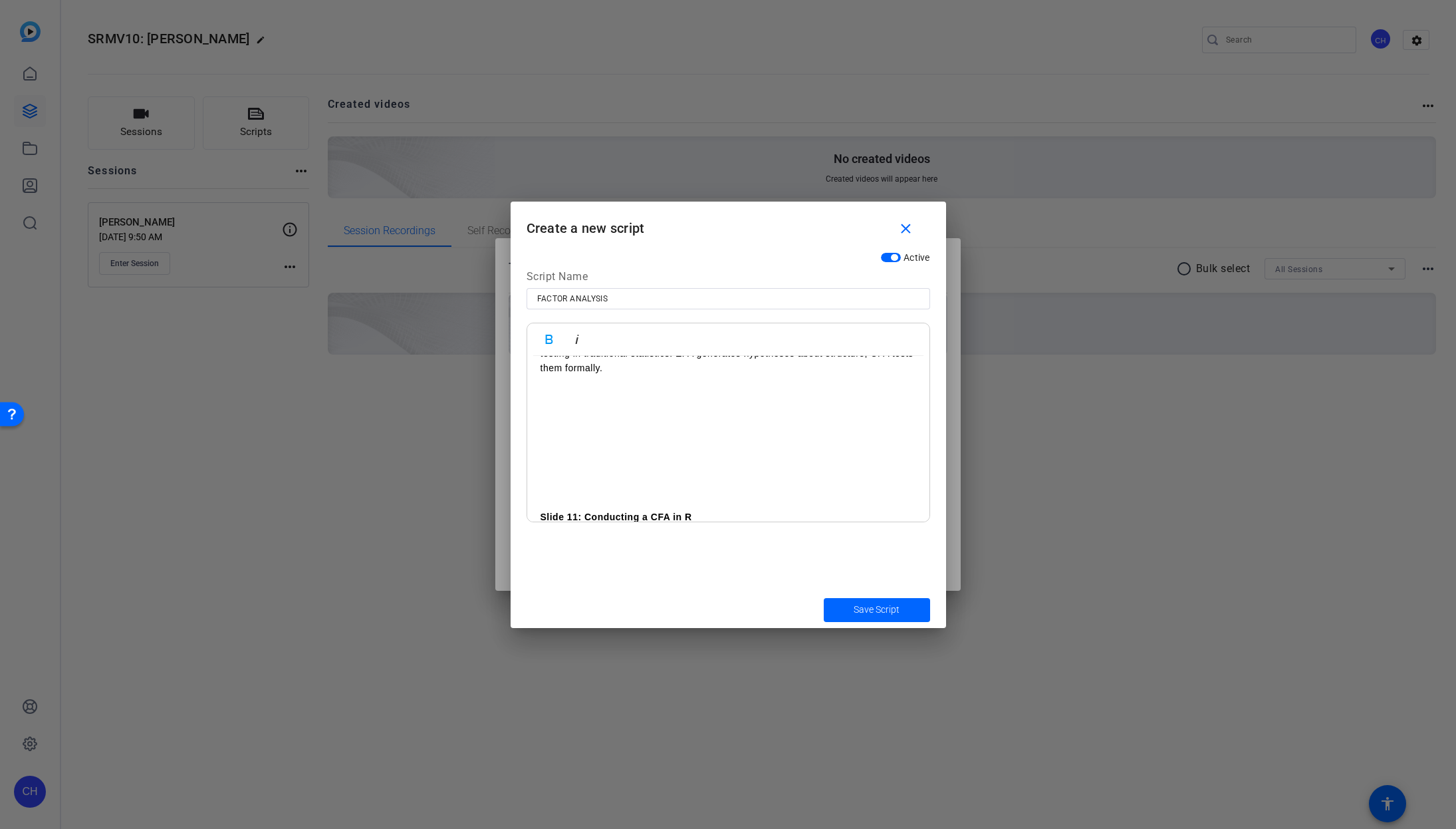
click at [542, 420] on p at bounding box center [728, 412] width 376 height 15
click at [544, 378] on p at bounding box center [728, 370] width 376 height 15
click at [543, 395] on p at bounding box center [728, 388] width 376 height 15
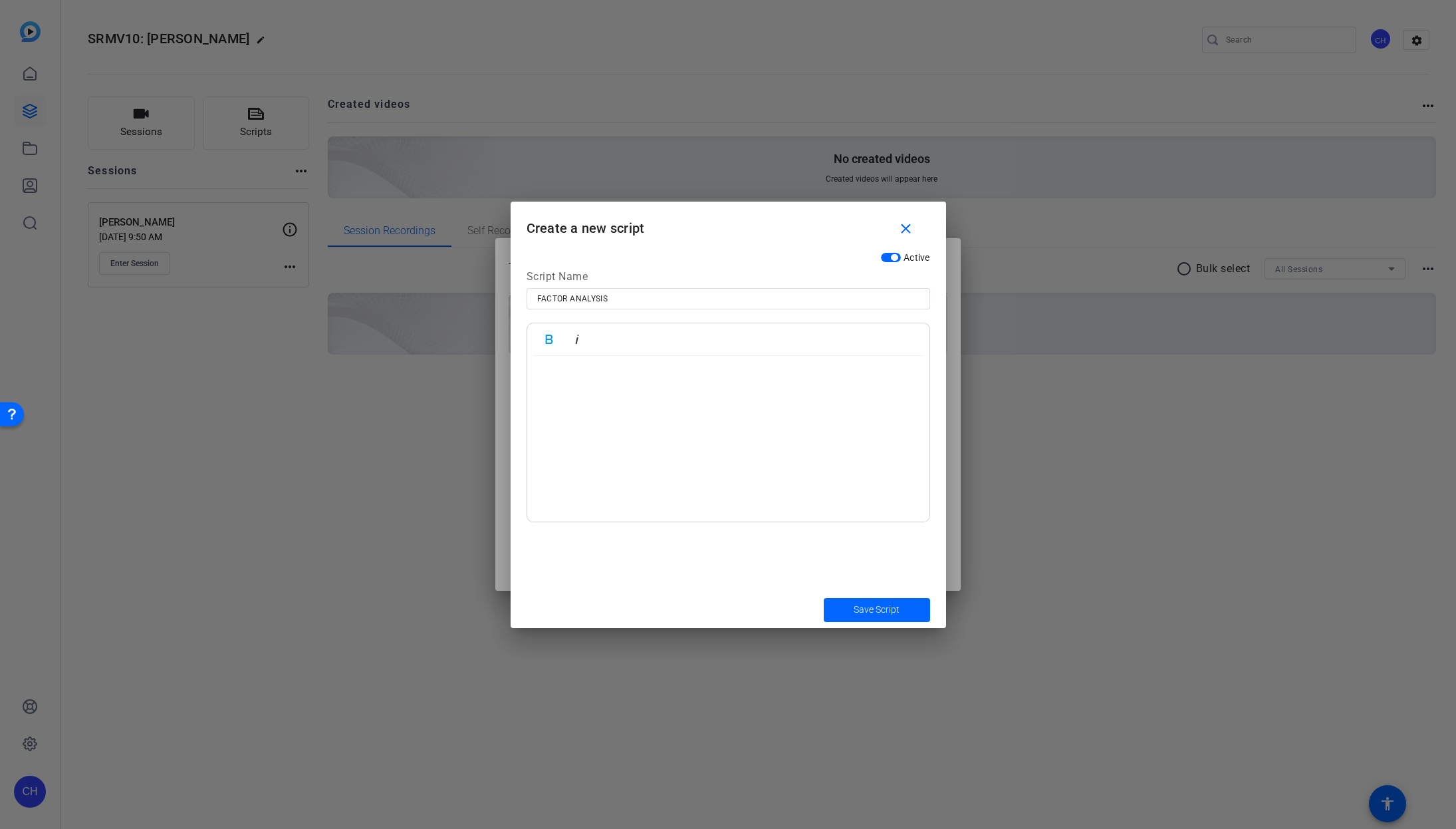
scroll to position [4278, 0]
click at [544, 440] on p at bounding box center [728, 432] width 376 height 15
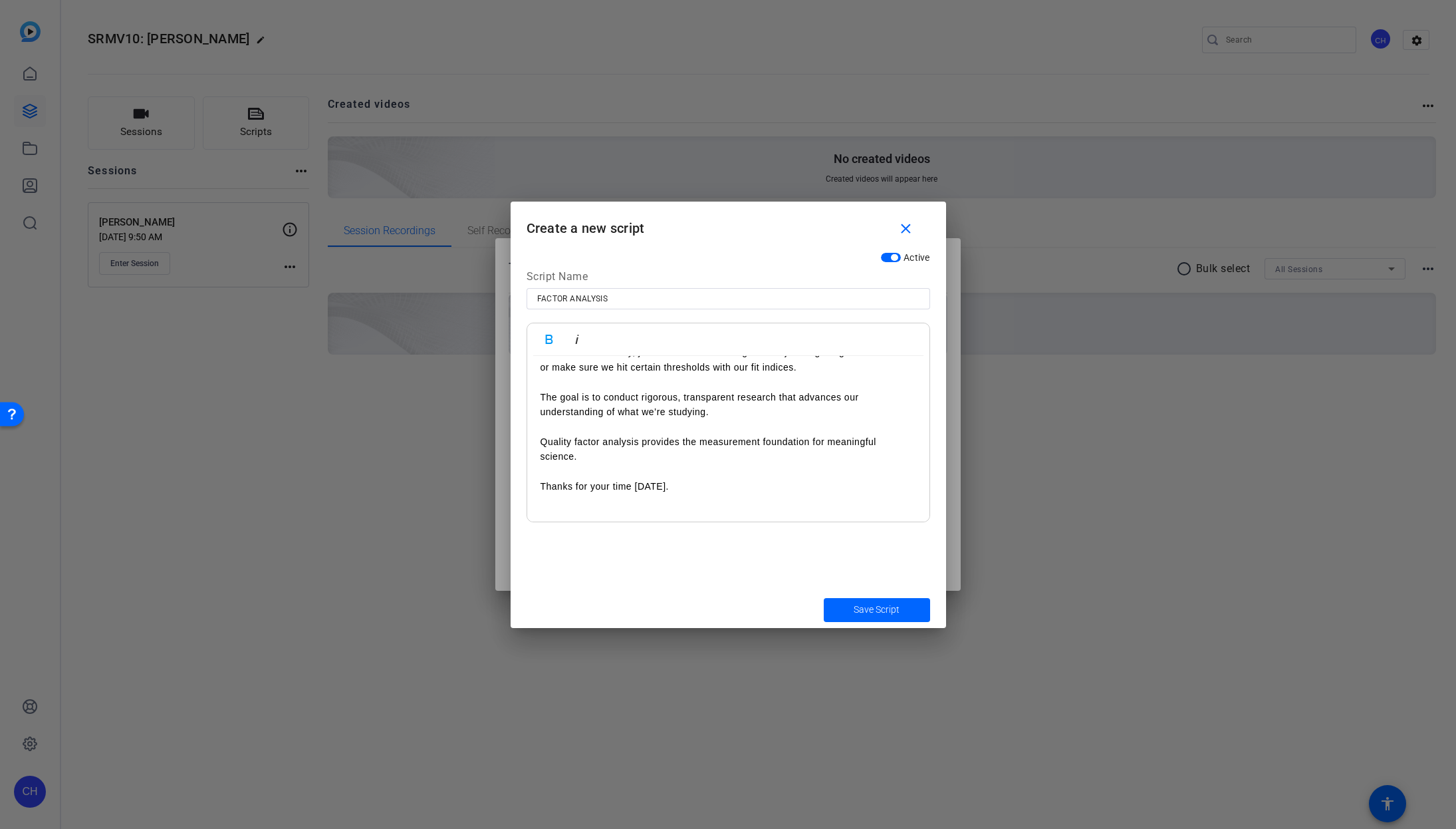
scroll to position [4418, 0]
click at [854, 604] on span "Save Script" at bounding box center [877, 609] width 46 height 14
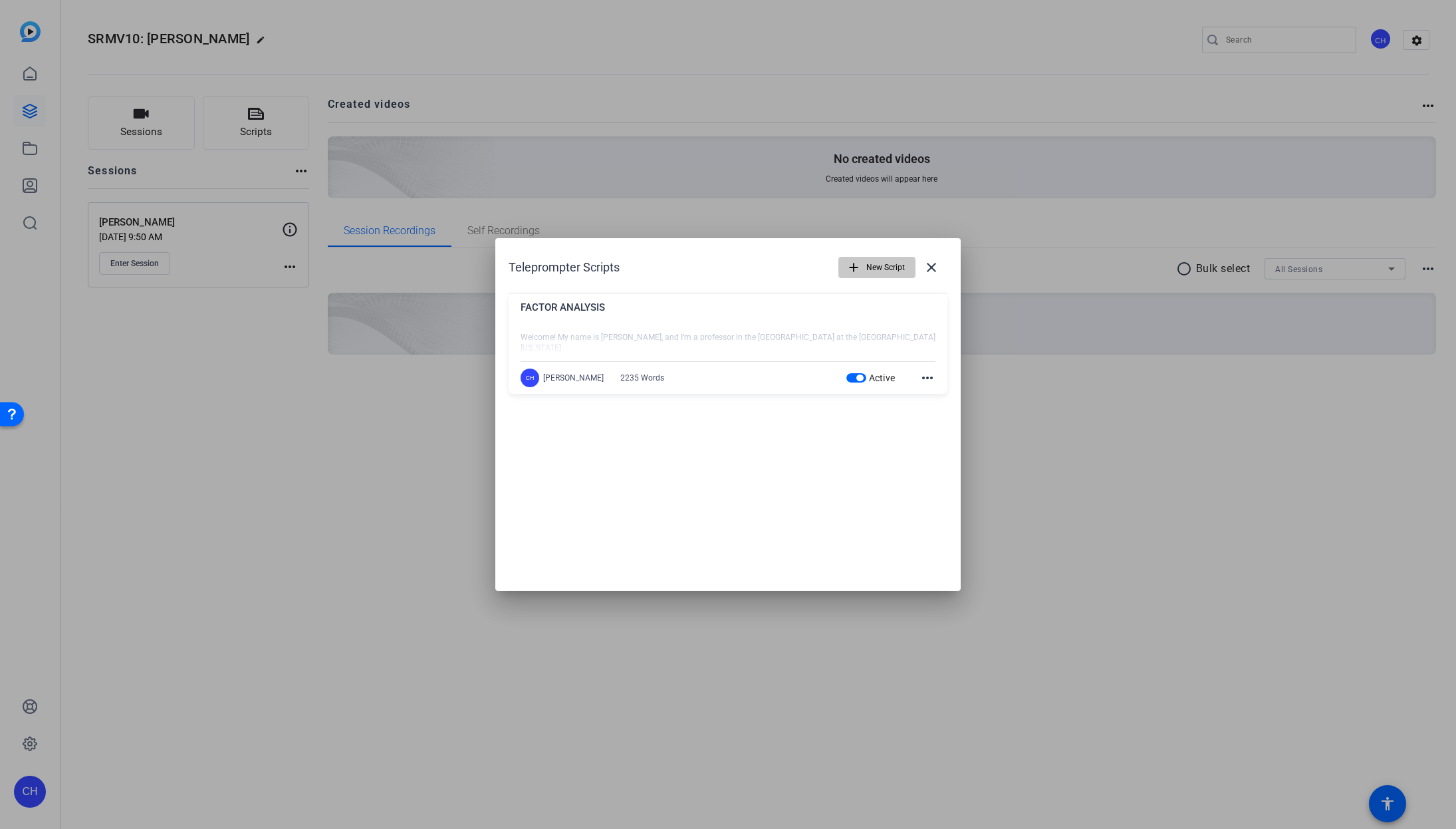
click at [862, 268] on span "button" at bounding box center [877, 268] width 76 height 32
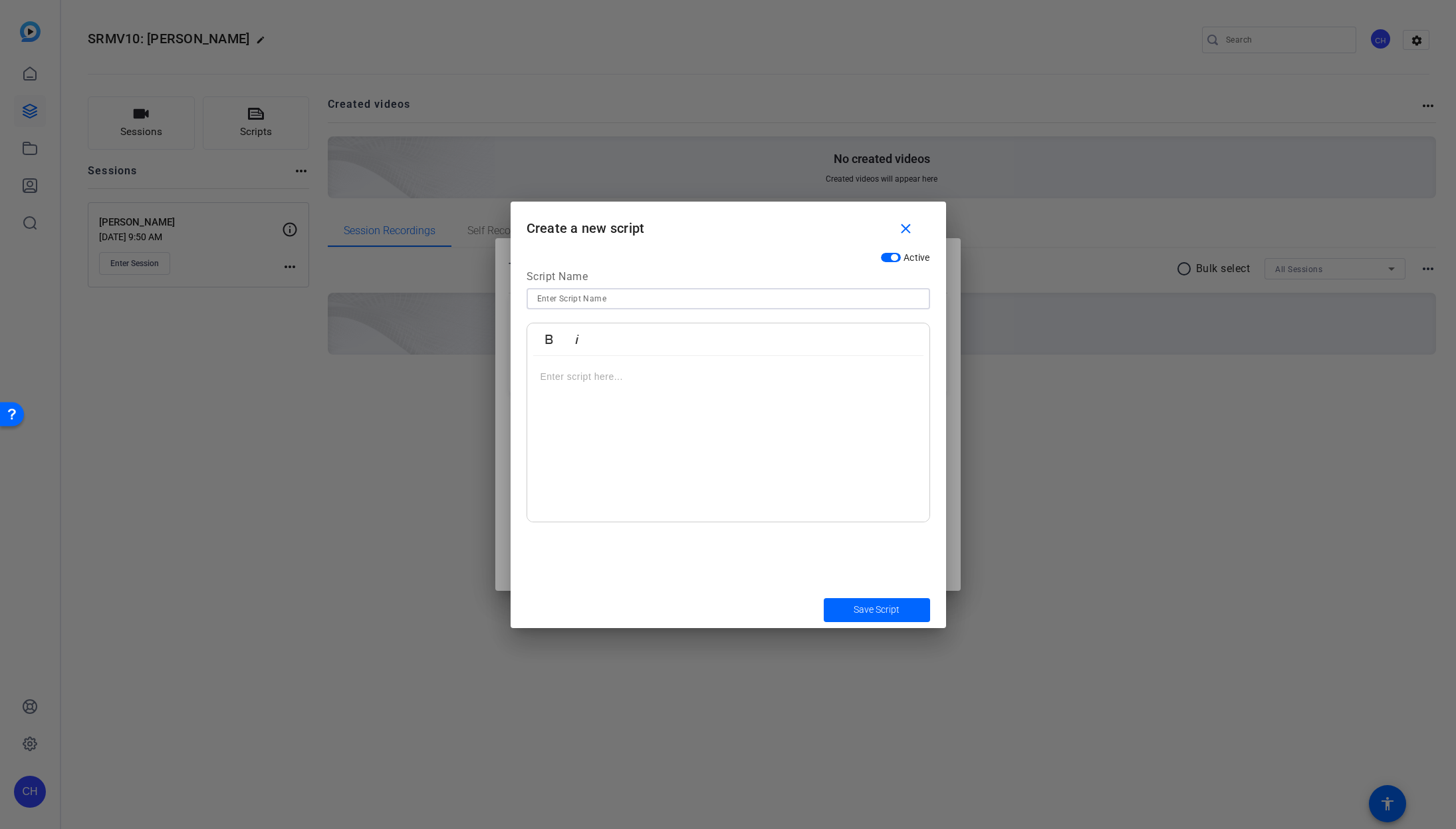
click at [610, 297] on input at bounding box center [728, 298] width 383 height 16
type input "PARCELING"
click at [576, 371] on p at bounding box center [728, 376] width 376 height 15
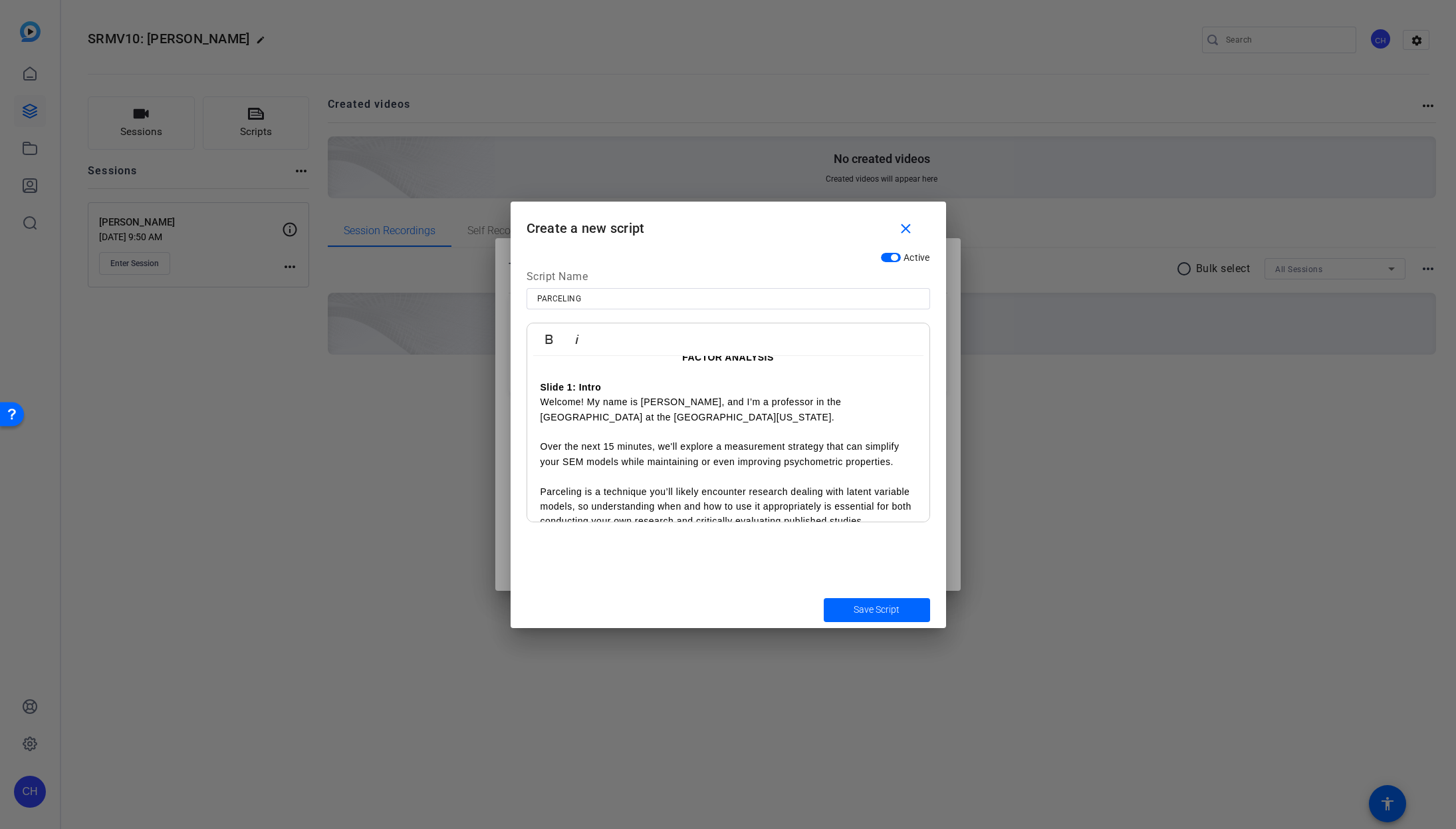
scroll to position [0, 0]
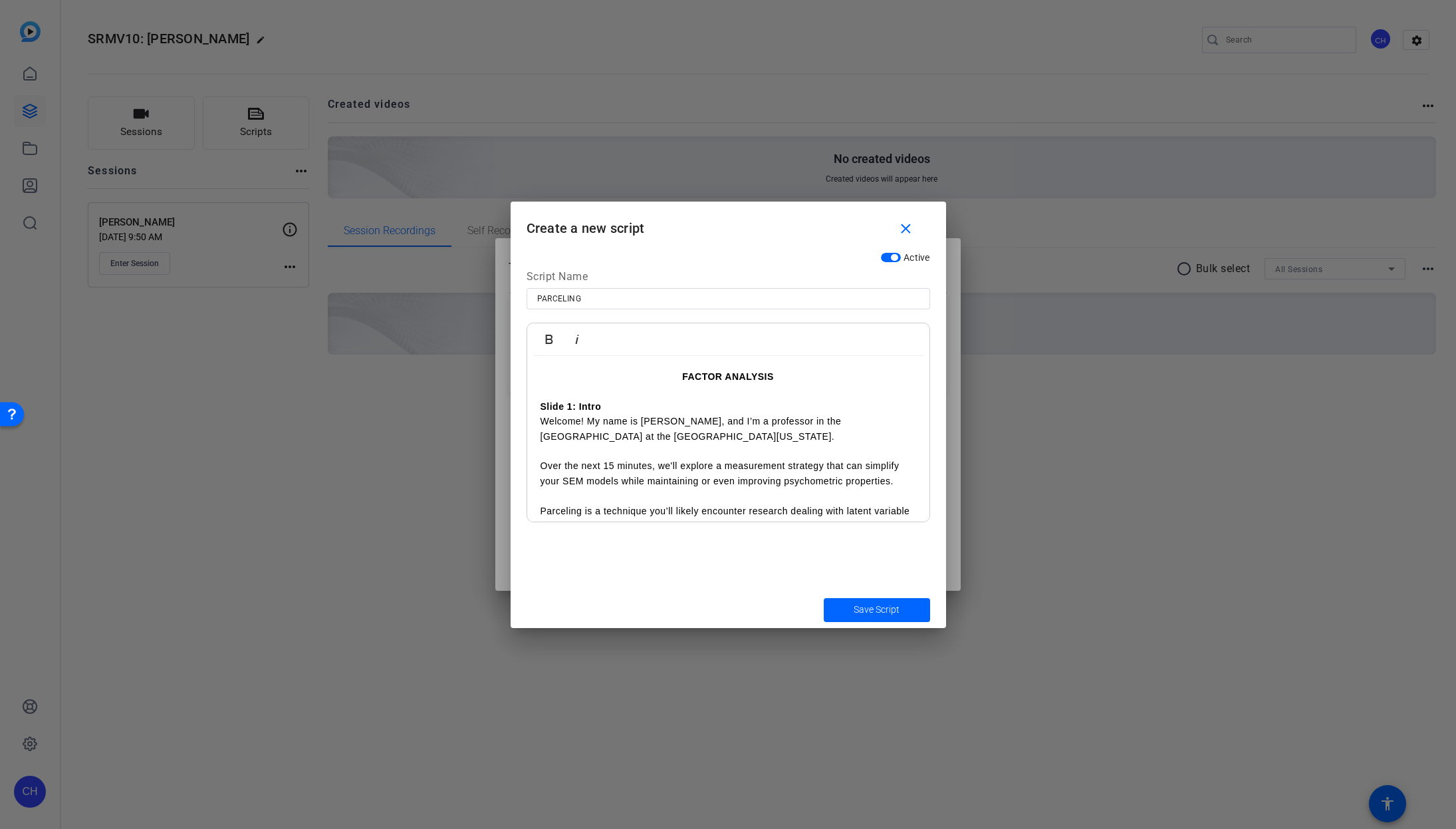
click at [673, 377] on p "FACTOR ANALYSIS" at bounding box center [728, 376] width 376 height 15
drag, startPoint x: 676, startPoint y: 373, endPoint x: 786, endPoint y: 379, distance: 110.2
click at [786, 379] on p "FACTOR ANALYSIS" at bounding box center [728, 376] width 376 height 15
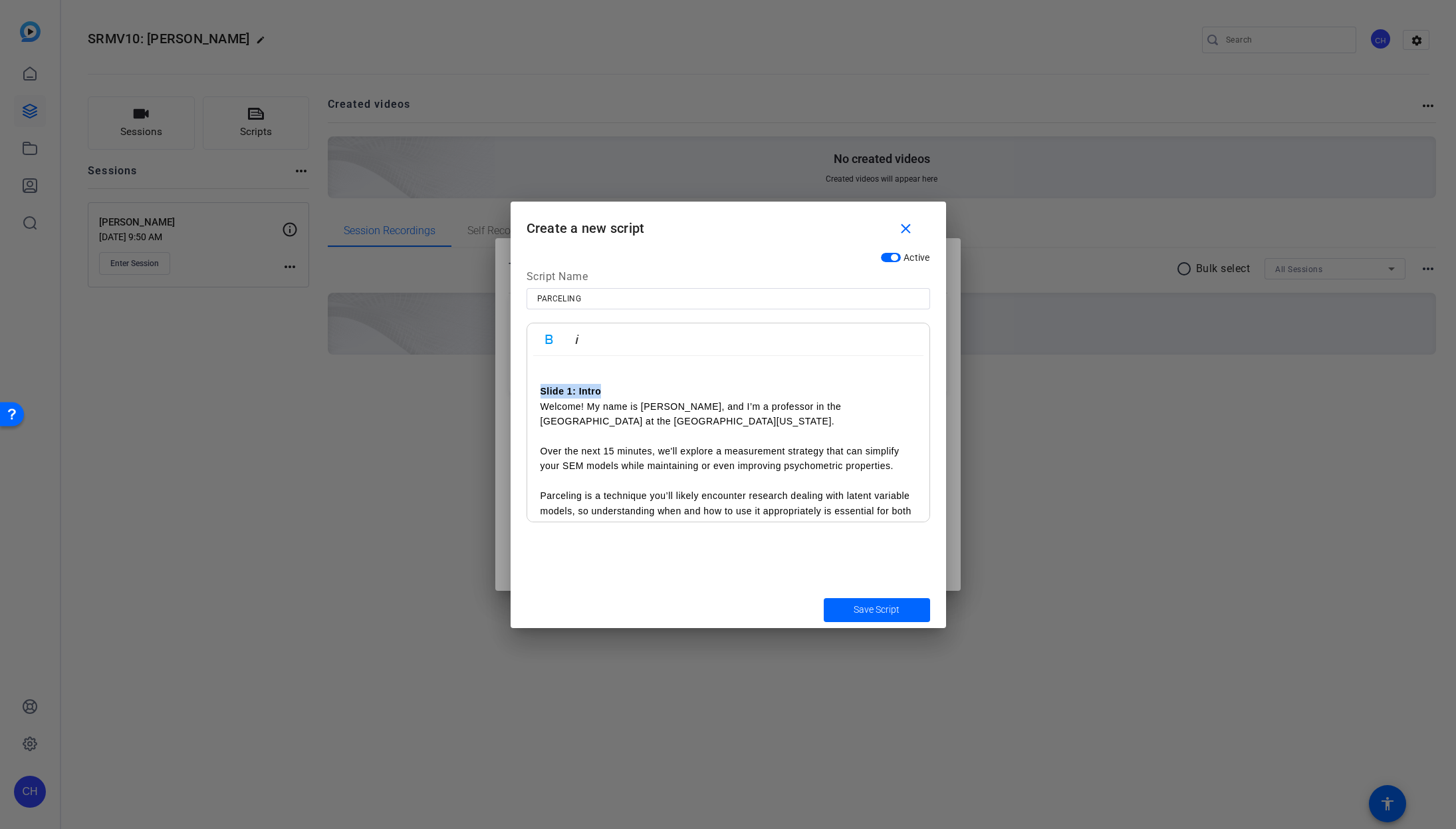
drag, startPoint x: 585, startPoint y: 393, endPoint x: 541, endPoint y: 394, distance: 44.0
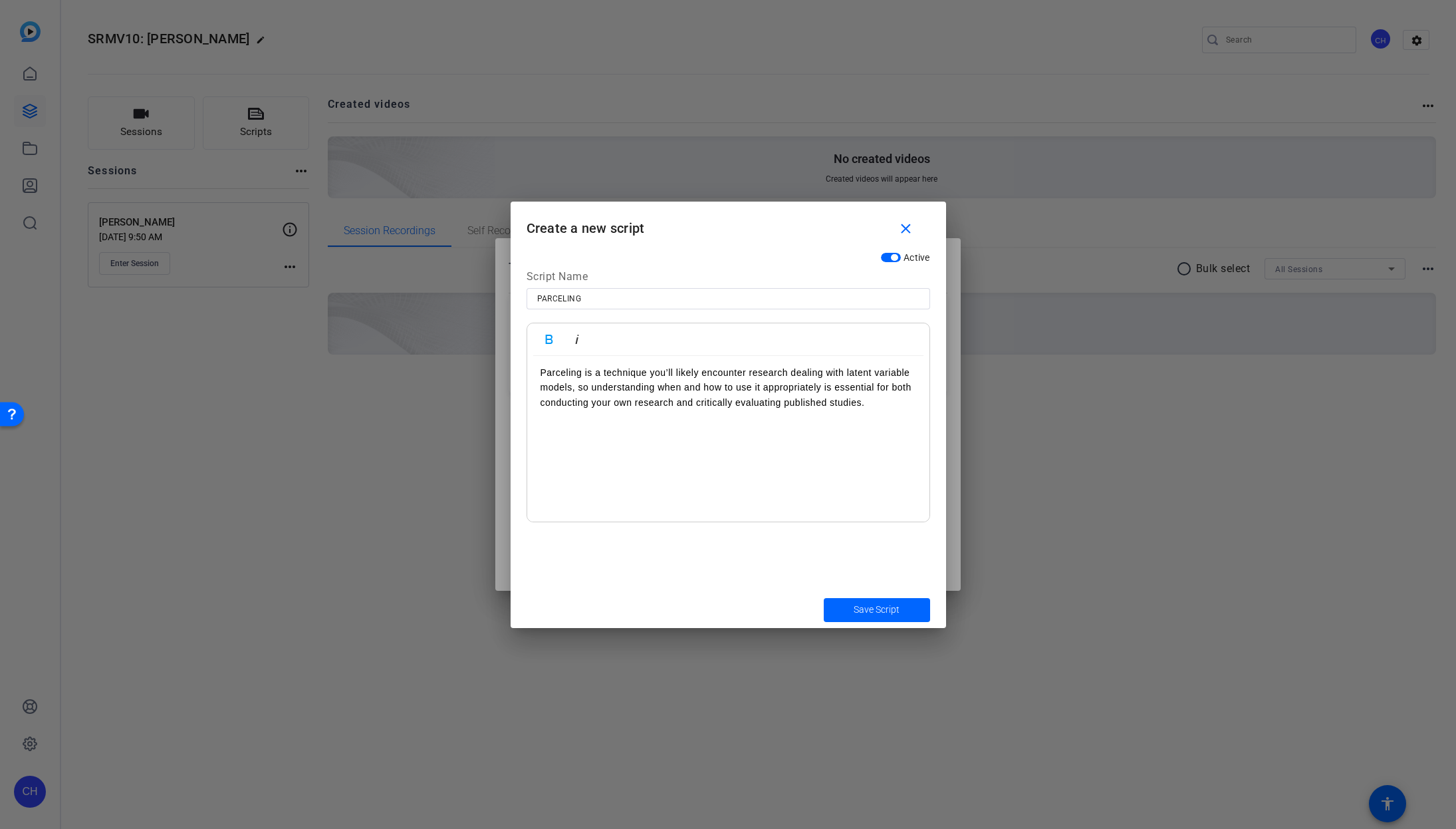
scroll to position [121, 0]
click at [542, 427] on p at bounding box center [728, 419] width 376 height 15
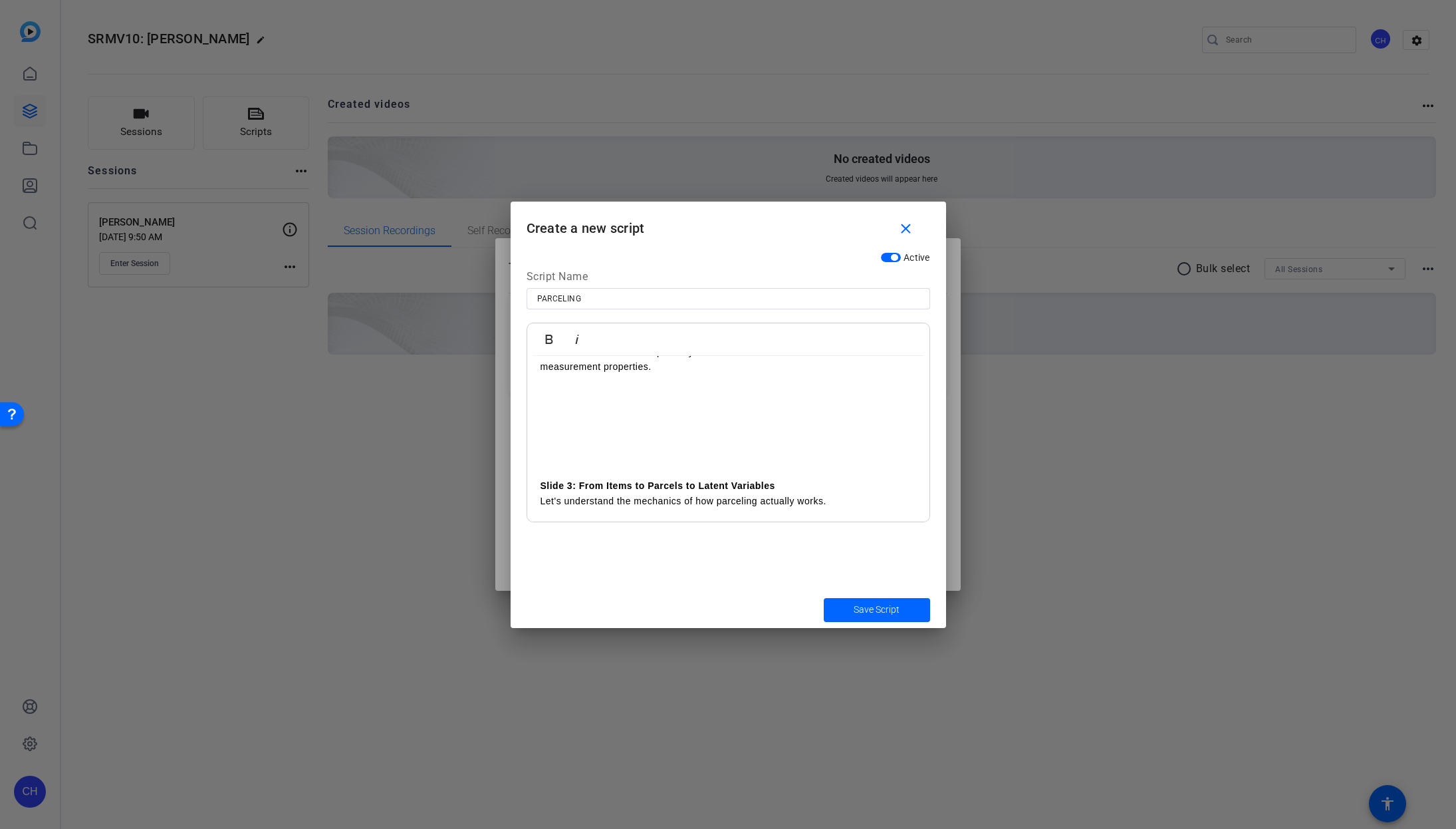
scroll to position [689, 0]
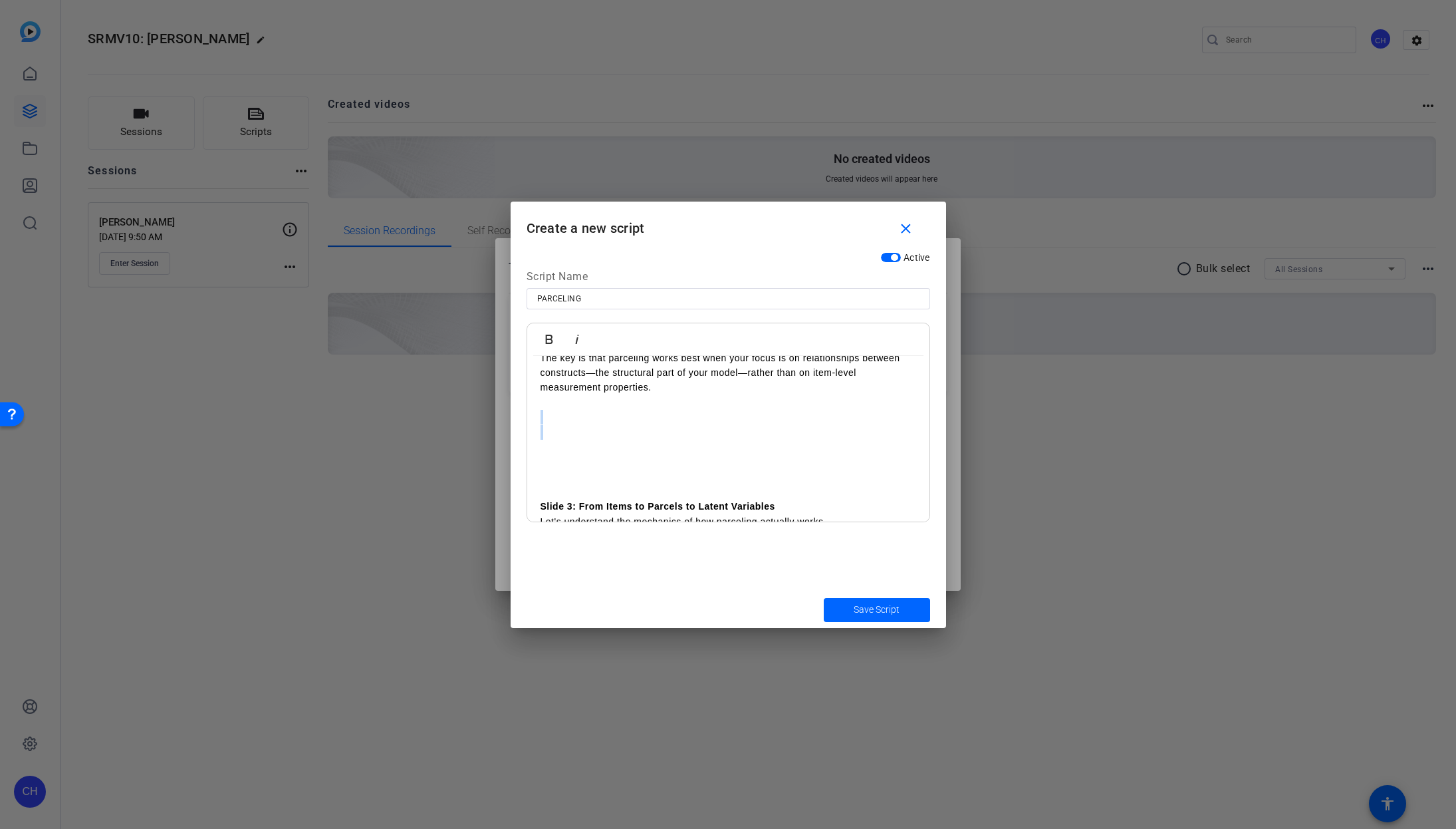
click at [543, 428] on p at bounding box center [728, 420] width 376 height 15
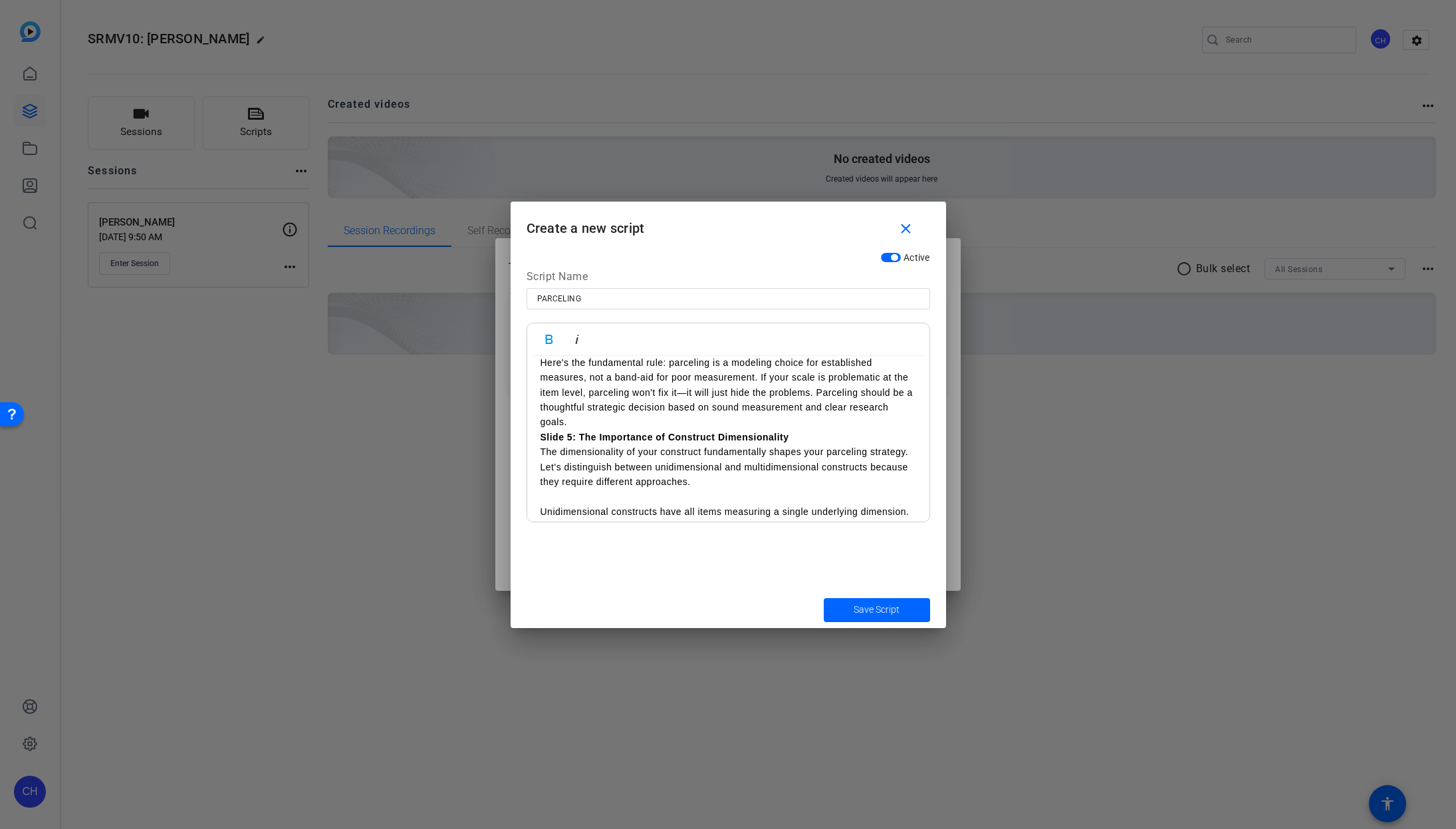
scroll to position [1826, 0]
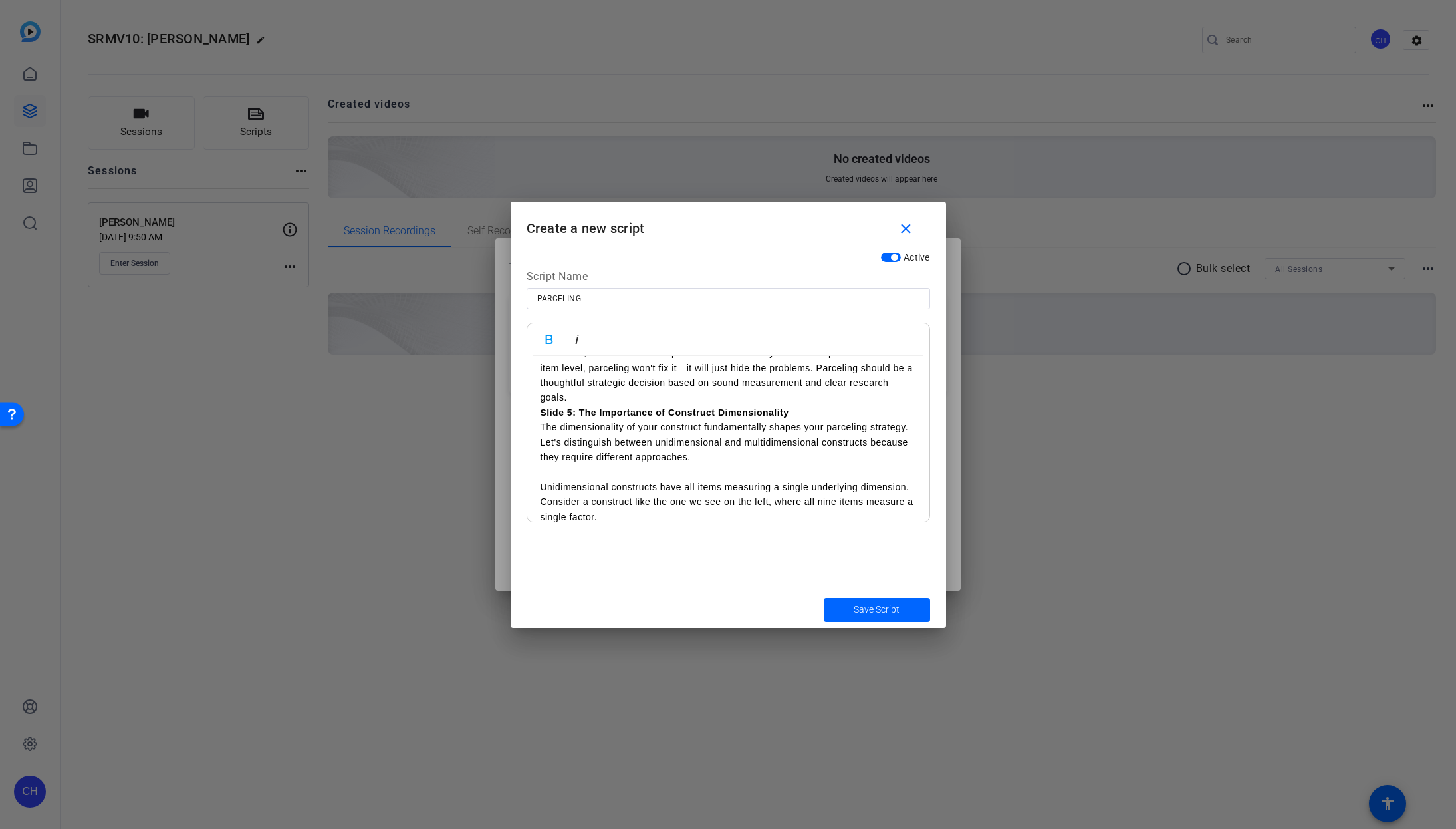
click at [543, 418] on strong "Slide 5: The Importance of Construct Dimensionality" at bounding box center [665, 412] width 249 height 10
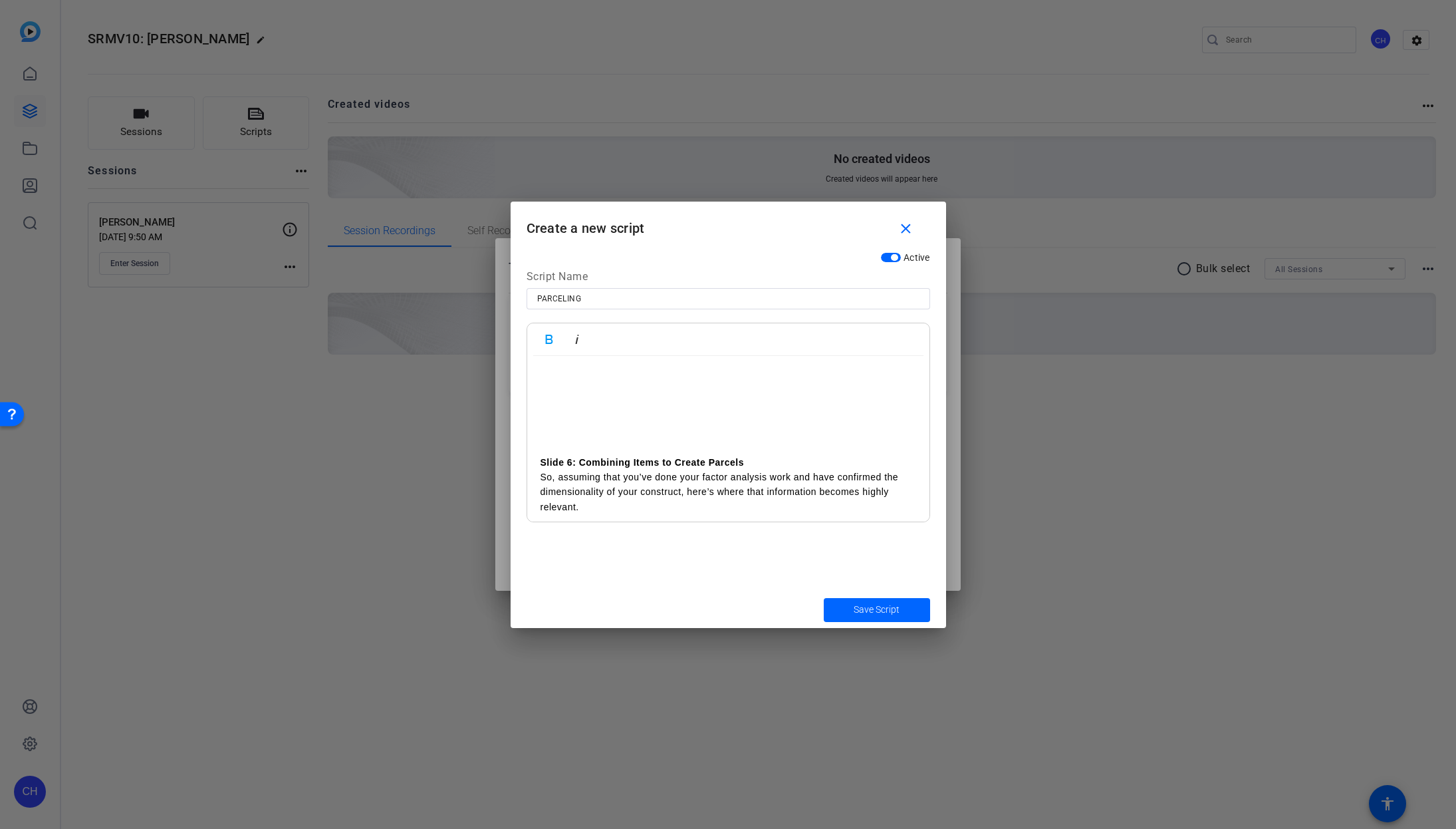
scroll to position [2359, 0]
click at [544, 379] on p at bounding box center [728, 371] width 376 height 15
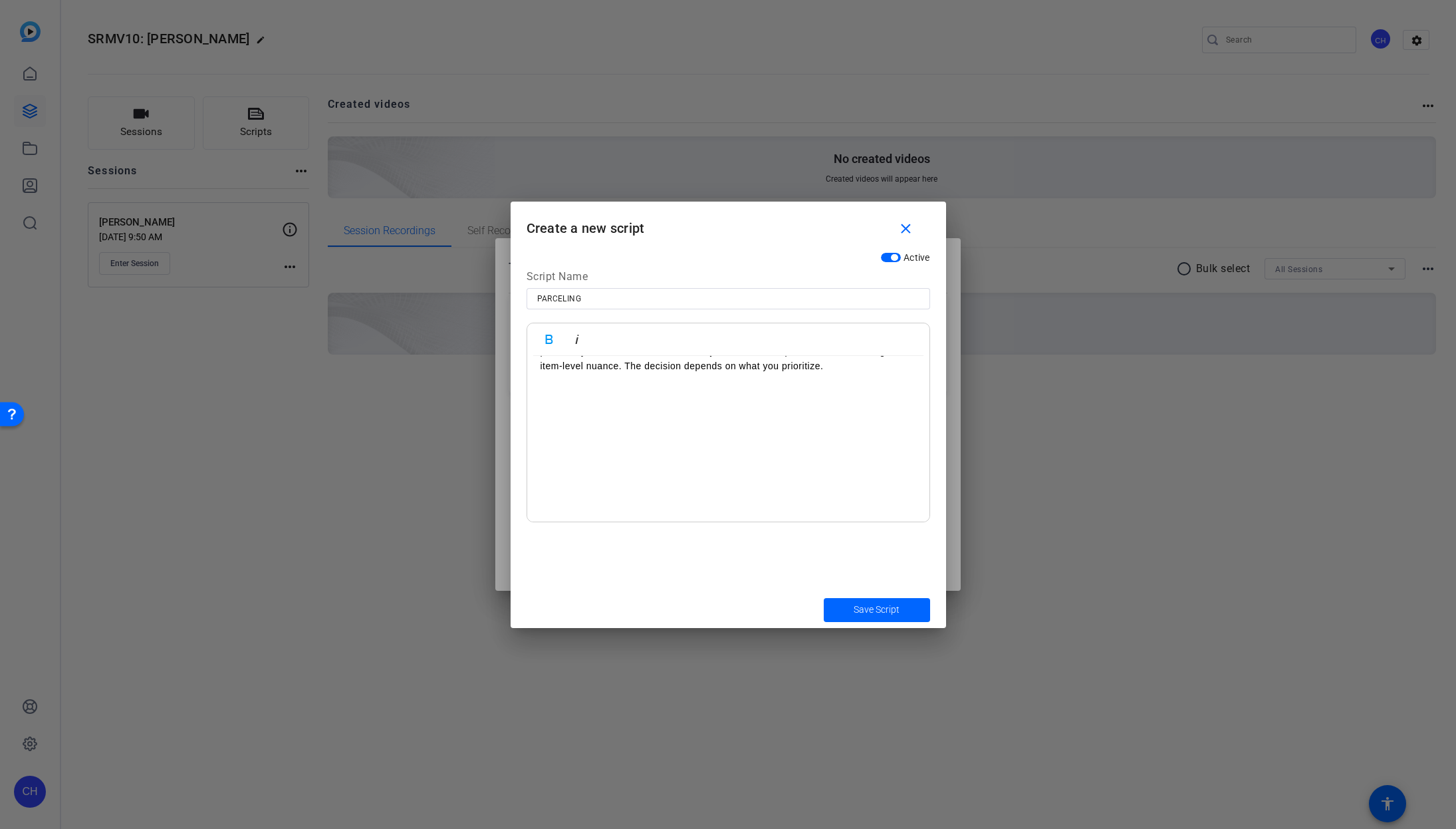
scroll to position [3164, 0]
click at [541, 407] on p at bounding box center [728, 400] width 376 height 15
click at [546, 400] on p at bounding box center [728, 392] width 376 height 15
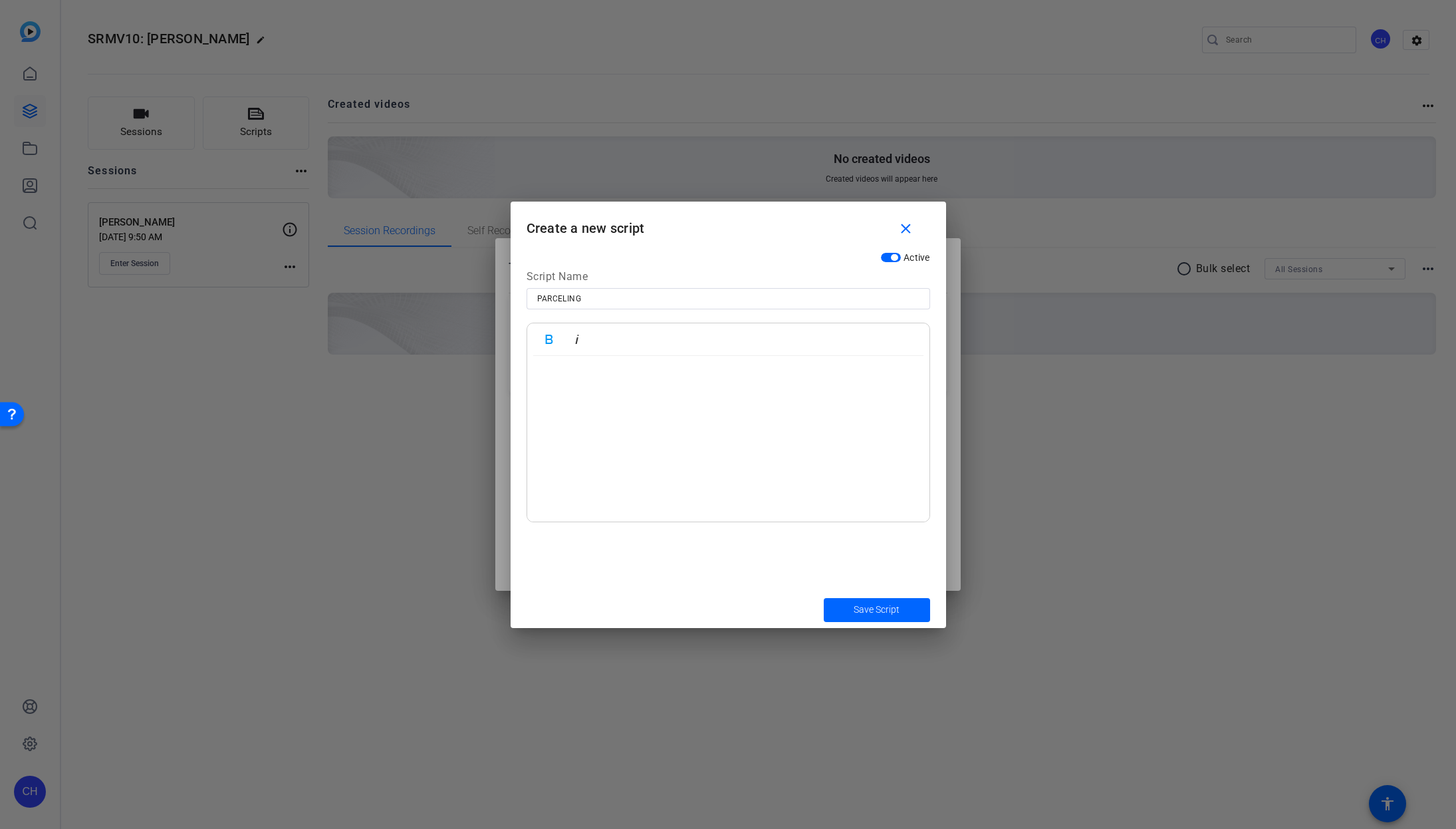
click at [544, 367] on p at bounding box center [728, 359] width 376 height 15
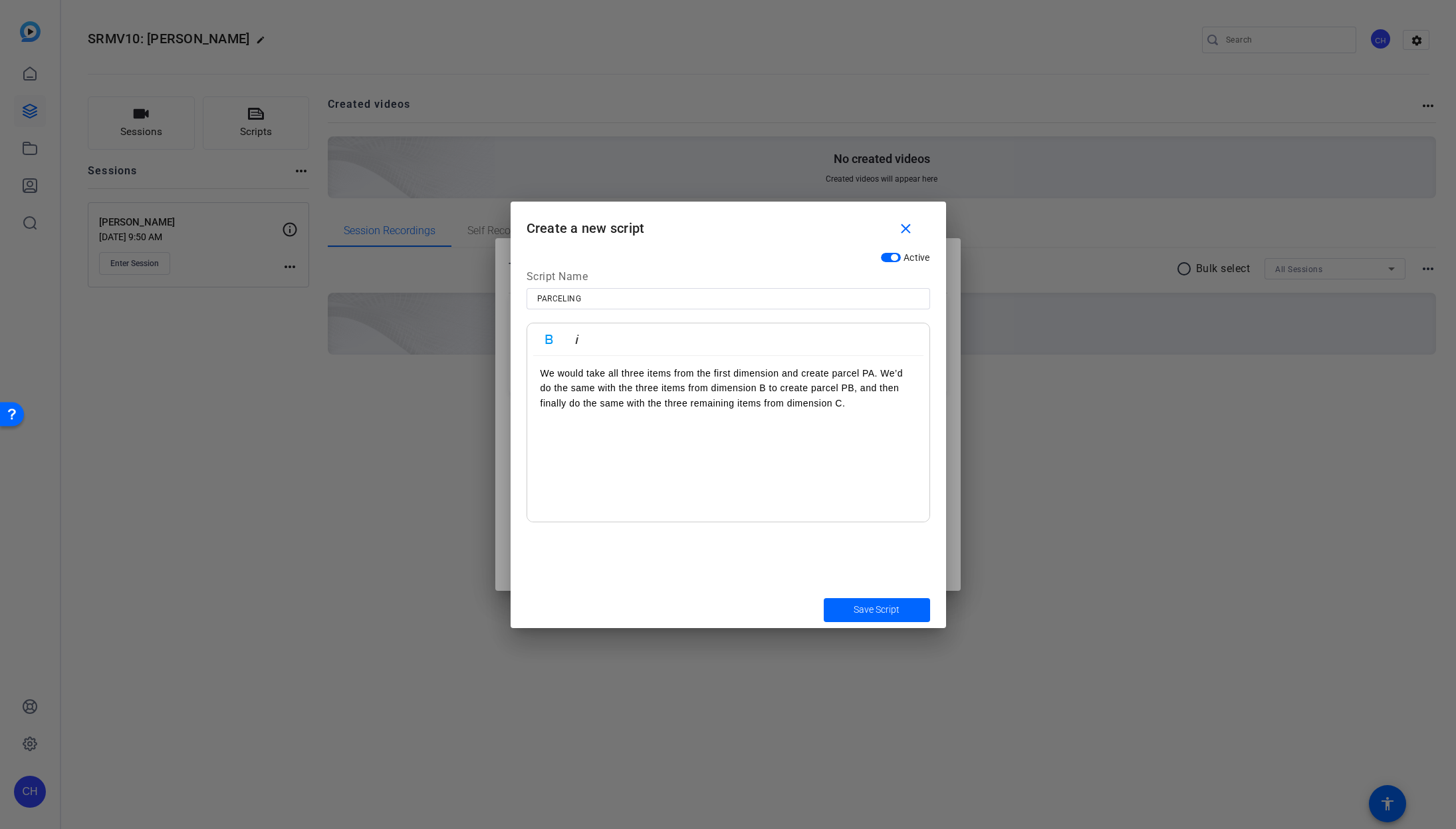
scroll to position [3625, 0]
click at [548, 437] on p at bounding box center [728, 429] width 376 height 15
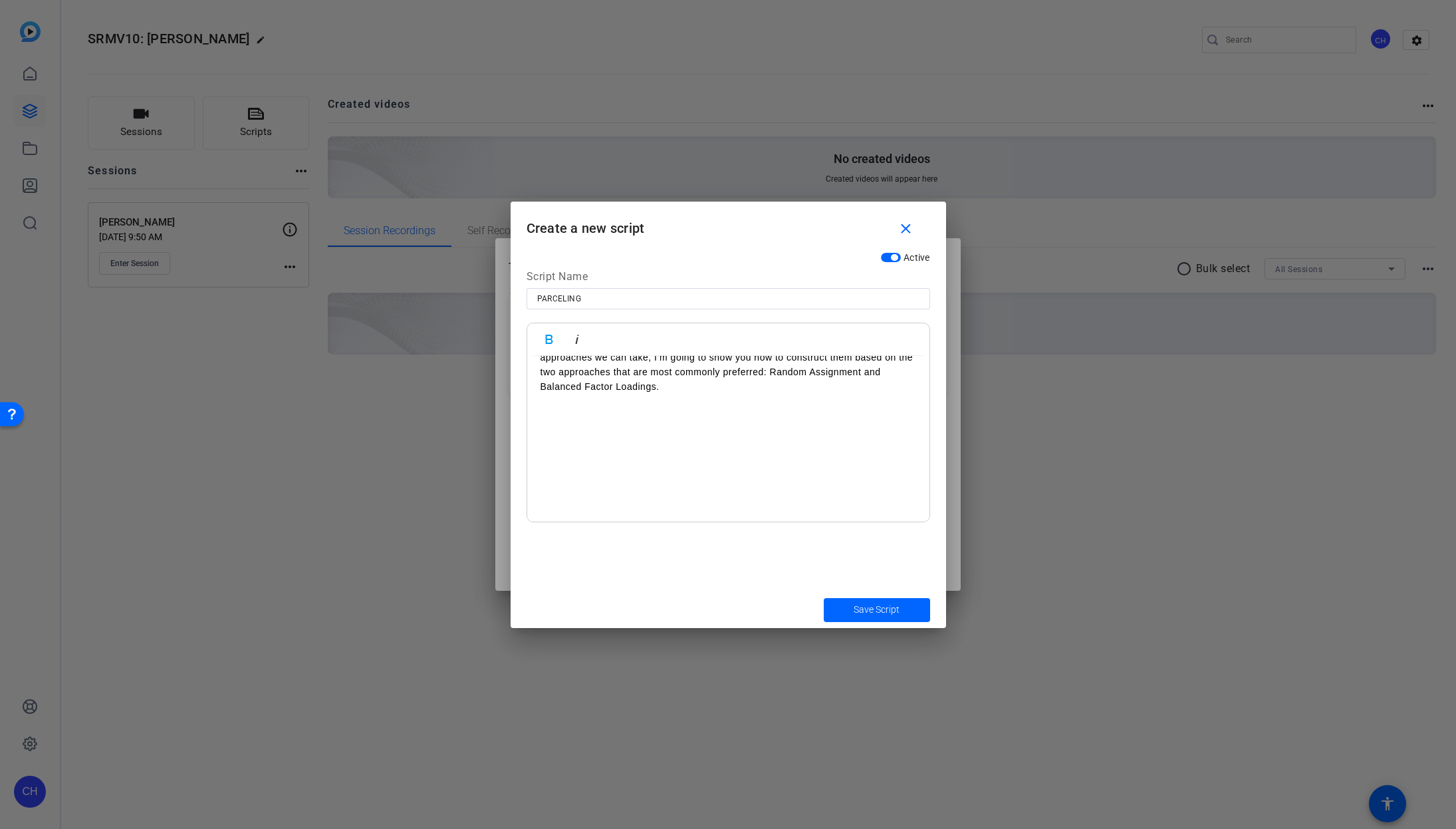
scroll to position [3967, 0]
click at [542, 423] on p at bounding box center [728, 416] width 376 height 15
click at [546, 438] on p at bounding box center [728, 430] width 376 height 15
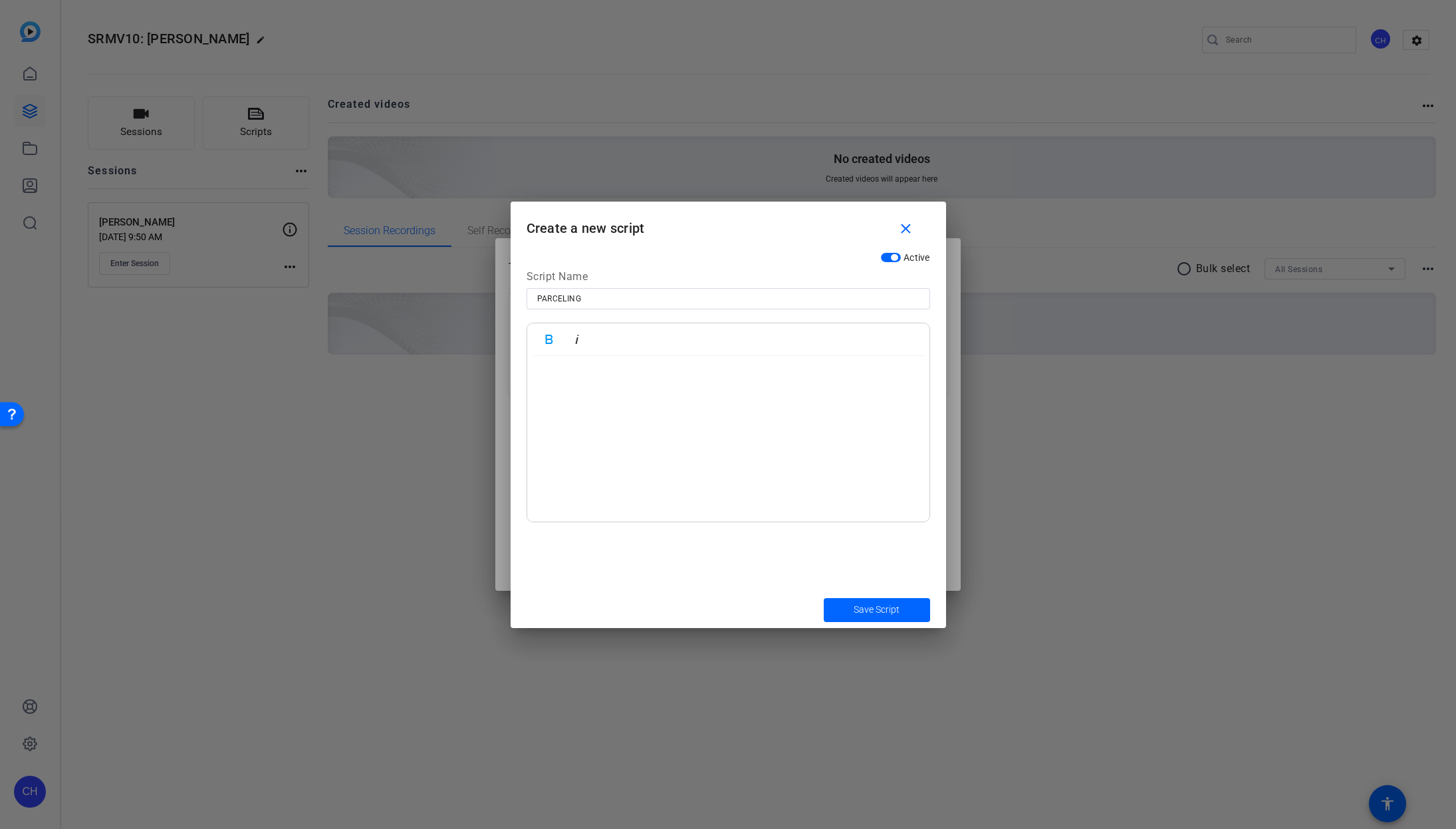
click at [544, 384] on p at bounding box center [728, 377] width 376 height 15
click at [545, 340] on p at bounding box center [728, 332] width 376 height 15
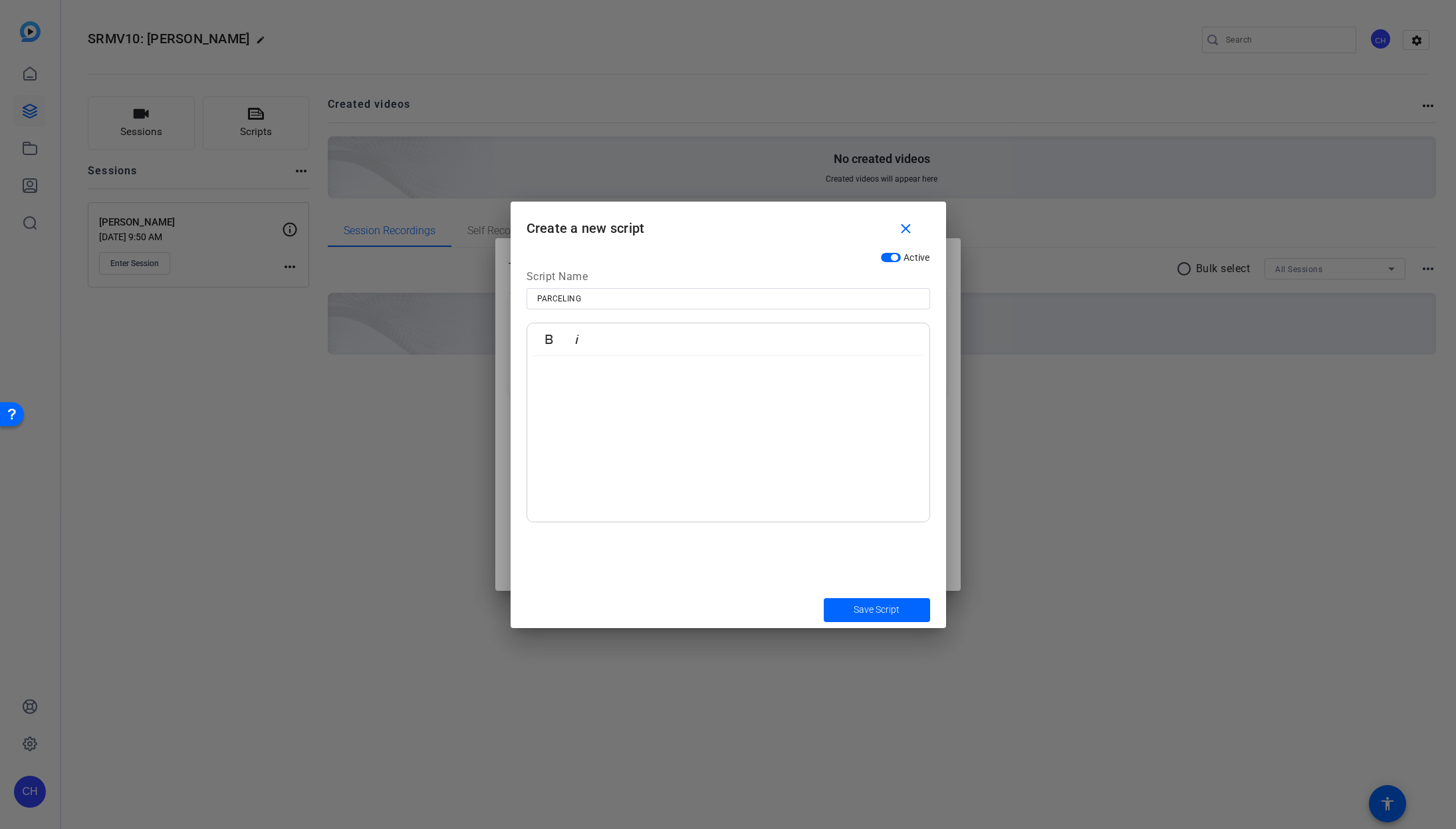
scroll to position [5210, 0]
click at [546, 370] on p at bounding box center [728, 363] width 376 height 15
click at [542, 404] on p at bounding box center [728, 388] width 376 height 30
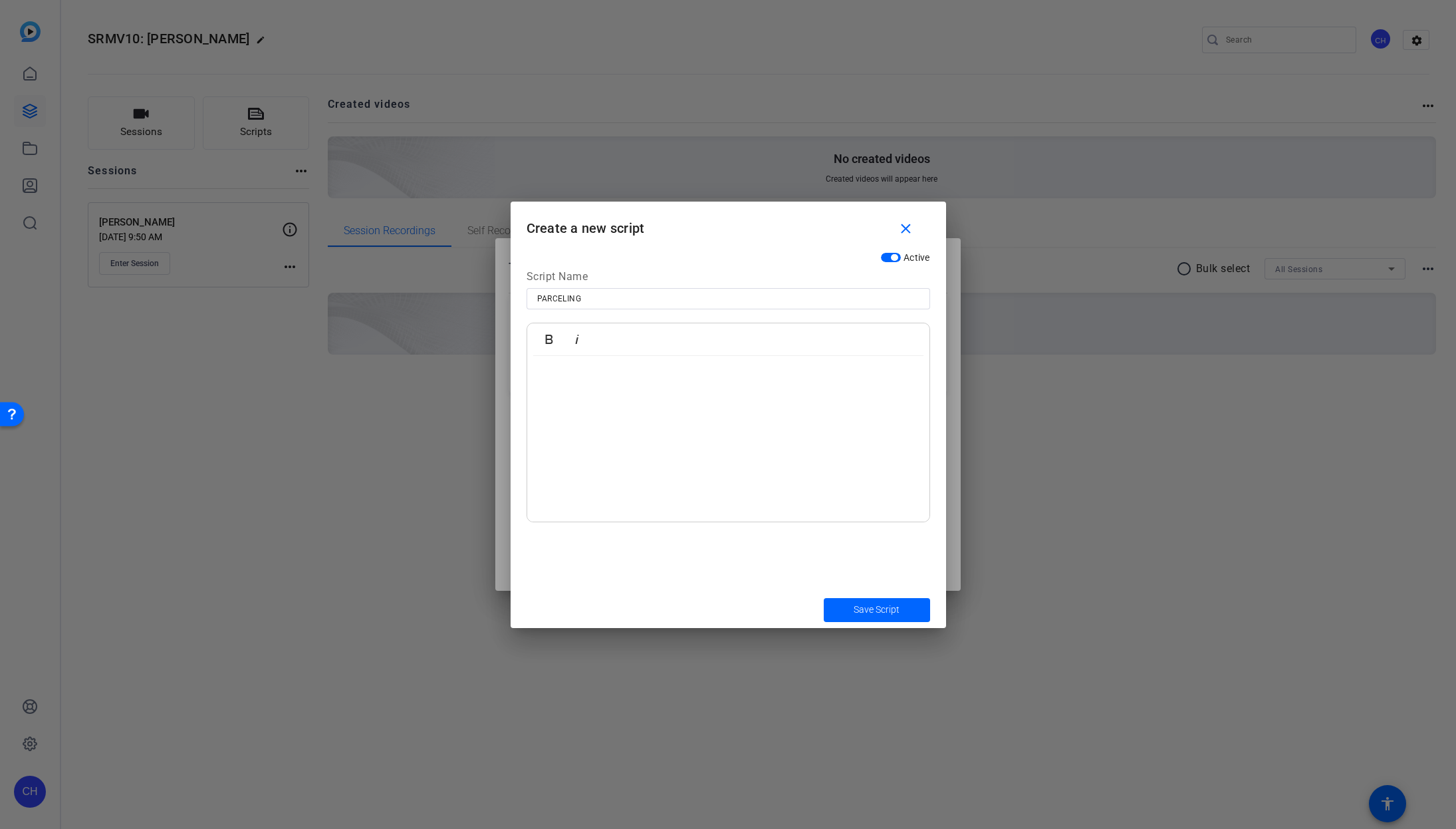
click at [546, 394] on p at bounding box center [728, 386] width 376 height 15
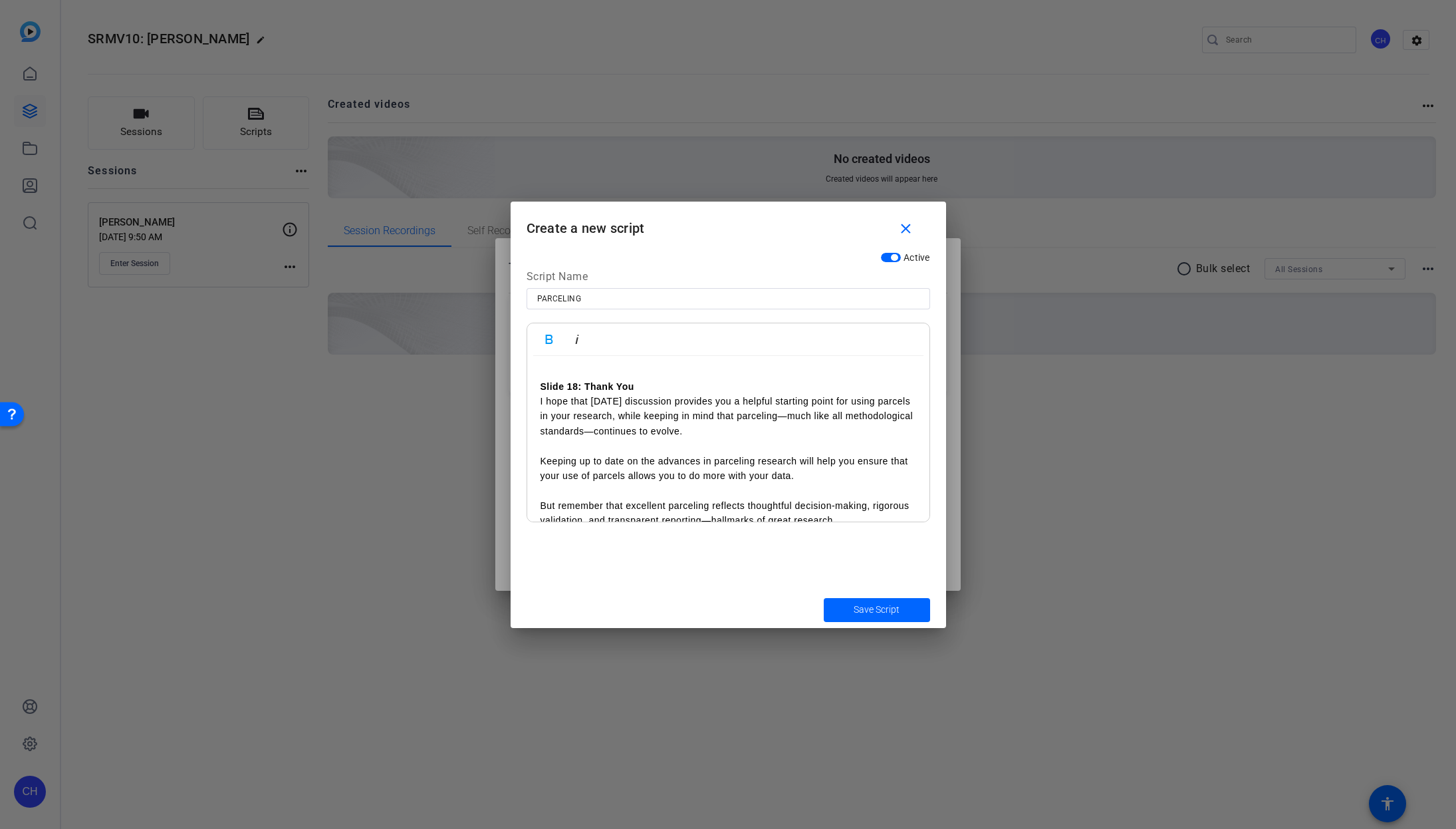
click at [573, 379] on p at bounding box center [728, 371] width 376 height 15
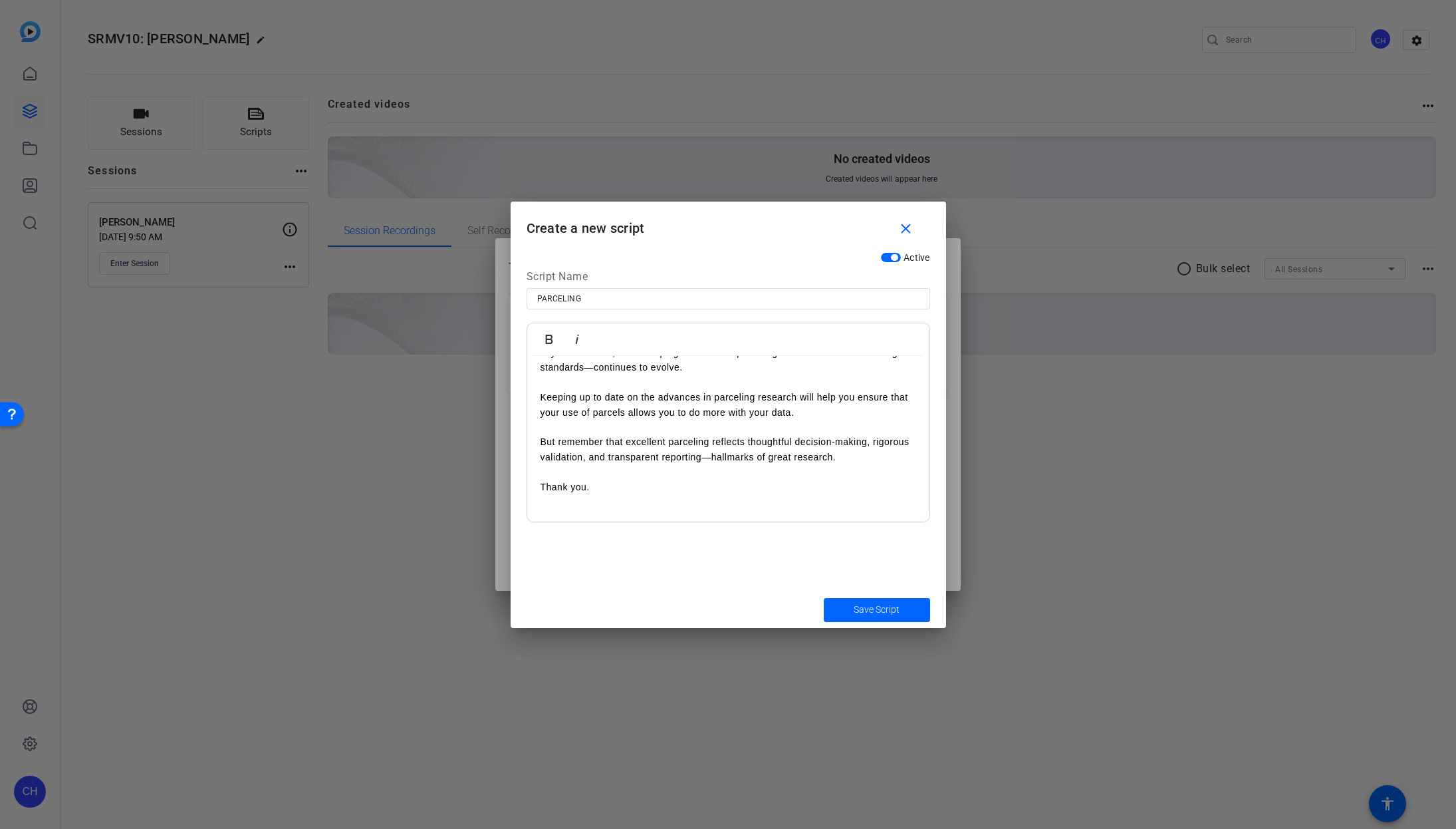
scroll to position [5847, 0]
click at [879, 611] on span "Save Script" at bounding box center [877, 609] width 46 height 14
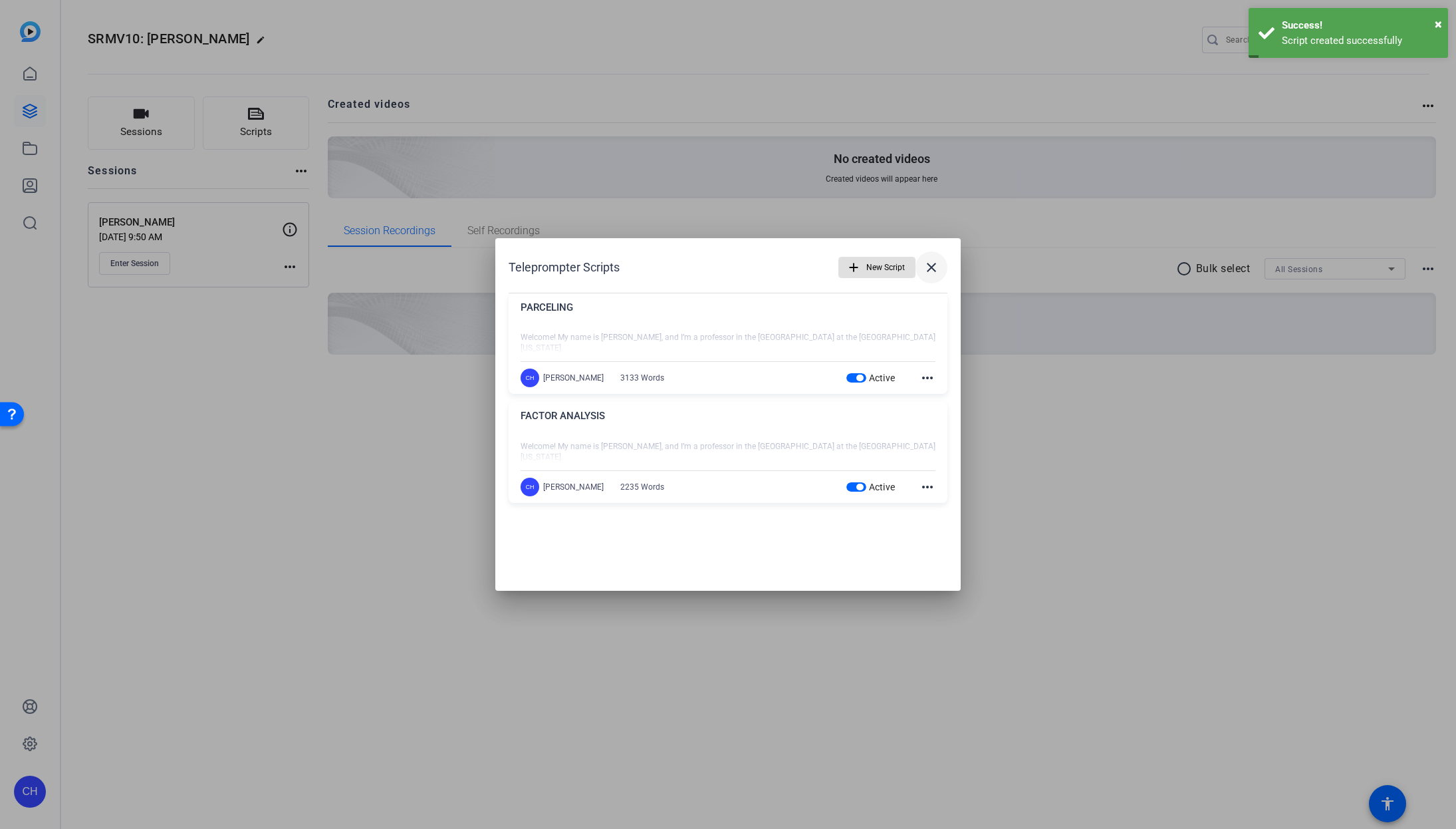
click at [932, 267] on mat-icon "close" at bounding box center [931, 267] width 16 height 16
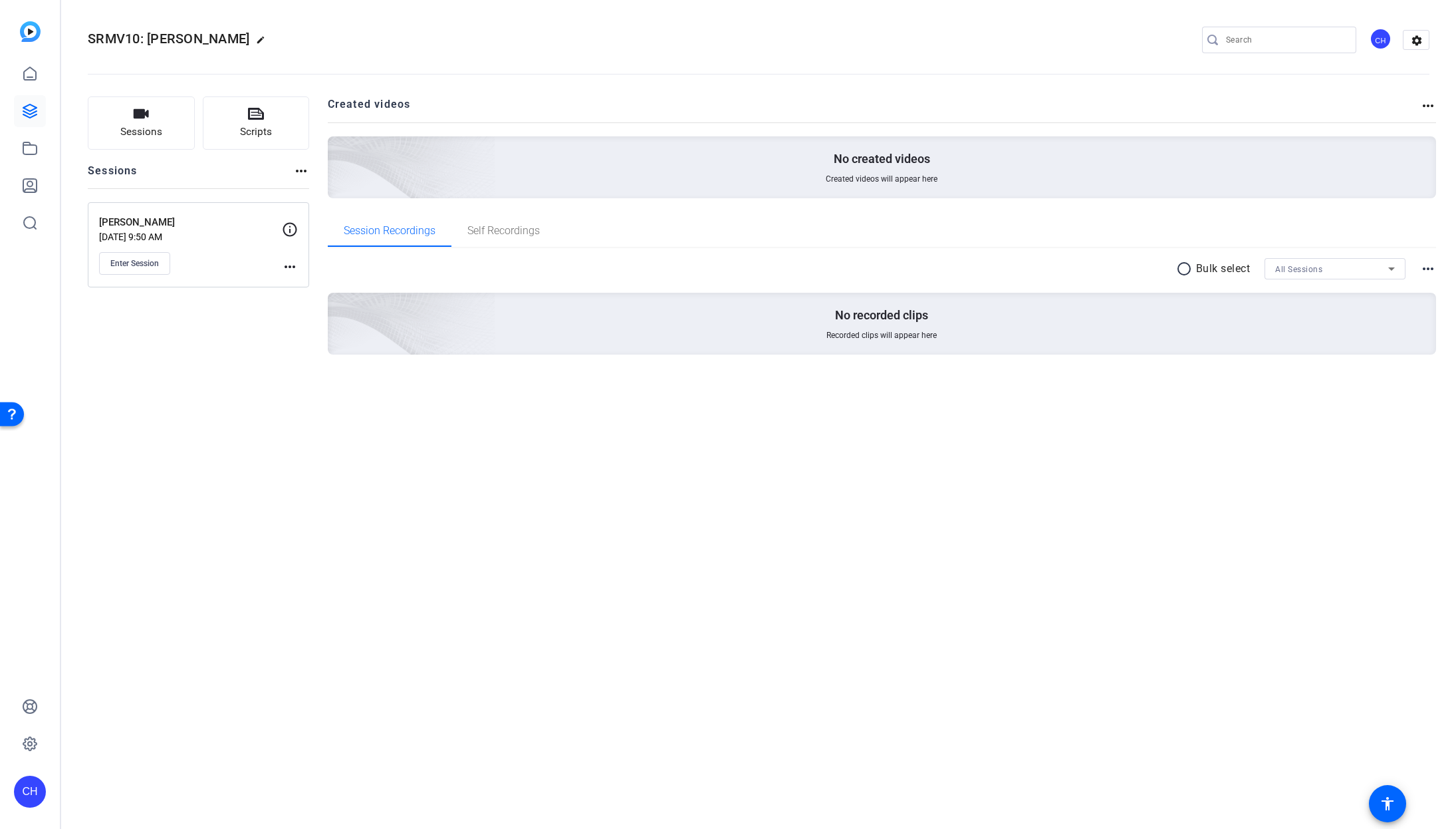
click at [512, 396] on div "radio_button_unchecked Bulk select All Sessions more_horiz No recorded clips Re…" at bounding box center [882, 323] width 1109 height 149
